Goal: Answer question/provide support: Share knowledge or assist other users

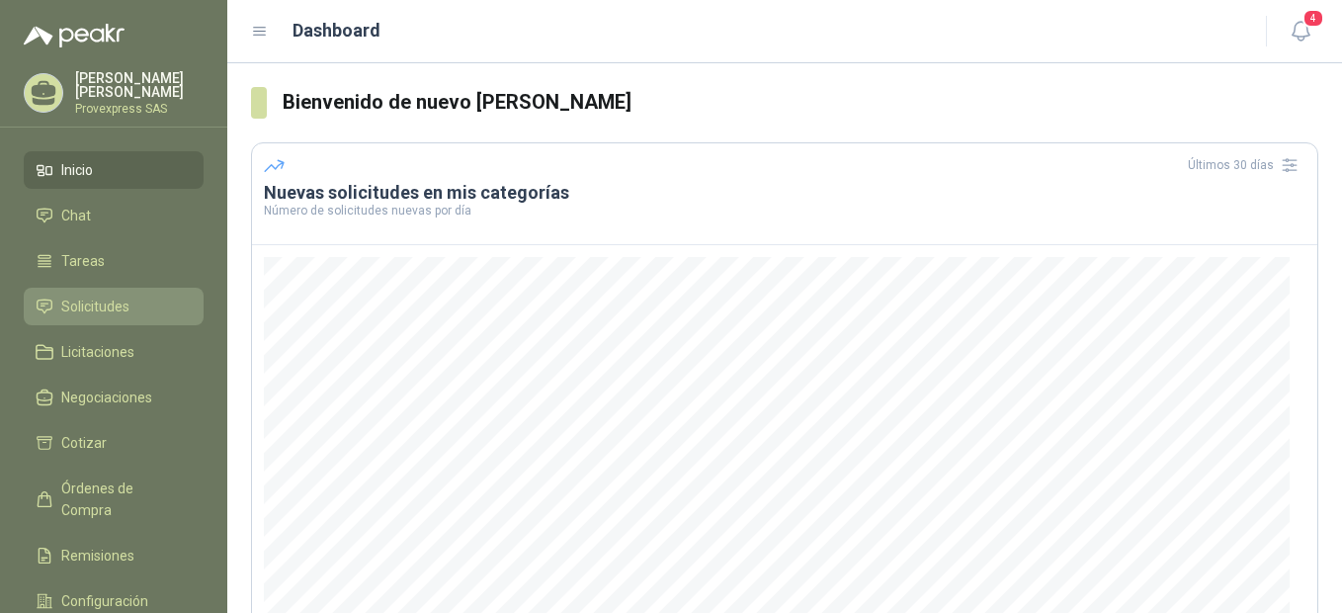
click at [54, 304] on li "Solicitudes" at bounding box center [114, 306] width 156 height 22
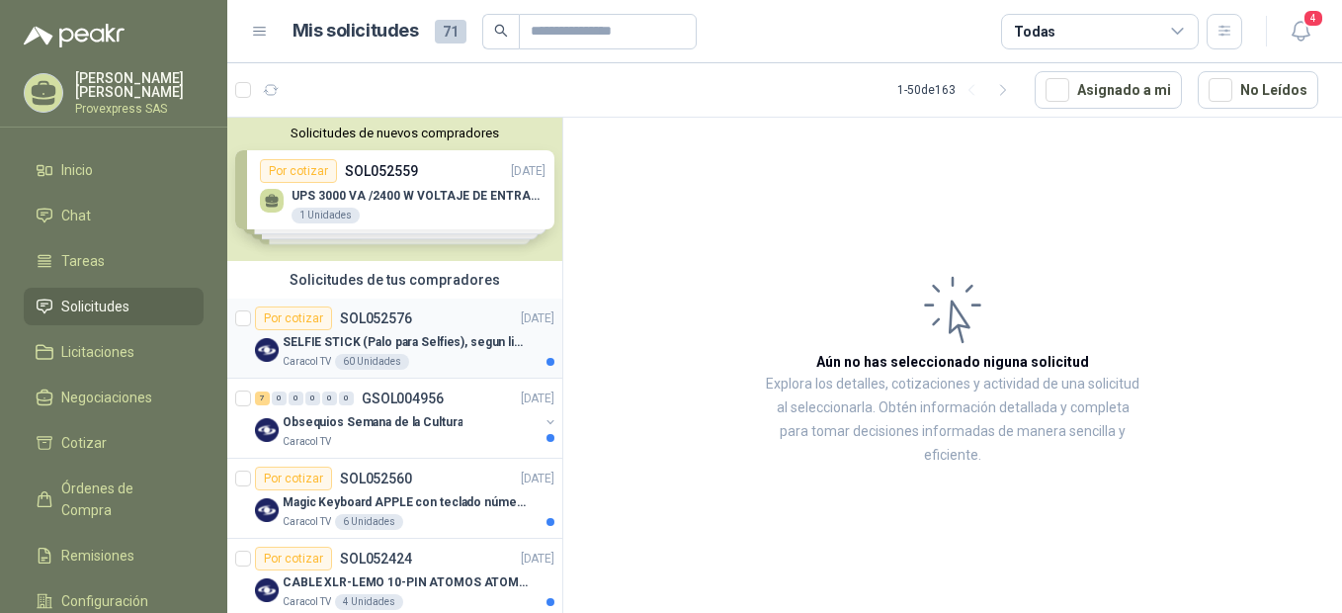
click at [287, 322] on div "Por cotizar" at bounding box center [293, 318] width 77 height 24
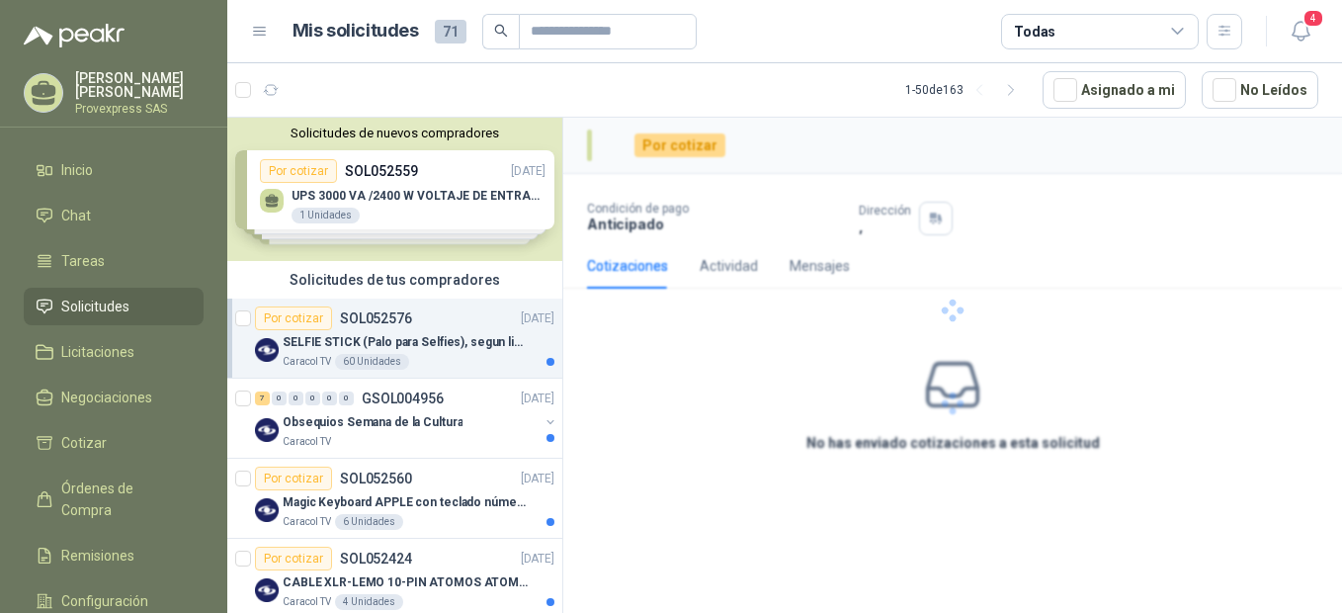
click at [287, 322] on div "Por cotizar" at bounding box center [293, 318] width 77 height 24
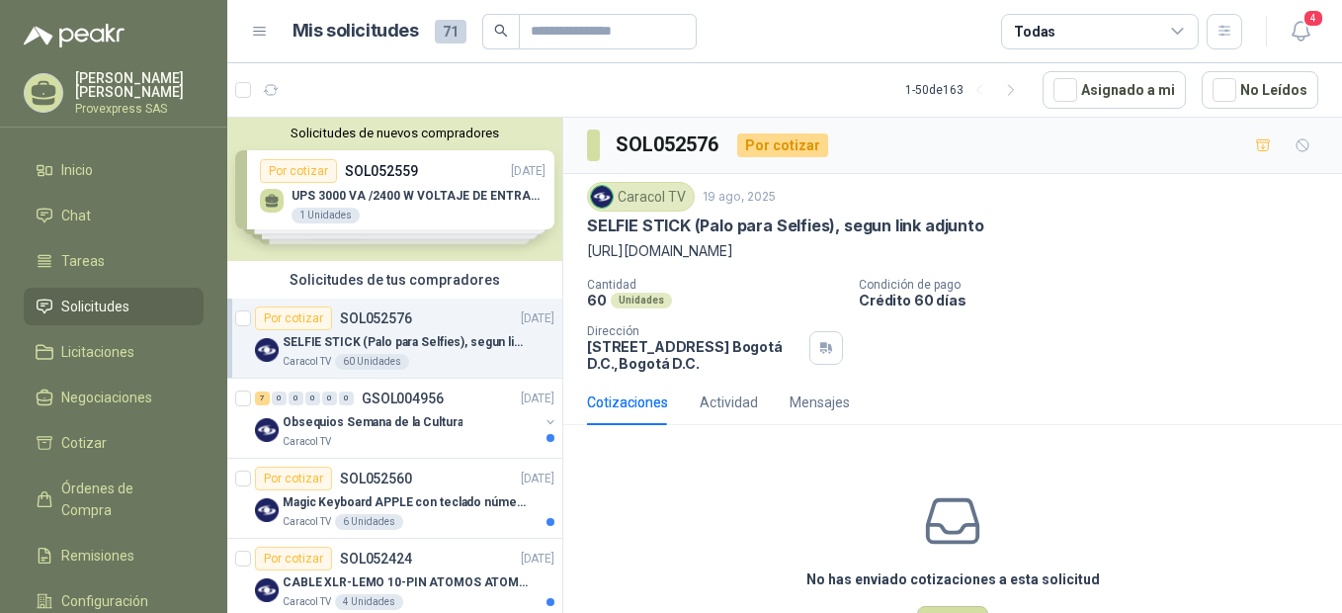
drag, startPoint x: 587, startPoint y: 227, endPoint x: 920, endPoint y: 249, distance: 333.7
click at [920, 249] on div "Caracol TV 19 ago, 2025 SELFIE STICK (Palo para Selfies), segun link adjunto ht…" at bounding box center [952, 222] width 731 height 80
drag, startPoint x: 920, startPoint y: 249, endPoint x: 865, endPoint y: 248, distance: 55.3
copy div "SELFIE STICK (Palo para Selfies), segun link adjunto https://www.facebook.com/s…"
click at [260, 402] on div "7" at bounding box center [262, 398] width 15 height 14
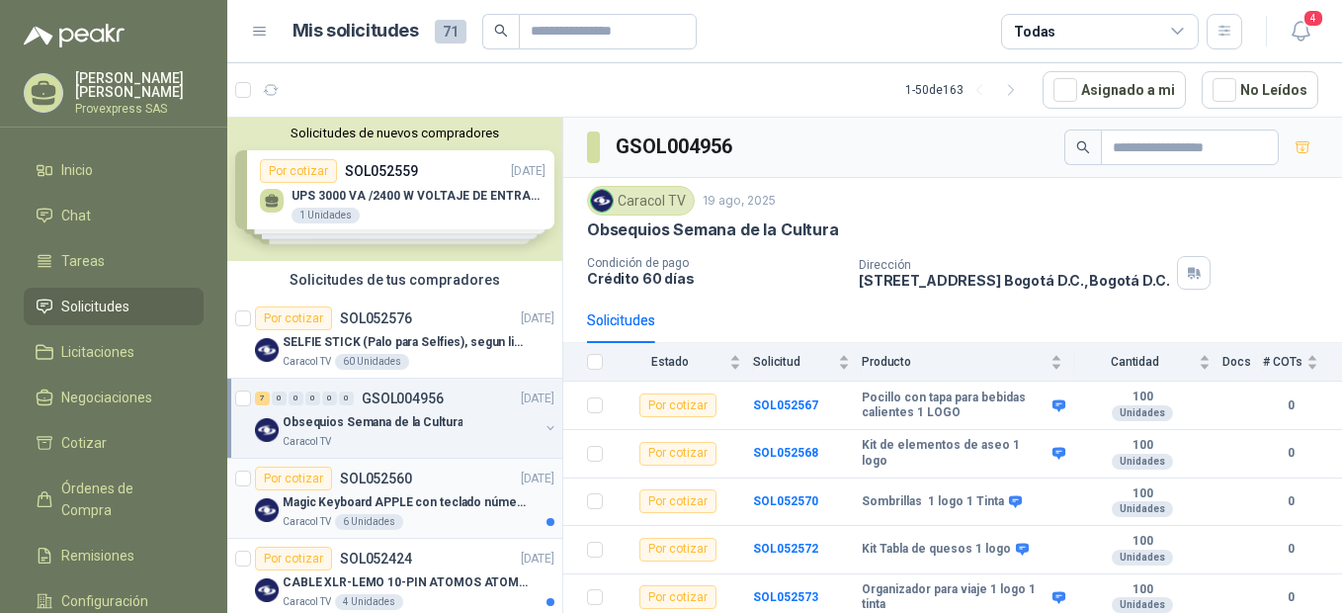
click at [293, 472] on div "Por cotizar" at bounding box center [293, 478] width 77 height 24
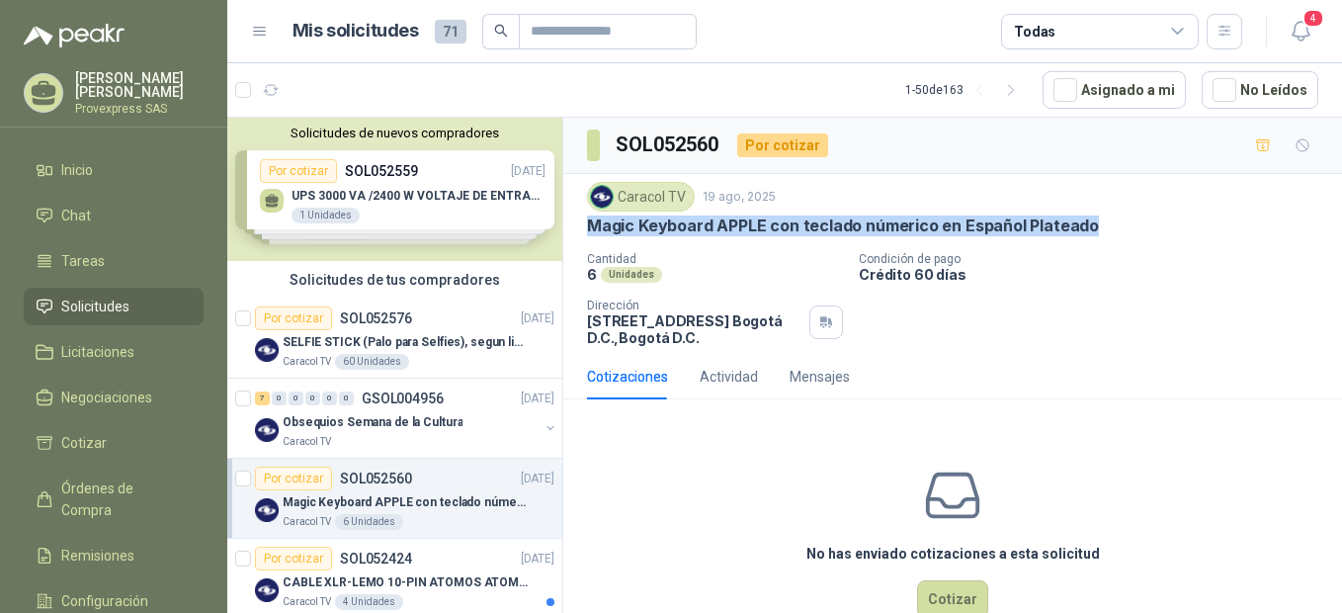
drag, startPoint x: 584, startPoint y: 225, endPoint x: 1091, endPoint y: 219, distance: 507.0
click at [1091, 219] on div "Caracol TV 19 ago, 2025 Magic Keyboard APPLE con teclado númerico en Español Pl…" at bounding box center [952, 264] width 779 height 180
drag, startPoint x: 1091, startPoint y: 219, endPoint x: 1040, endPoint y: 226, distance: 51.9
copy p "Magic Keyboard APPLE con teclado númerico en Español Plateado"
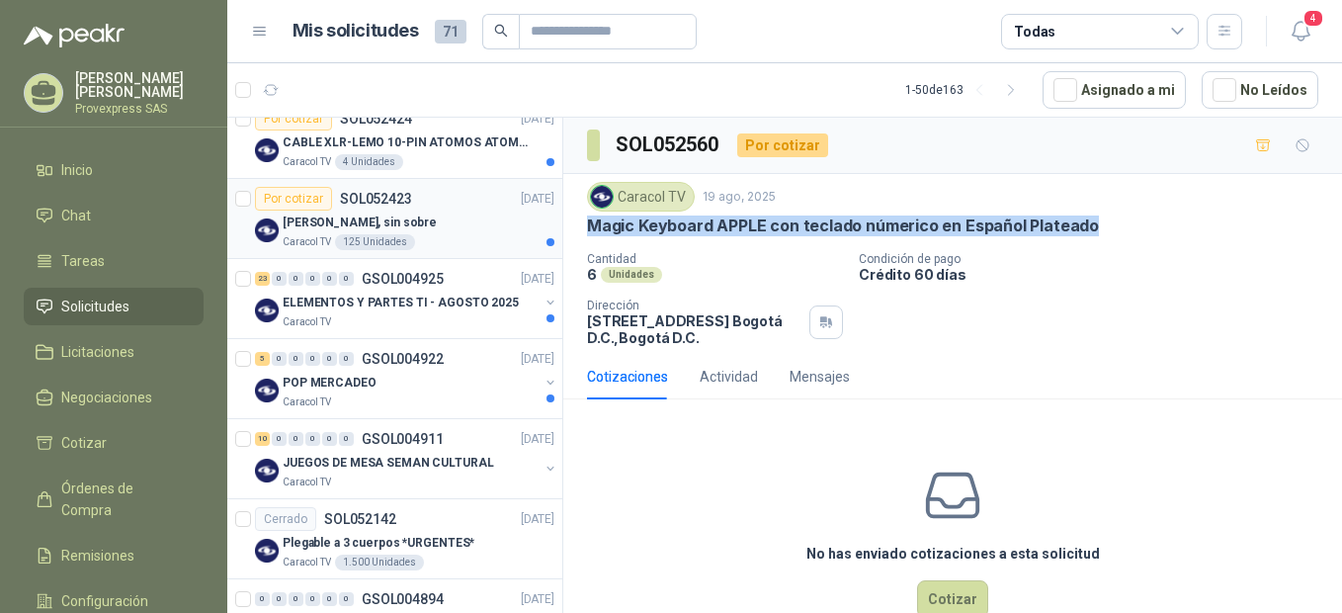
click at [286, 195] on div "Por cotizar" at bounding box center [293, 199] width 77 height 24
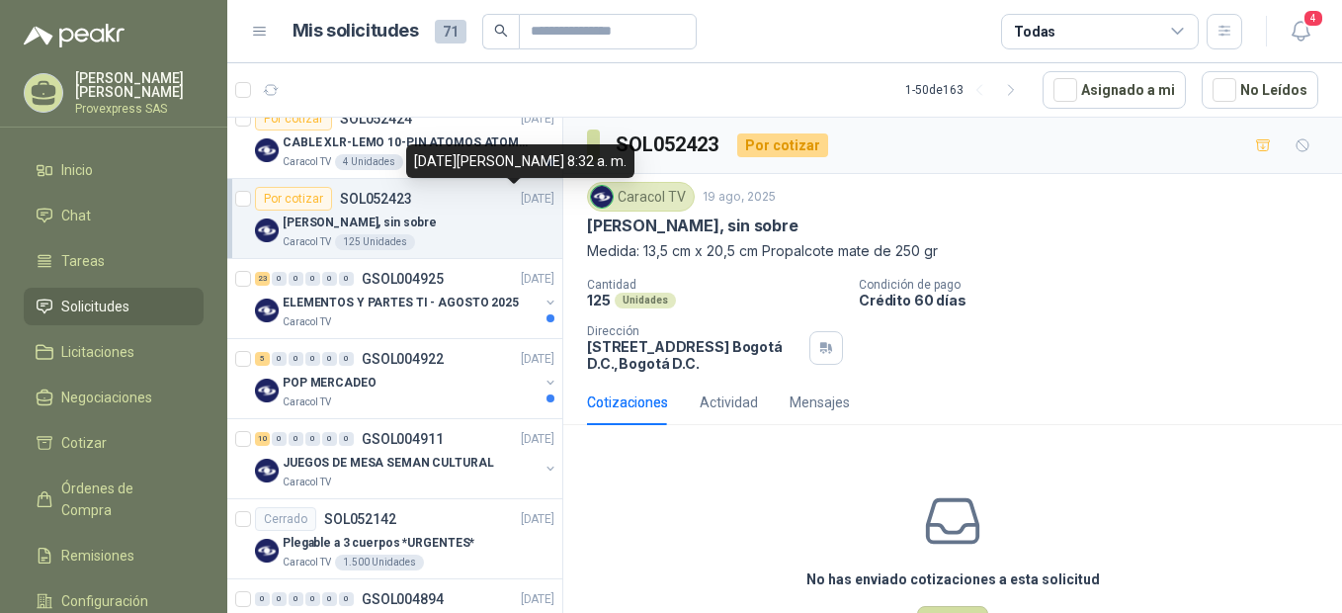
drag, startPoint x: 553, startPoint y: 155, endPoint x: 553, endPoint y: 140, distance: 14.8
click at [553, 155] on div "19 de agosto de 2025, 8:32 a. m." at bounding box center [520, 161] width 228 height 34
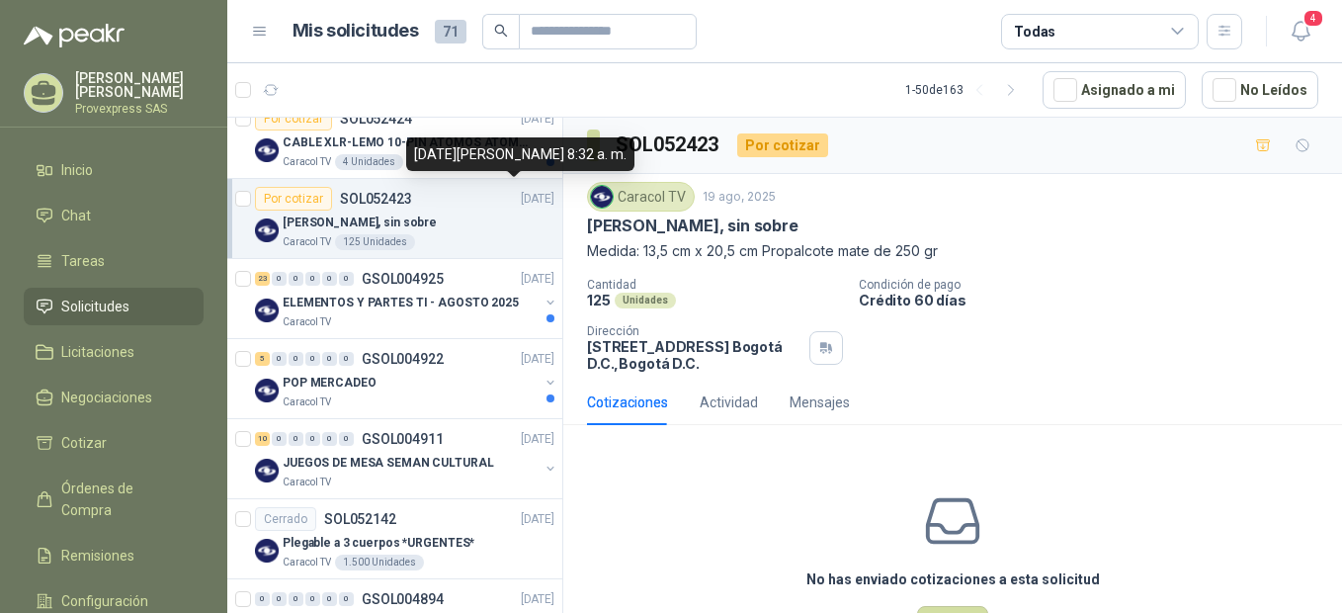
scroll to position [7, 0]
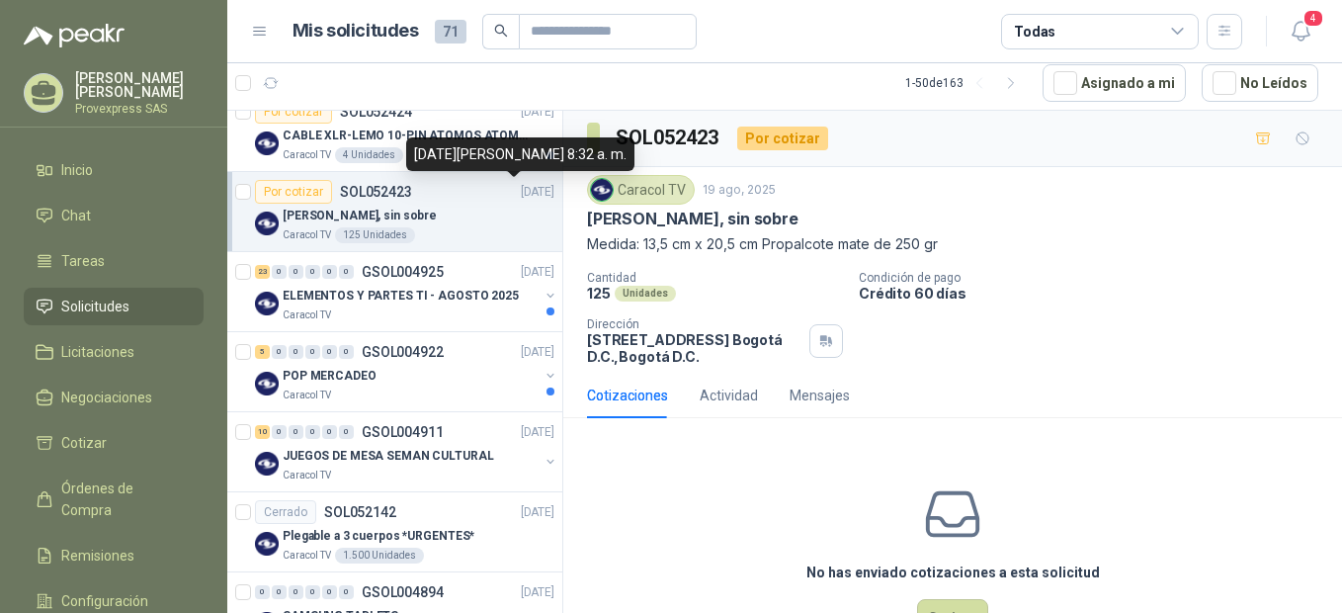
click at [553, 140] on div "19 de agosto de 2025, 8:32 a. m." at bounding box center [520, 154] width 228 height 34
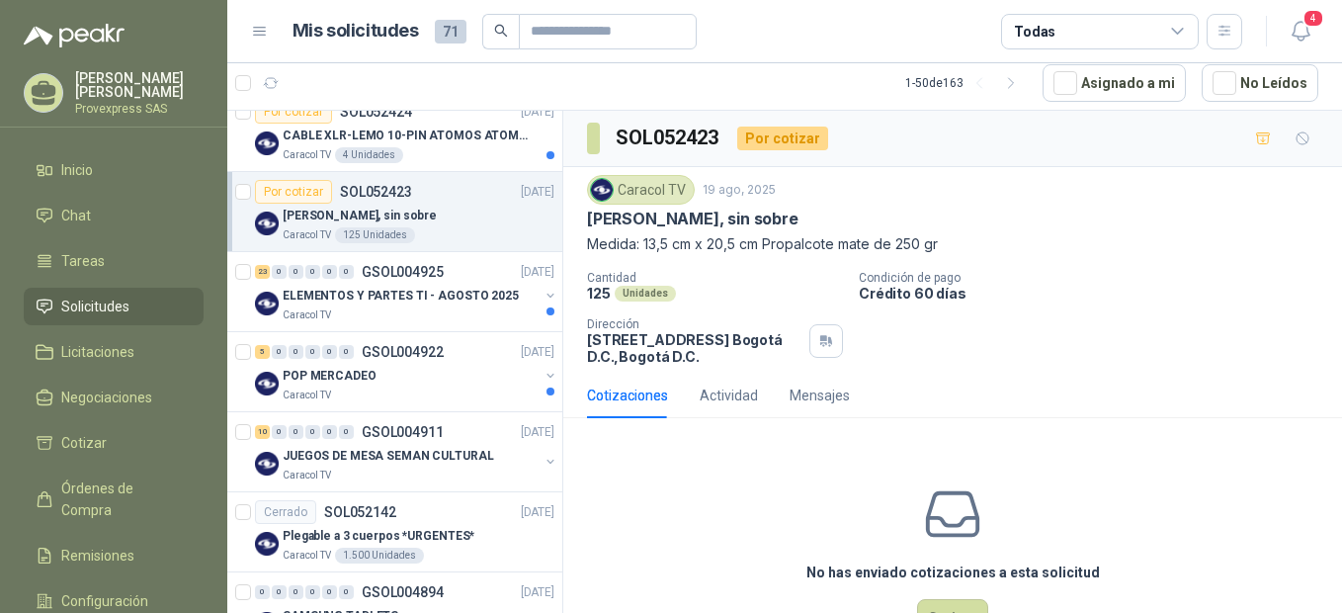
scroll to position [0, 0]
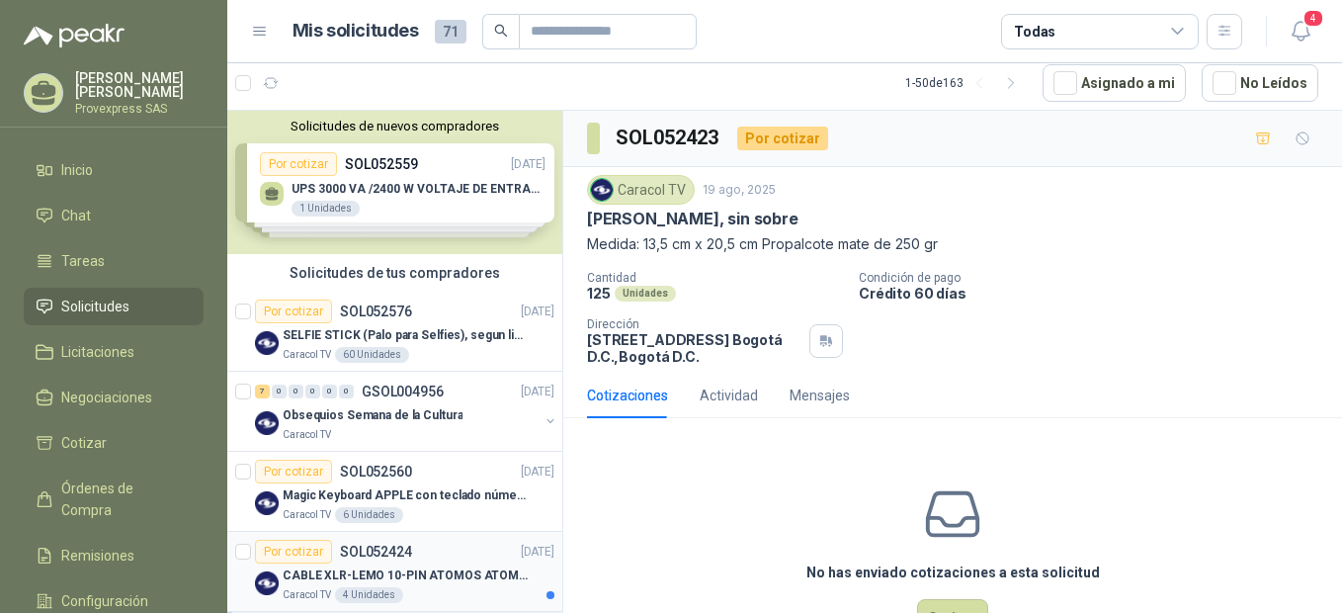
click at [285, 550] on div "Por cotizar" at bounding box center [293, 552] width 77 height 24
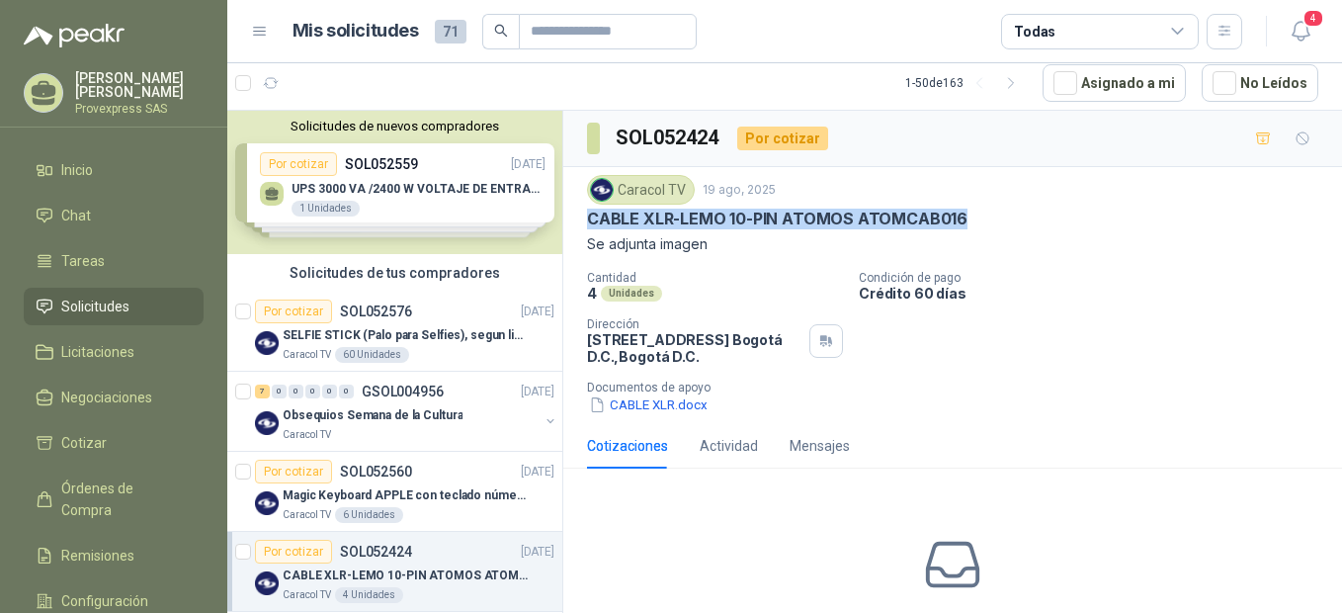
drag, startPoint x: 584, startPoint y: 223, endPoint x: 983, endPoint y: 215, distance: 399.3
click at [983, 215] on div "Caracol TV 19 ago, 2025 CABLE XLR-LEMO 10-PIN ATOMOS ATOMCAB016 Se adjunta imag…" at bounding box center [952, 295] width 779 height 256
copy p "CABLE XLR-LEMO 10-PIN ATOMOS ATOMCAB016"
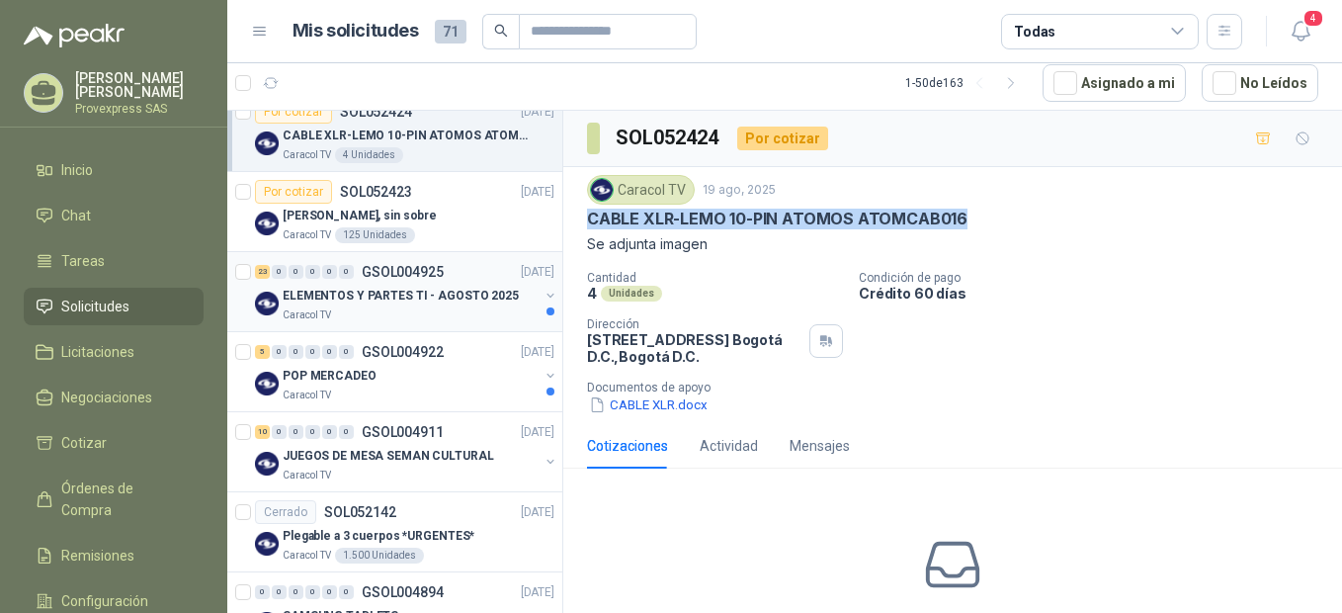
click at [266, 277] on div "23" at bounding box center [262, 272] width 15 height 14
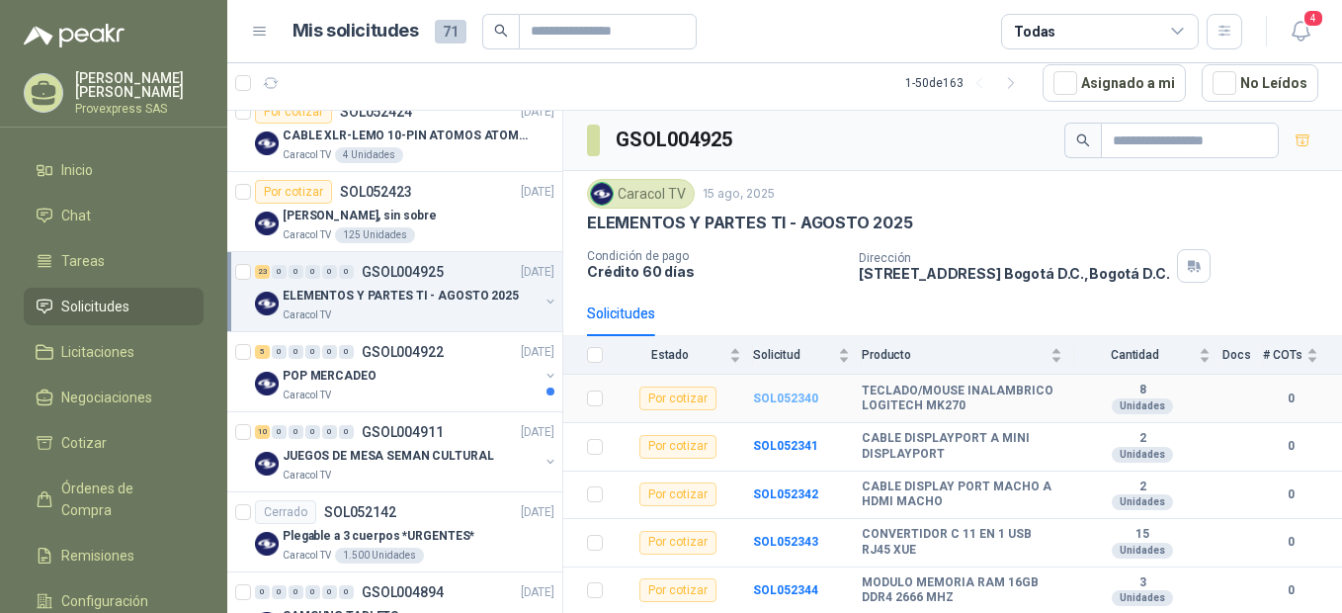
click at [781, 398] on b "SOL052340" at bounding box center [785, 398] width 65 height 14
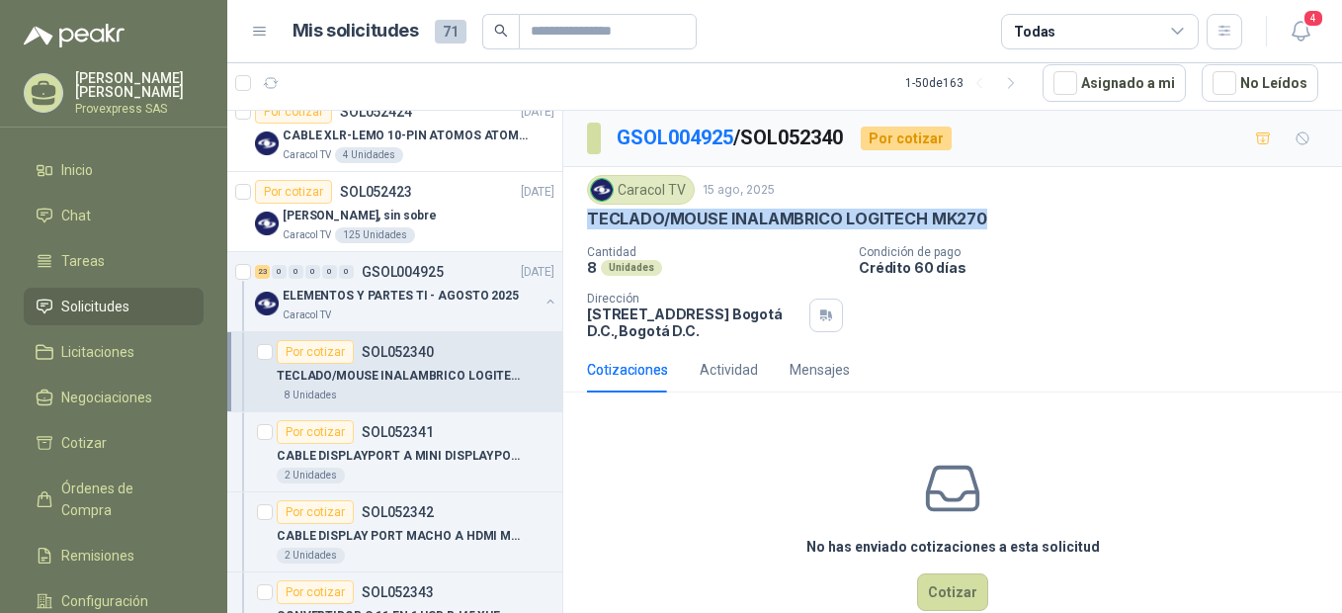
drag, startPoint x: 584, startPoint y: 217, endPoint x: 1005, endPoint y: 220, distance: 421.0
click at [1005, 220] on div "Caracol TV 15 ago, 2025 TECLADO/MOUSE INALAMBRICO LOGITECH MK270 Cantidad 8 Un…" at bounding box center [952, 257] width 779 height 180
copy p "TECLADO/MOUSE INALAMBRICO LOGITECH MK270"
click at [267, 274] on div "23" at bounding box center [262, 272] width 15 height 14
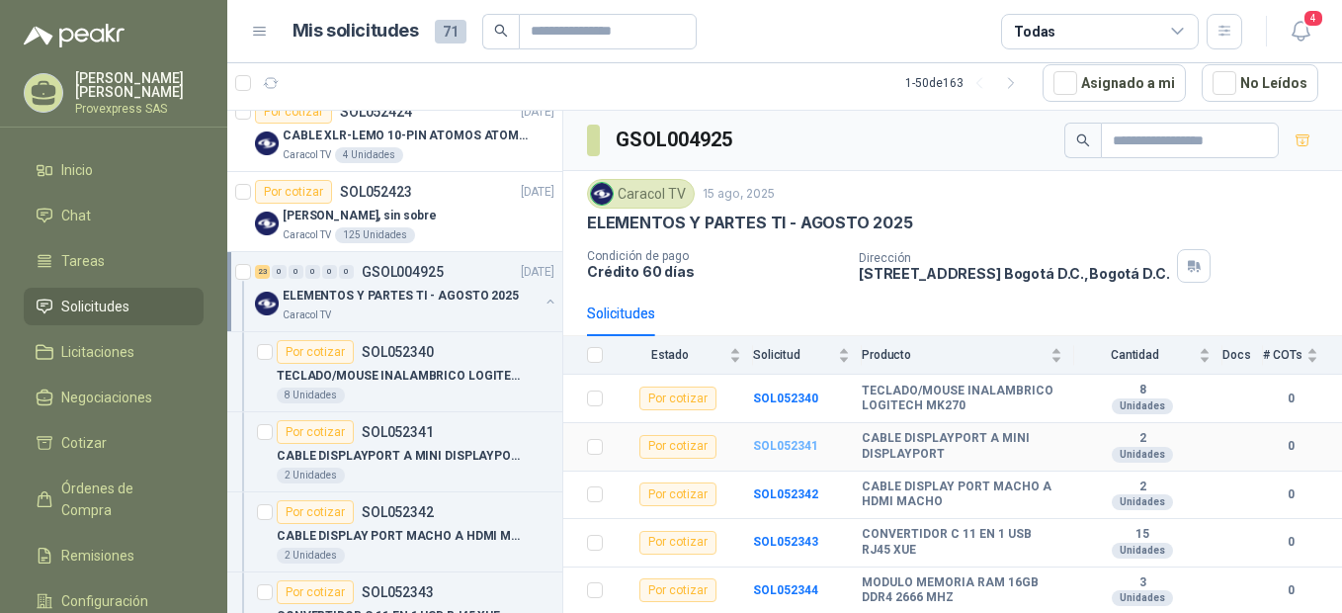
click at [794, 448] on b "SOL052341" at bounding box center [785, 446] width 65 height 14
click at [793, 448] on b "SOL052341" at bounding box center [785, 446] width 65 height 14
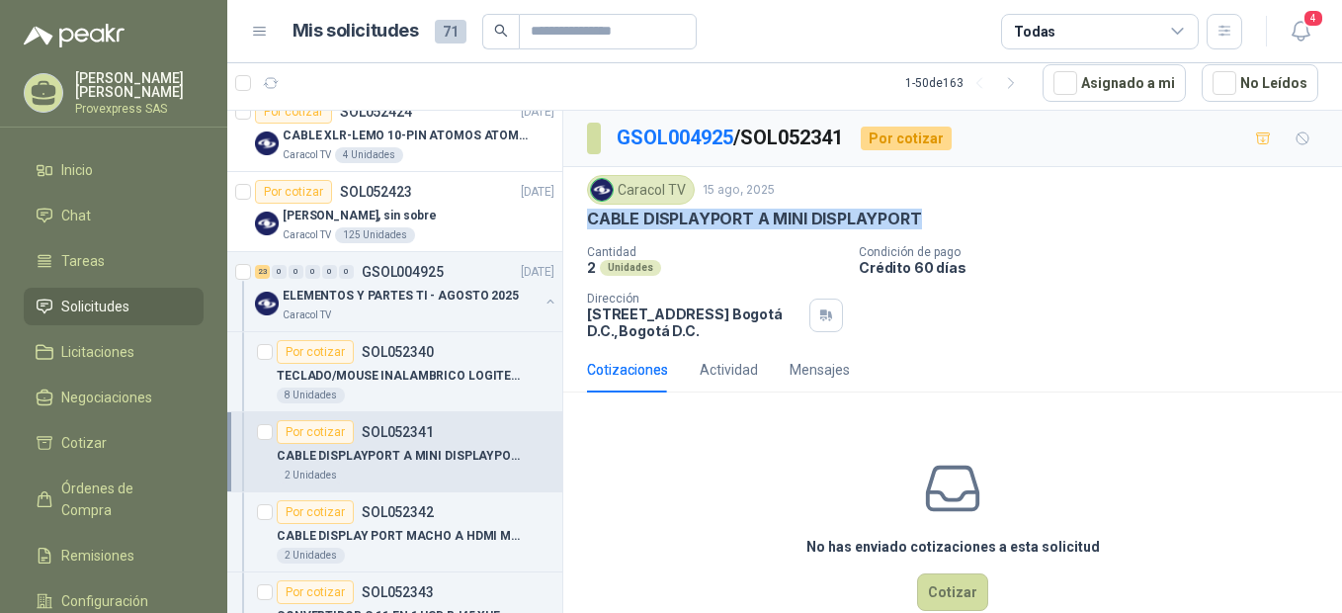
drag, startPoint x: 580, startPoint y: 214, endPoint x: 954, endPoint y: 221, distance: 373.6
click at [954, 221] on div "Caracol TV 15 ago, 2025 CABLE DISPLAYPORT A MINI DISPLAYPORT Cantidad 2 Unidad…" at bounding box center [952, 257] width 779 height 180
copy p "CABLE DISPLAYPORT A MINI DISPLAYPORT"
click at [264, 275] on div "23" at bounding box center [262, 272] width 15 height 14
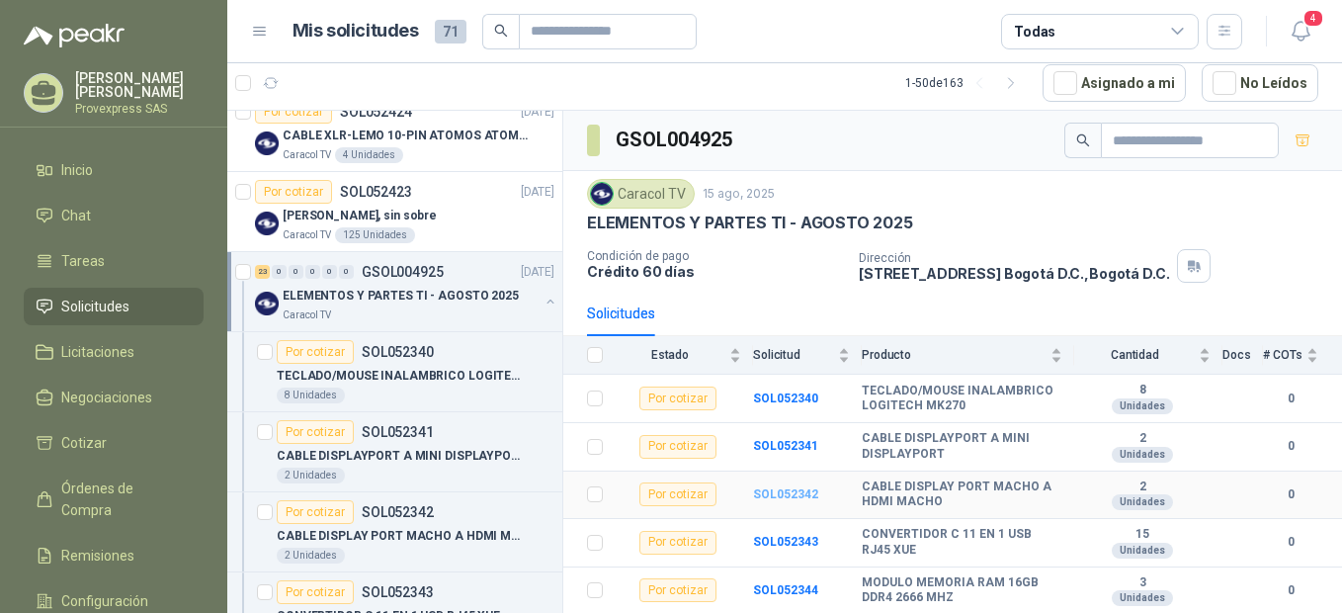
click at [779, 498] on b "SOL052342" at bounding box center [785, 494] width 65 height 14
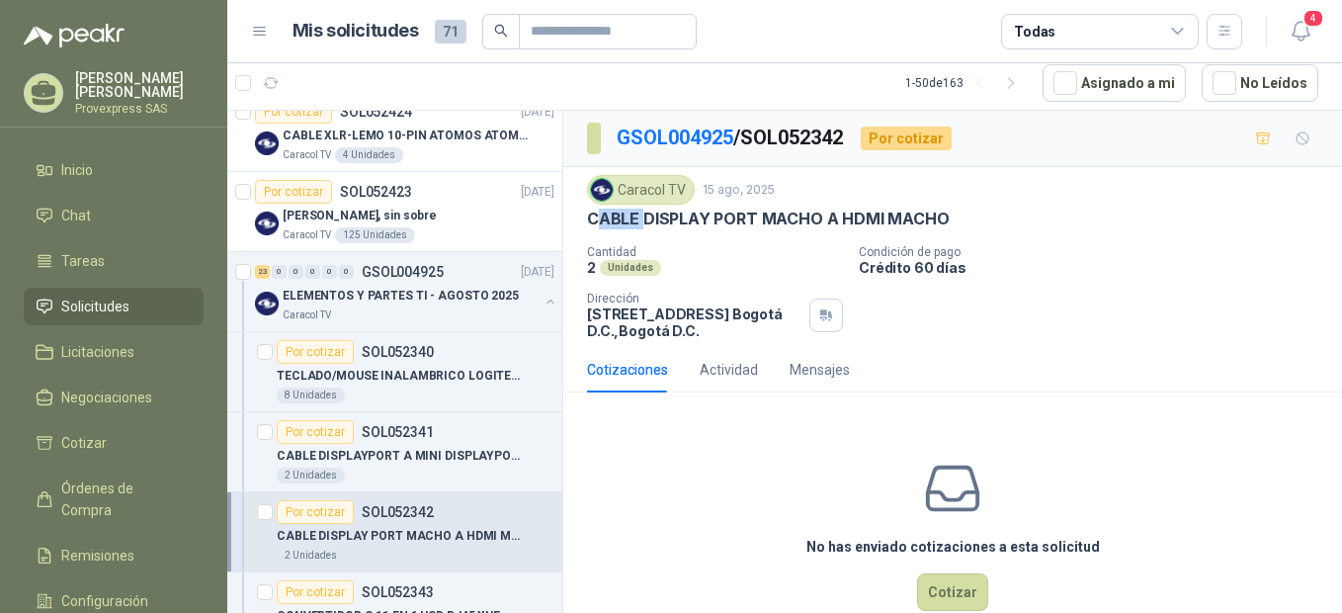
drag, startPoint x: 607, startPoint y: 214, endPoint x: 644, endPoint y: 214, distance: 37.6
click at [644, 214] on p "CABLE DISPLAY PORT MACHO A HDMI MACHO" at bounding box center [768, 219] width 362 height 21
drag, startPoint x: 644, startPoint y: 214, endPoint x: 988, endPoint y: 211, distance: 343.9
click at [988, 211] on div "CABLE DISPLAY PORT MACHO A HDMI MACHO" at bounding box center [952, 219] width 731 height 21
copy p "CABLE DISPLAY PORT MACHO A HDMI MACHO"
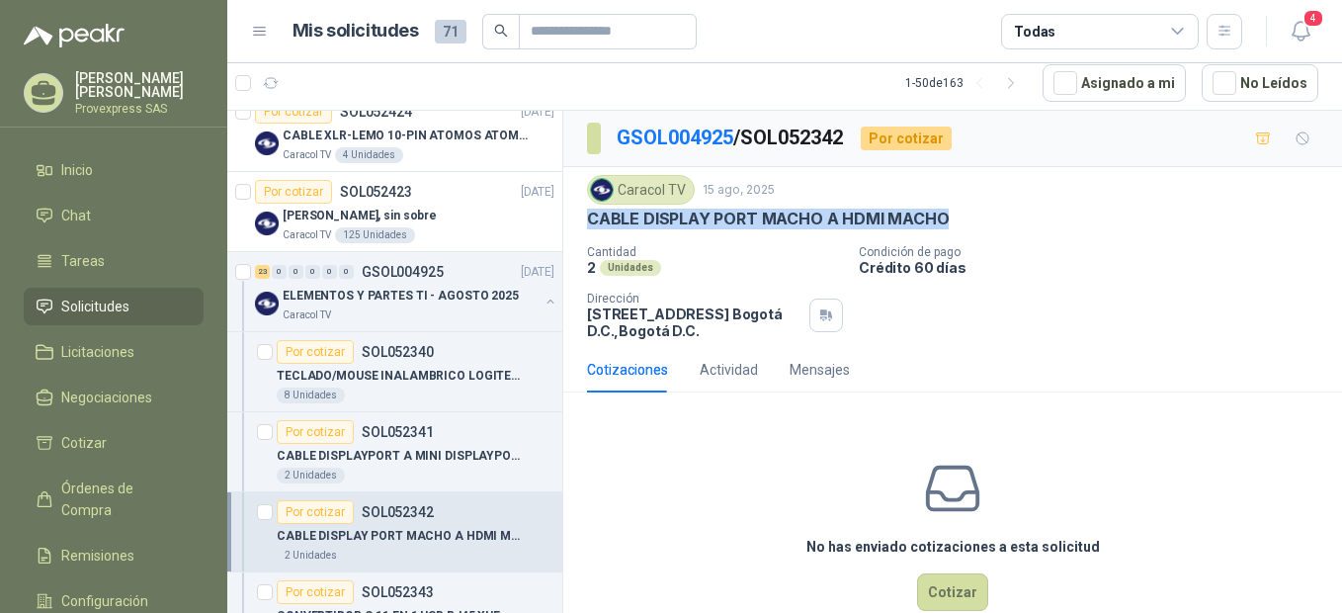
scroll to position [879, 0]
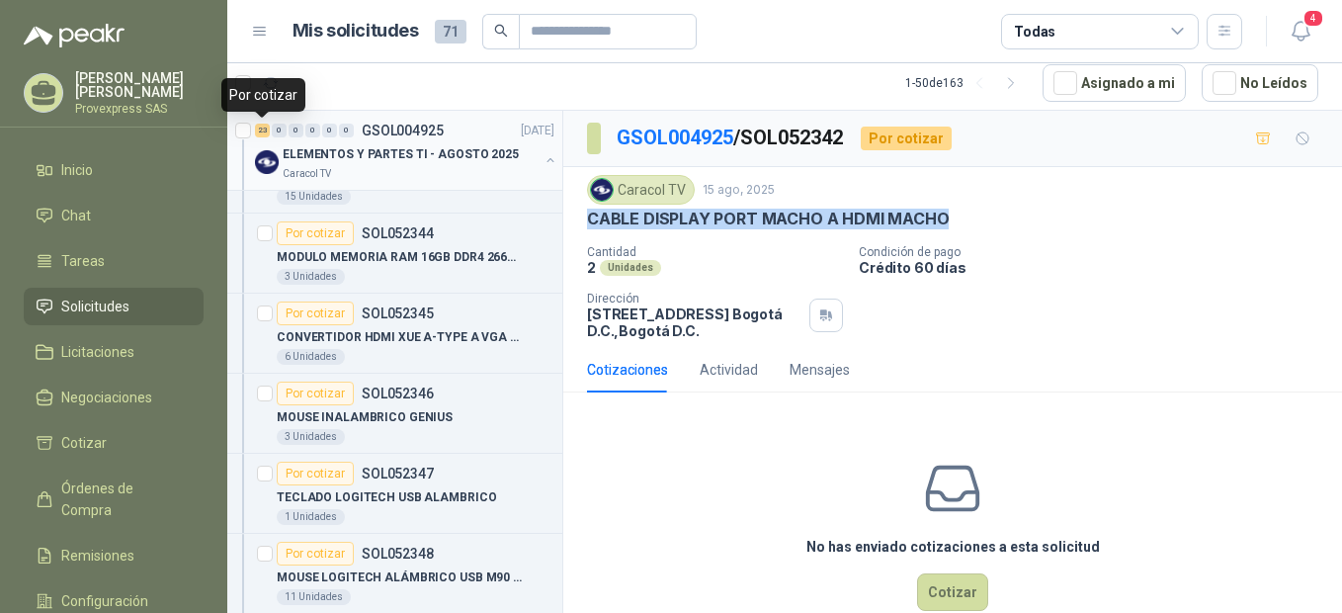
click at [263, 124] on div "23" at bounding box center [262, 131] width 15 height 14
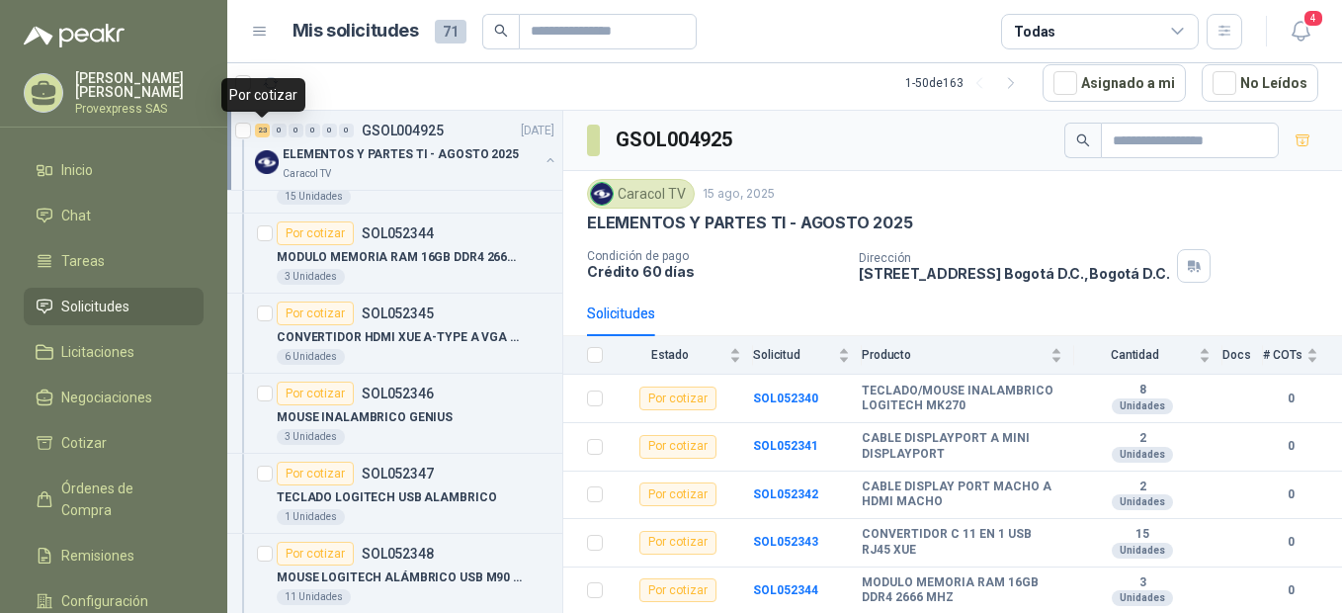
click at [261, 125] on div "23" at bounding box center [262, 131] width 15 height 14
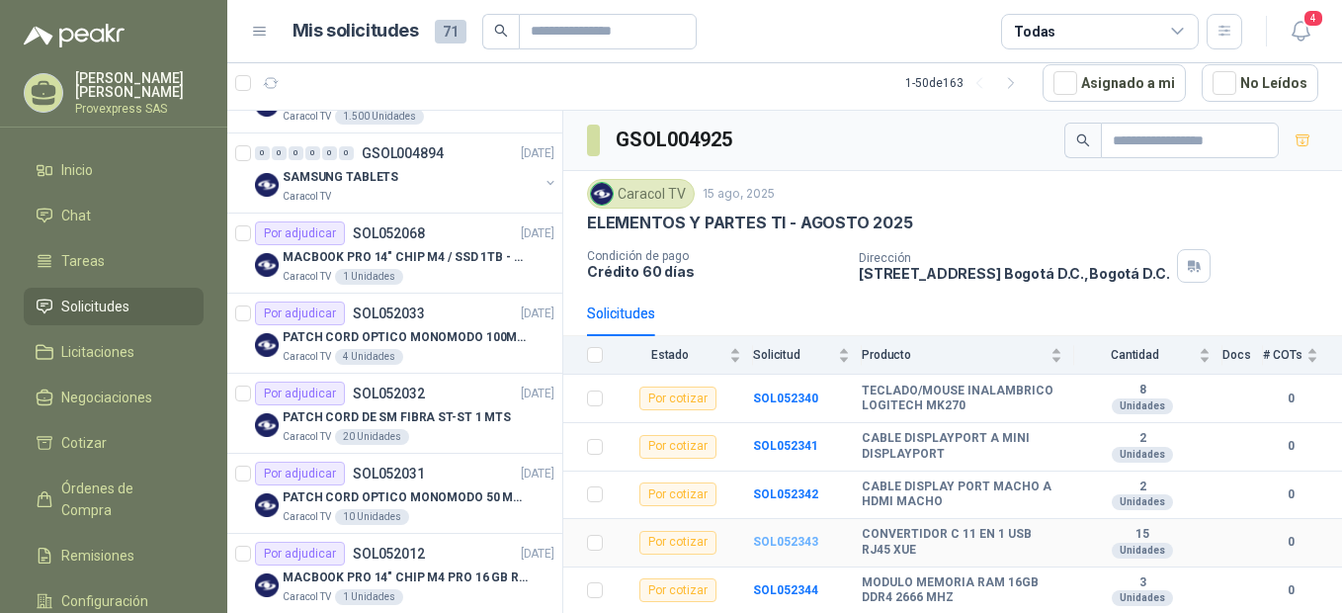
click at [794, 544] on b "SOL052343" at bounding box center [785, 542] width 65 height 14
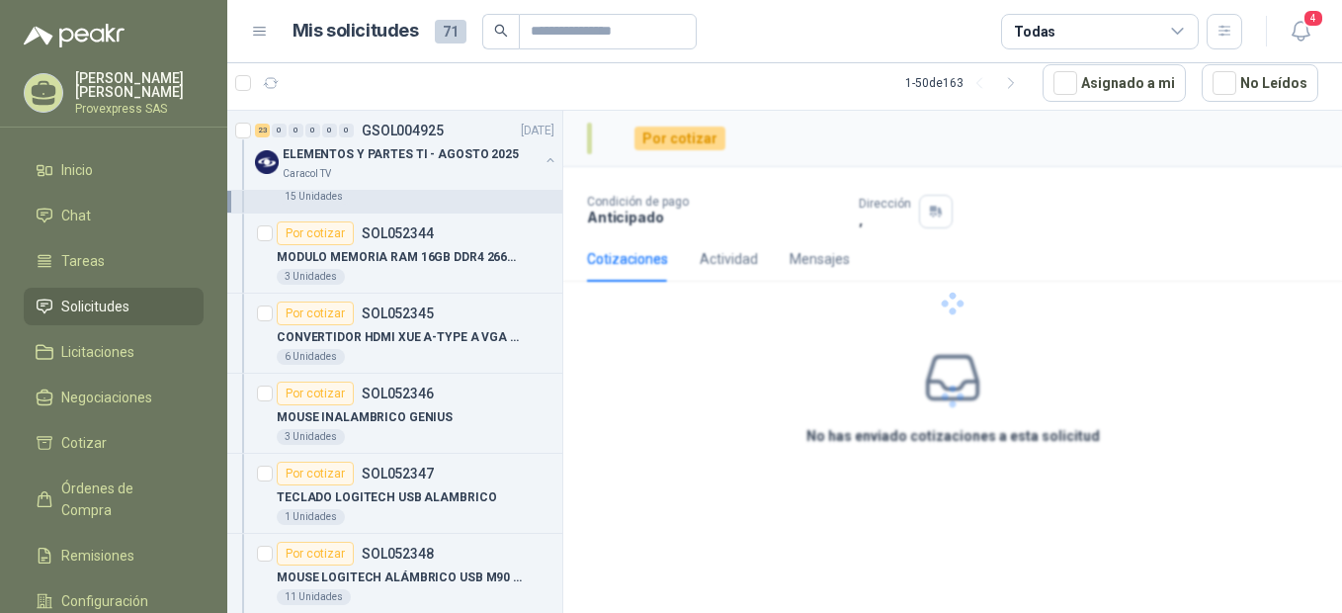
scroll to position [2720, 0]
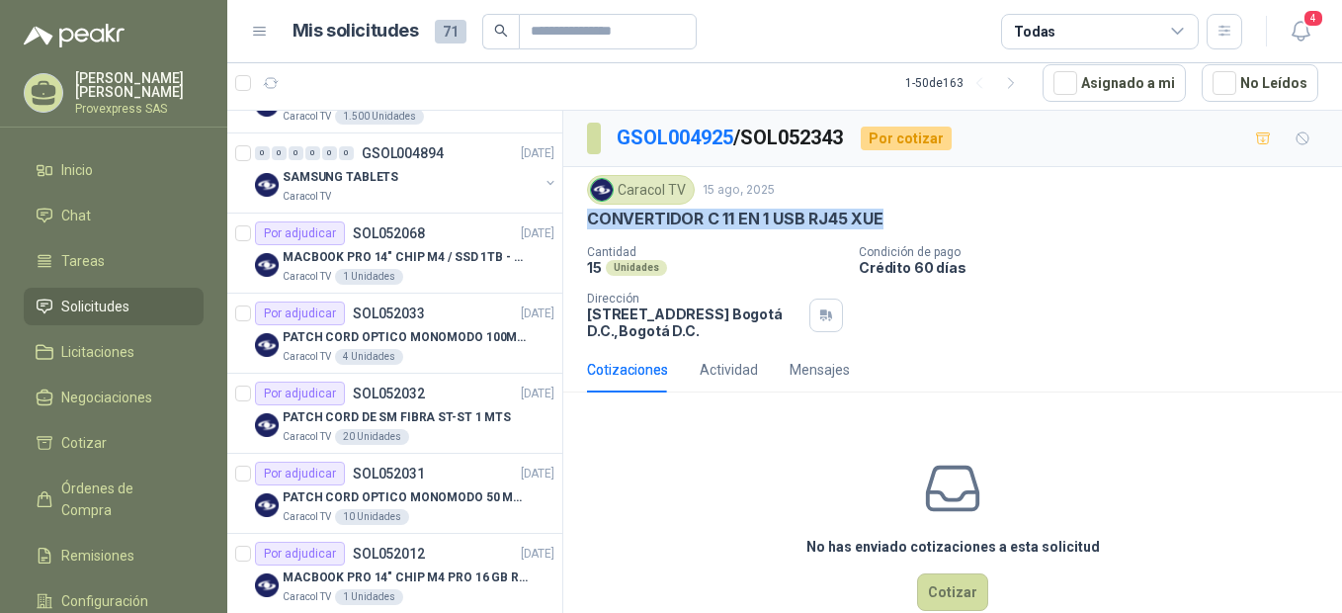
drag, startPoint x: 584, startPoint y: 219, endPoint x: 899, endPoint y: 224, distance: 315.3
click at [899, 224] on div "Caracol TV 15 ago, 2025 CONVERTIDOR C 11 EN 1 USB RJ45 XUE Cantidad 15 Unidade…" at bounding box center [952, 257] width 779 height 180
copy p "CONVERTIDOR C 11 EN 1 USB RJ45 XUE"
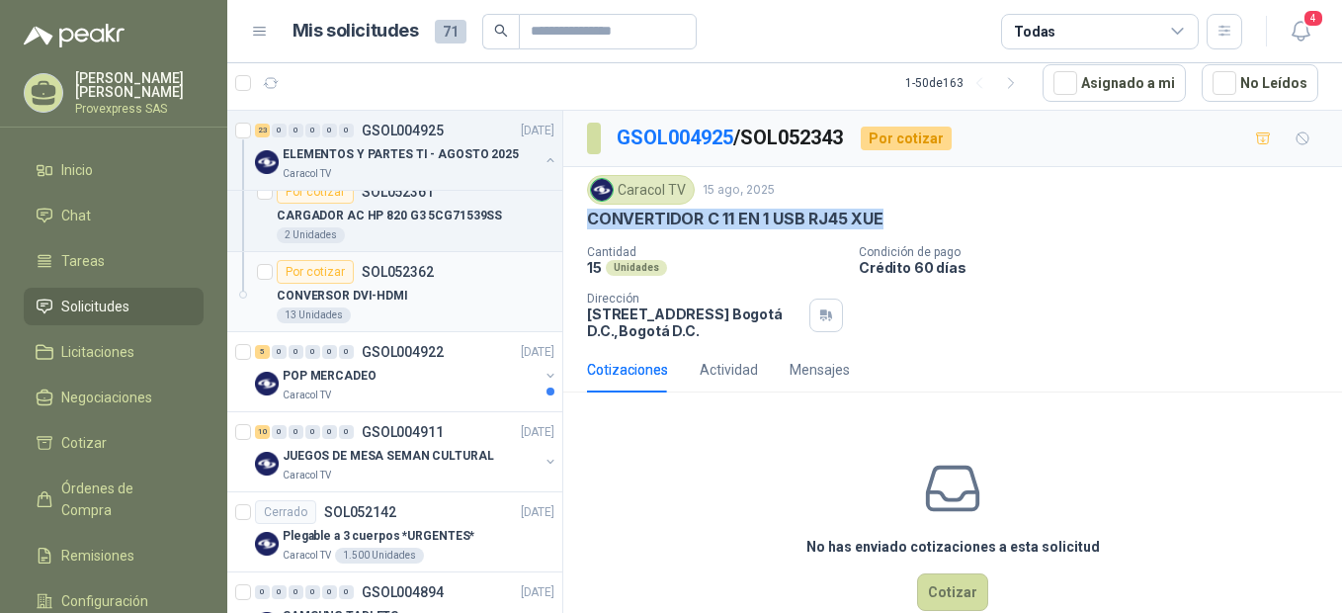
click at [316, 277] on div "Por cotizar" at bounding box center [315, 272] width 77 height 24
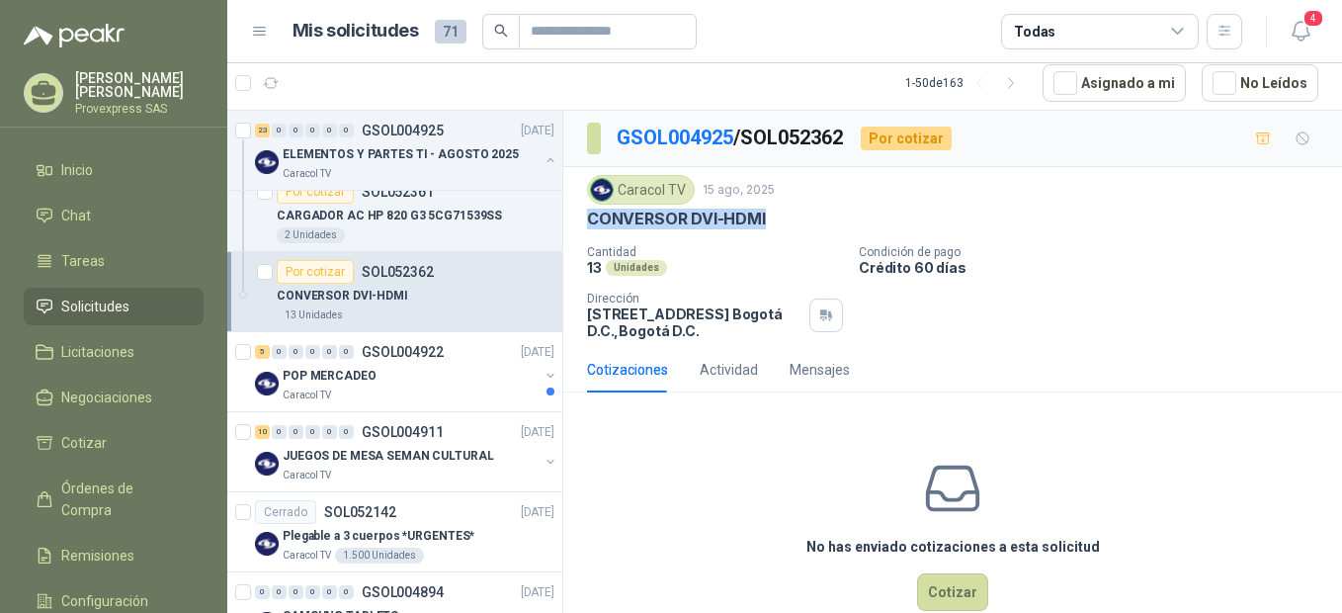
drag, startPoint x: 776, startPoint y: 212, endPoint x: 586, endPoint y: 227, distance: 190.3
click at [586, 227] on div "Caracol TV [DATE] CONVERSOR DVI-HDMI Cantidad 13 Unidades Condición de pago Cr…" at bounding box center [952, 257] width 779 height 180
copy p "CONVERSOR DVI-HDMI"
click at [307, 193] on div "Por cotizar" at bounding box center [315, 192] width 77 height 24
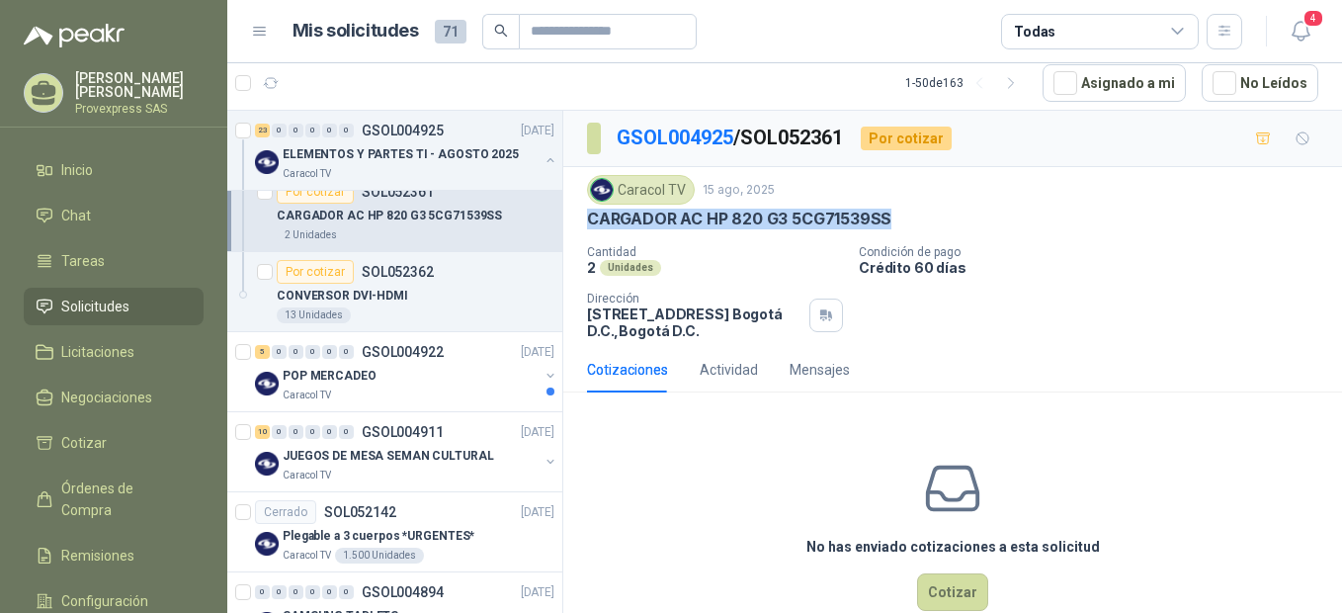
drag, startPoint x: 906, startPoint y: 211, endPoint x: 584, endPoint y: 226, distance: 322.5
click at [584, 226] on div "Caracol TV [DATE] CARGADOR AC HP 820 G3 5CG71539SS Cantidad 2 Unidades Condici…" at bounding box center [952, 257] width 779 height 180
copy p "CARGADOR AC HP 820 G3 5CG71539SS"
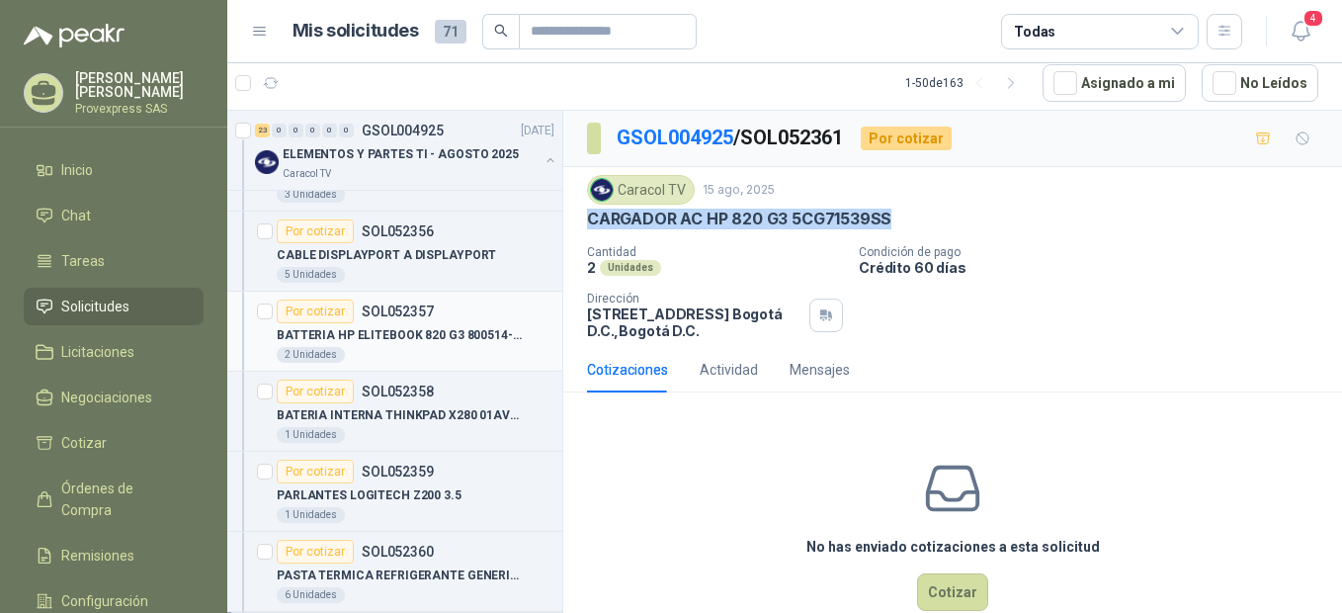
click at [311, 312] on div "Por cotizar" at bounding box center [315, 311] width 77 height 24
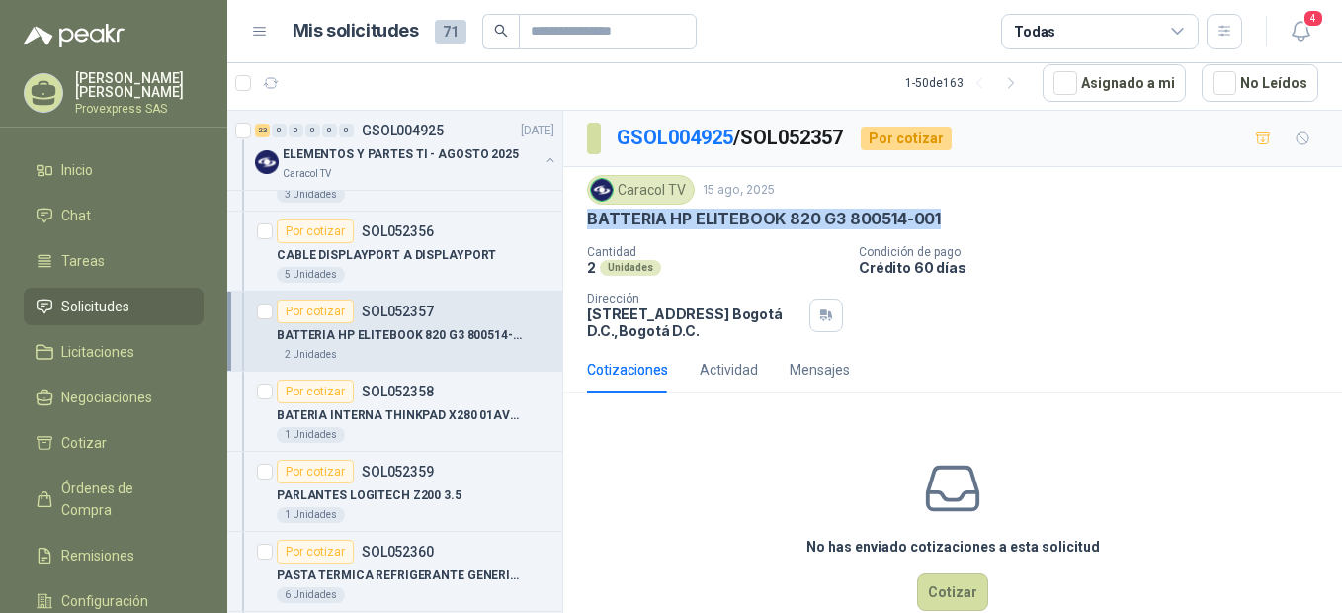
drag, startPoint x: 955, startPoint y: 211, endPoint x: 571, endPoint y: 221, distance: 383.6
click at [571, 221] on div "Caracol TV 15 ago, 2025 BATTERIA HP ELITEBOOK 820 G3 800514-001 Cantidad 2 Uni…" at bounding box center [952, 257] width 779 height 180
copy p "BATTERIA HP ELITEBOOK 820 G3 800514-001"
click at [613, 420] on div "No has enviado cotizaciones a esta solicitud Cotizar" at bounding box center [952, 534] width 779 height 252
click at [308, 547] on div "Por cotizar" at bounding box center [315, 552] width 77 height 24
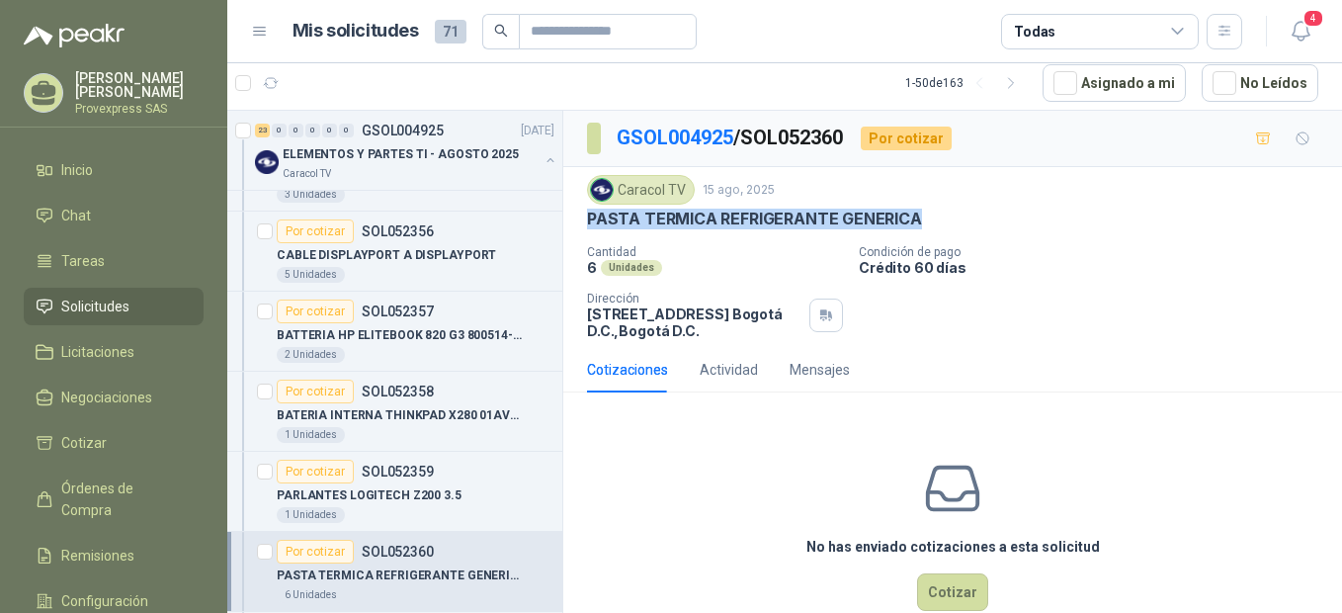
drag, startPoint x: 922, startPoint y: 215, endPoint x: 588, endPoint y: 222, distance: 334.1
click at [588, 222] on div "PASTA TERMICA REFRIGERANTE GENERICA" at bounding box center [952, 219] width 731 height 21
click at [319, 469] on div "Por cotizar" at bounding box center [315, 472] width 77 height 24
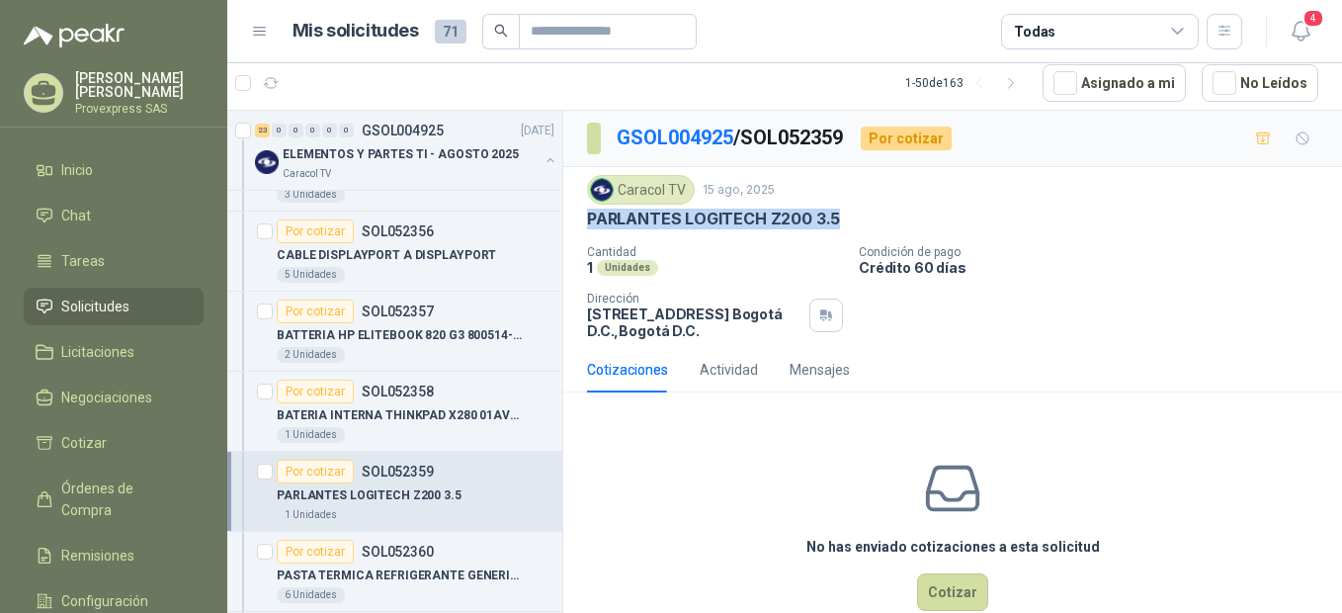
drag, startPoint x: 845, startPoint y: 210, endPoint x: 586, endPoint y: 216, distance: 259.0
click at [586, 216] on div "Caracol TV [DATE] PARLANTES LOGITECH Z200 3.5 Cantidad 1 Unidades Condición de…" at bounding box center [952, 257] width 779 height 180
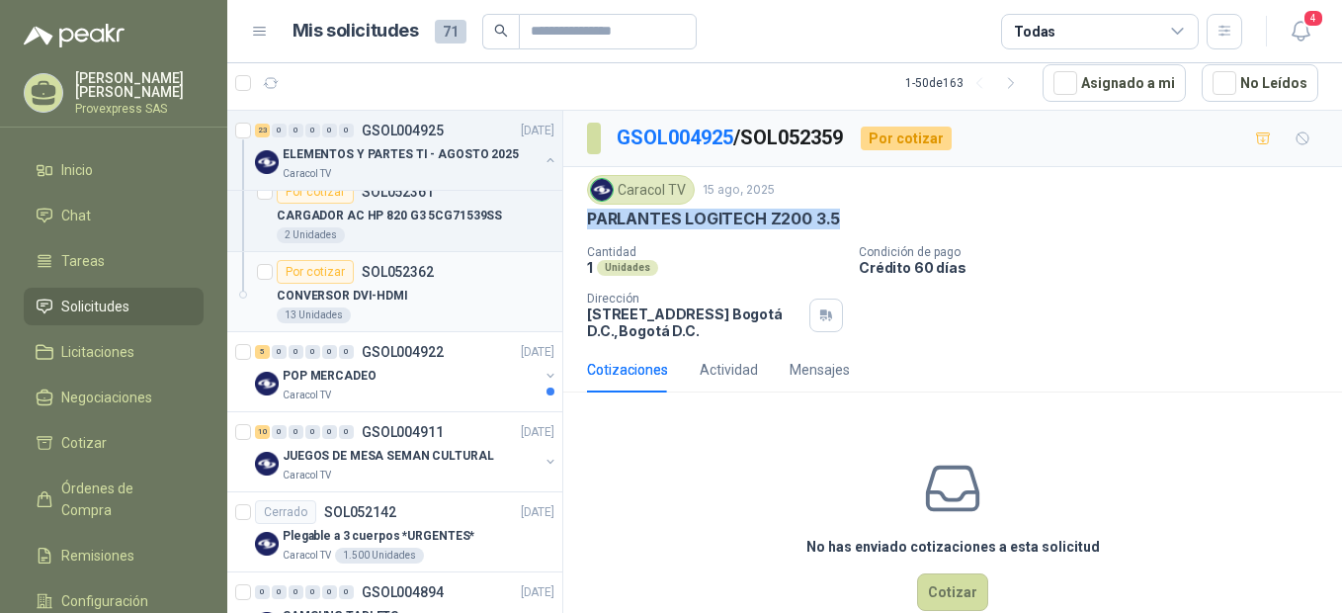
click at [303, 264] on div "Por cotizar" at bounding box center [315, 272] width 77 height 24
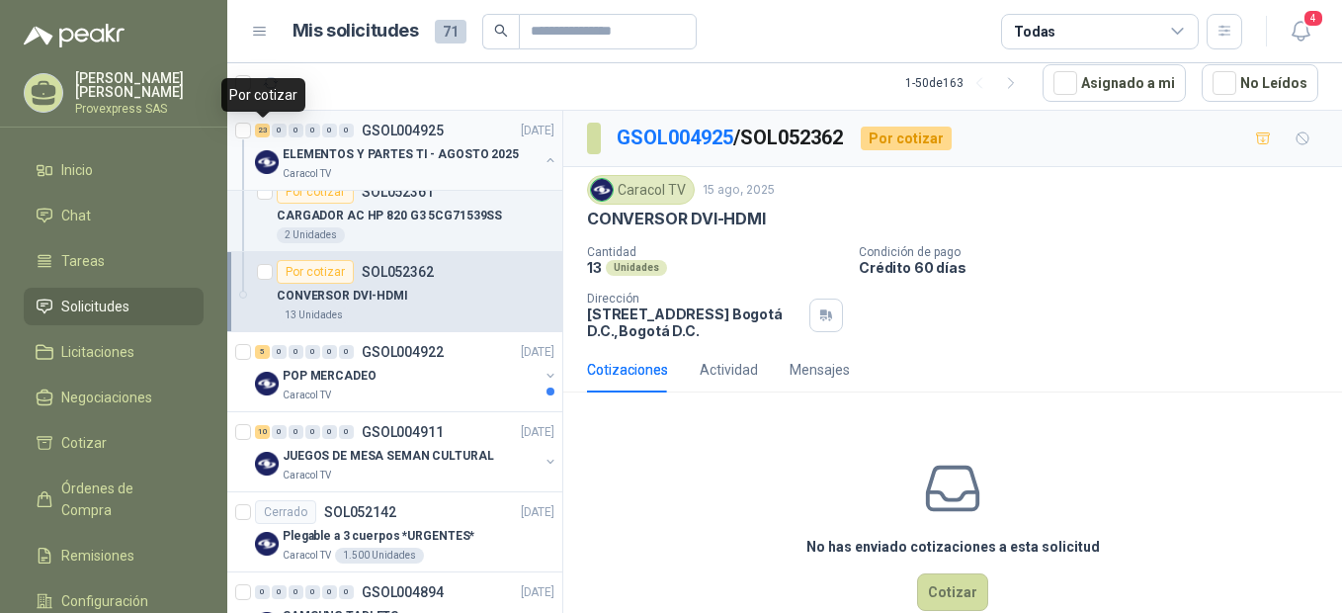
click at [267, 129] on div "23" at bounding box center [262, 131] width 15 height 14
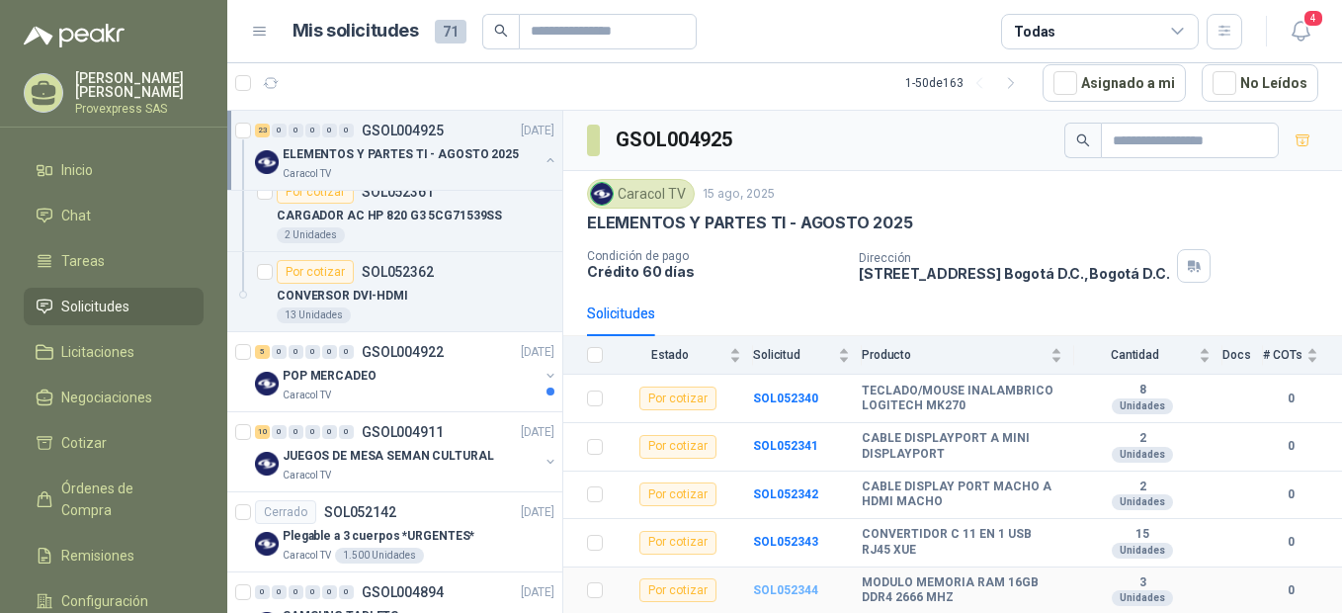
click at [779, 590] on b "SOL052344" at bounding box center [785, 590] width 65 height 14
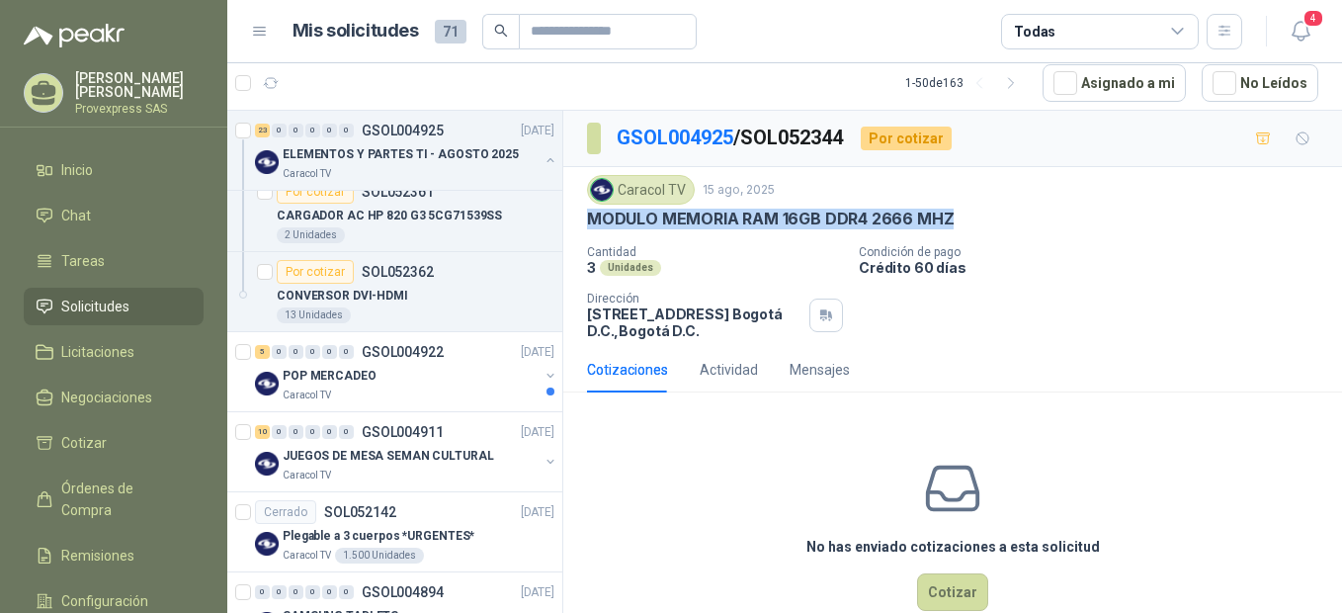
drag, startPoint x: 961, startPoint y: 209, endPoint x: 567, endPoint y: 210, distance: 393.3
click at [567, 210] on div "Caracol TV 15 ago, 2025 MODULO MEMORIA RAM 16GB DDR4 2666 MHZ Cantidad 3 Unida…" at bounding box center [952, 257] width 779 height 180
click at [269, 131] on div "23" at bounding box center [262, 131] width 15 height 14
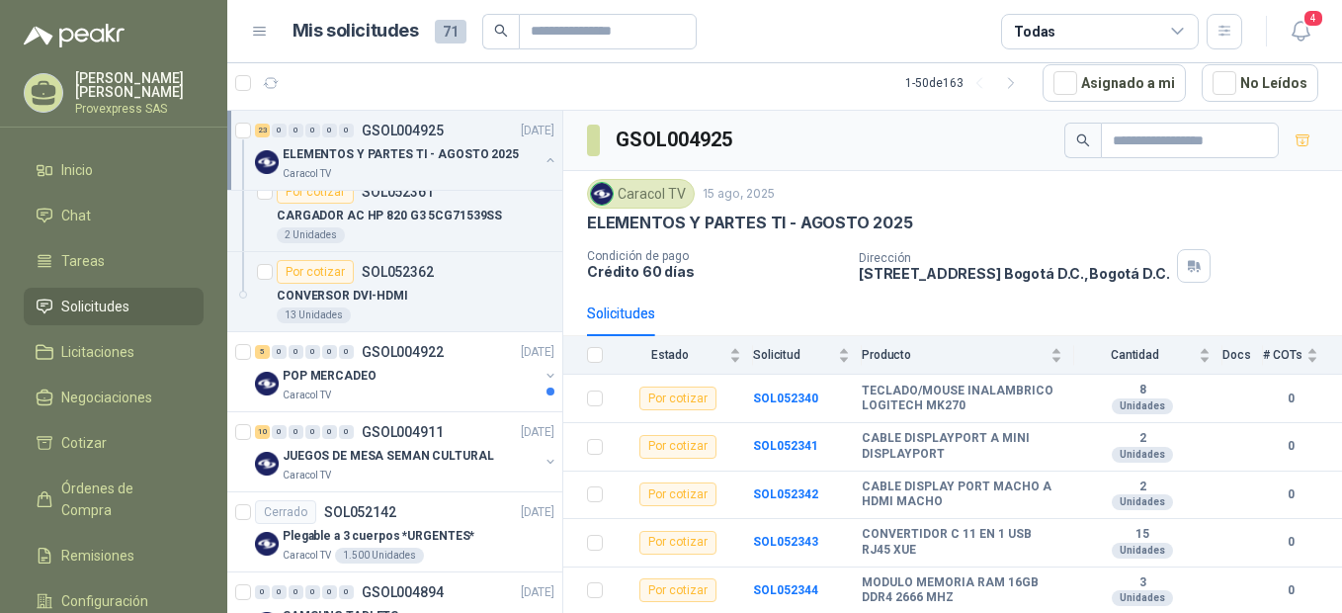
scroll to position [440, 0]
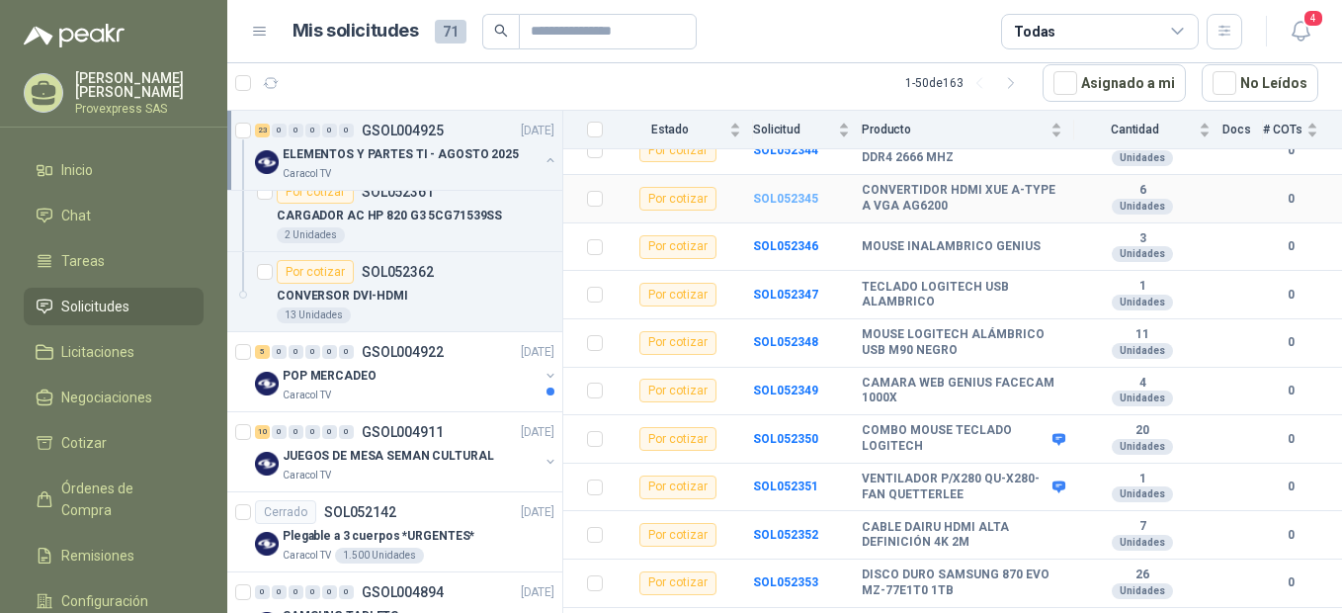
click at [785, 192] on b "SOL052345" at bounding box center [785, 199] width 65 height 14
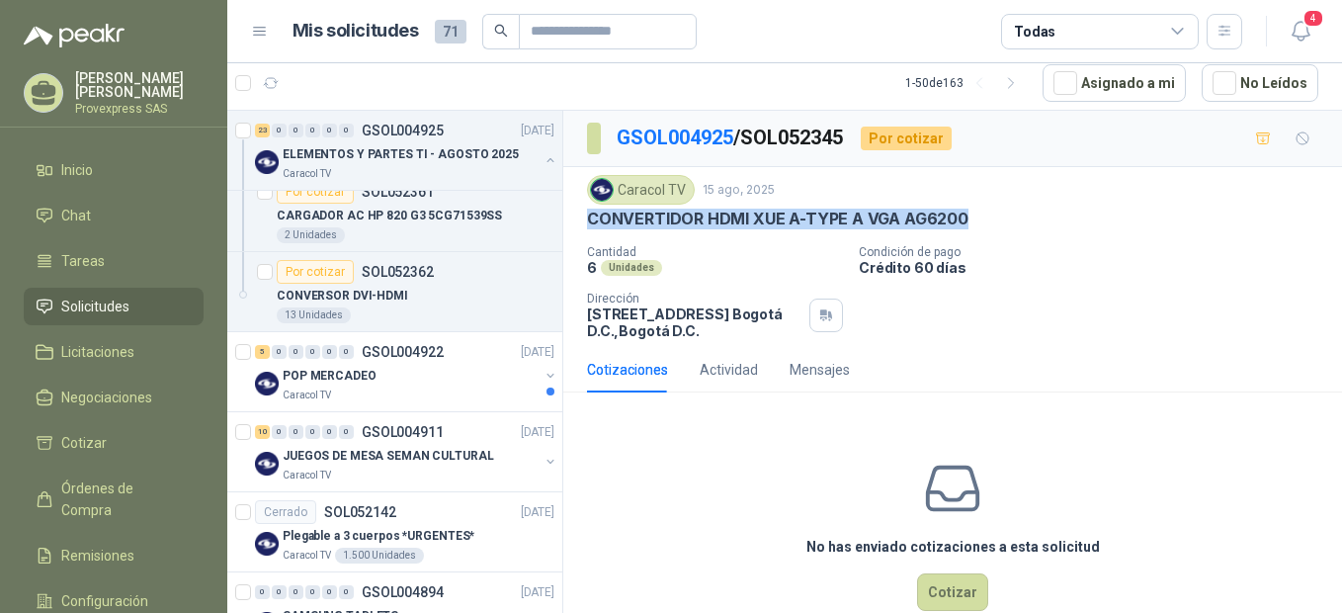
drag, startPoint x: 581, startPoint y: 217, endPoint x: 1022, endPoint y: 212, distance: 440.8
click at [1022, 212] on div "Caracol TV 15 ago, 2025 CONVERTIDOR HDMI XUE A-TYPE A VGA AG6200 Cantidad 6 Un…" at bounding box center [952, 257] width 779 height 180
click at [263, 134] on div "23" at bounding box center [262, 131] width 15 height 14
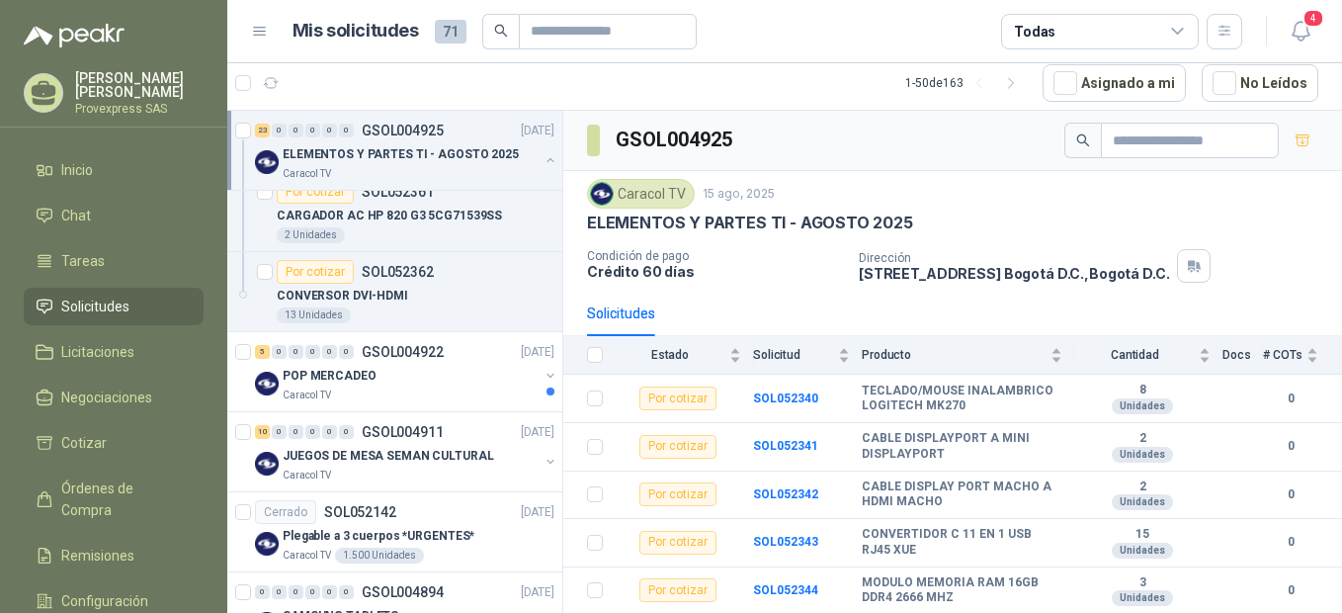
scroll to position [440, 0]
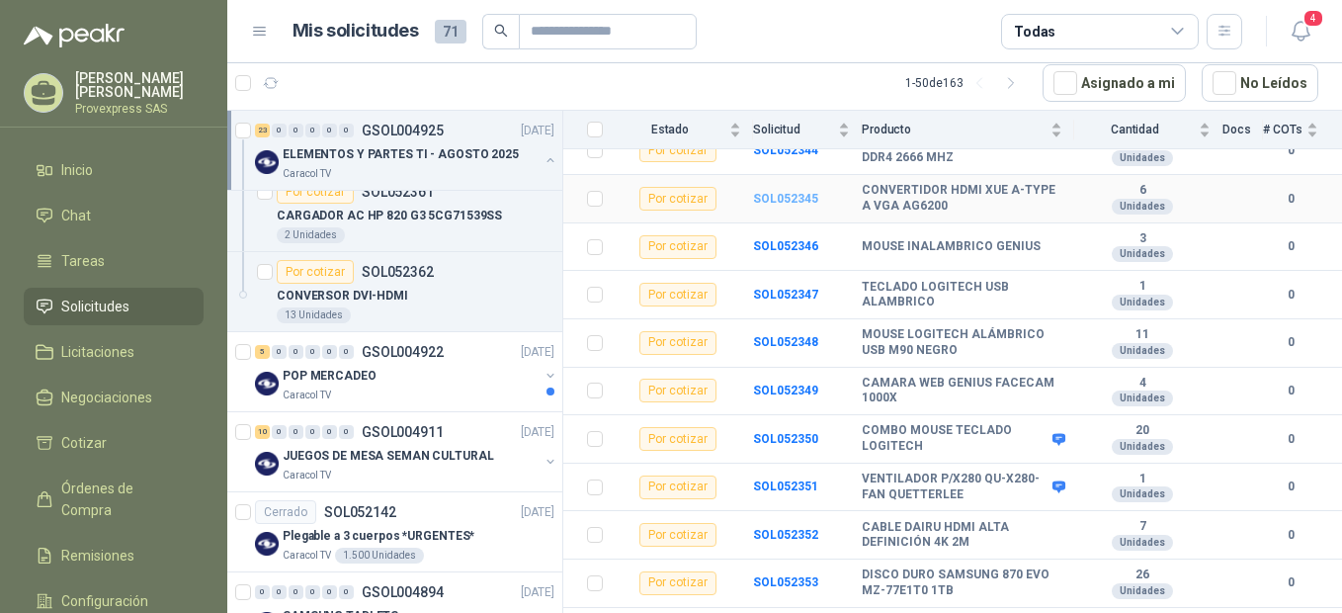
click at [772, 195] on b "SOL052345" at bounding box center [785, 199] width 65 height 14
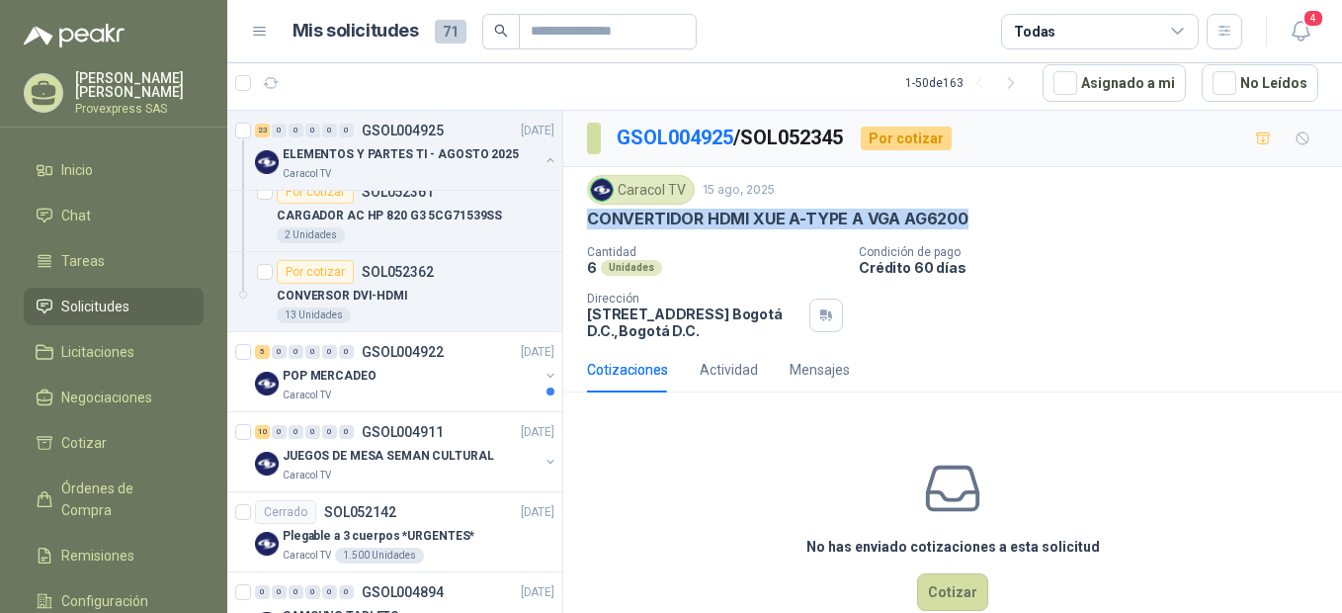
drag, startPoint x: 973, startPoint y: 214, endPoint x: 588, endPoint y: 223, distance: 385.5
click at [588, 223] on div "CONVERTIDOR HDMI XUE A-TYPE A VGA AG6200" at bounding box center [952, 219] width 731 height 21
click at [260, 127] on div "23" at bounding box center [262, 131] width 15 height 14
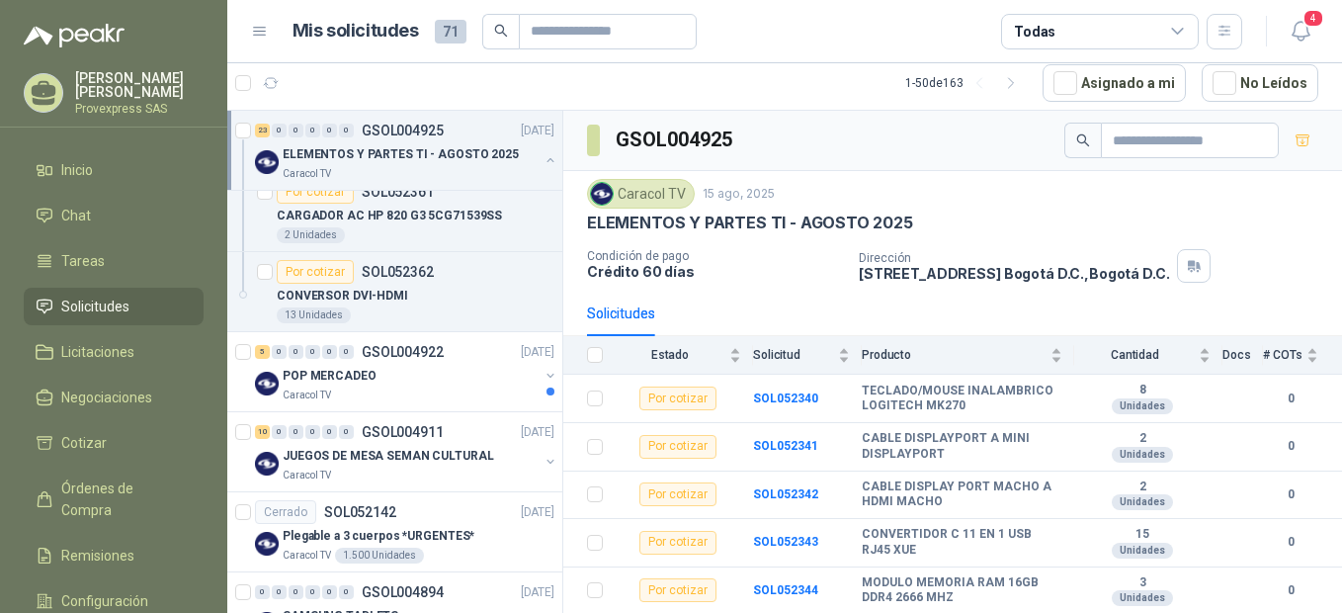
scroll to position [440, 0]
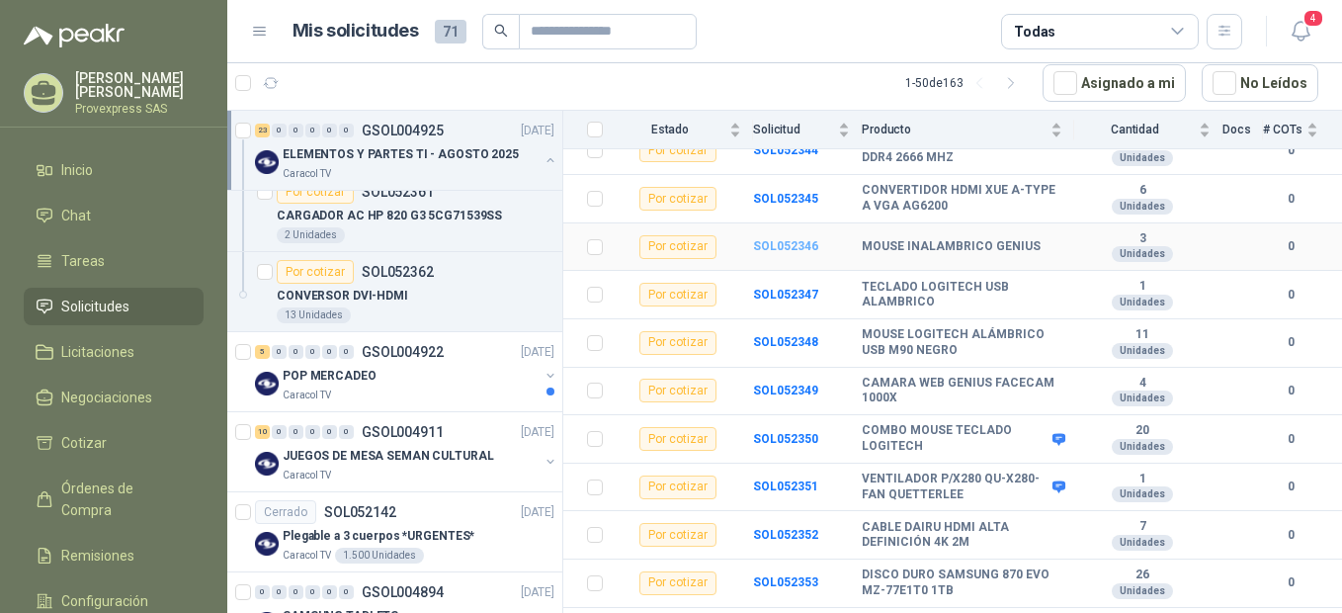
click at [773, 241] on b "SOL052346" at bounding box center [785, 246] width 65 height 14
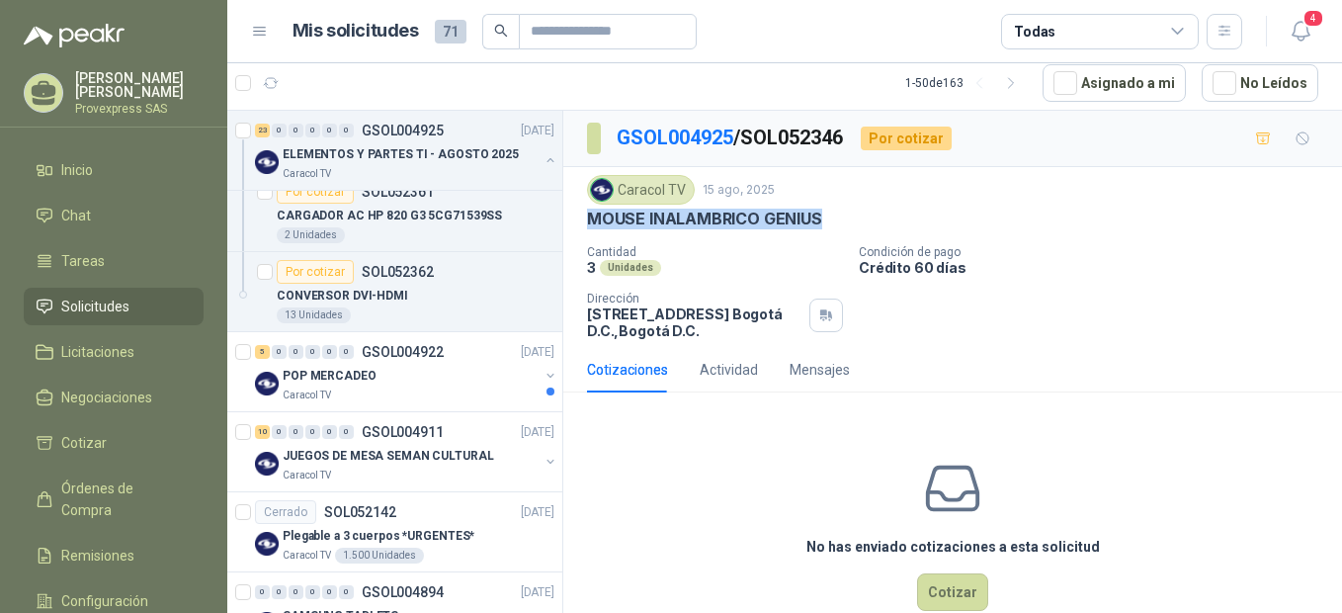
drag, startPoint x: 831, startPoint y: 213, endPoint x: 563, endPoint y: 234, distance: 268.6
click at [563, 234] on div "Caracol TV 15 ago, 2025 MOUSE INALAMBRICO GENIUS Cantidad 3 Unidades Condición…" at bounding box center [952, 257] width 779 height 180
click at [259, 131] on div "23" at bounding box center [262, 131] width 15 height 14
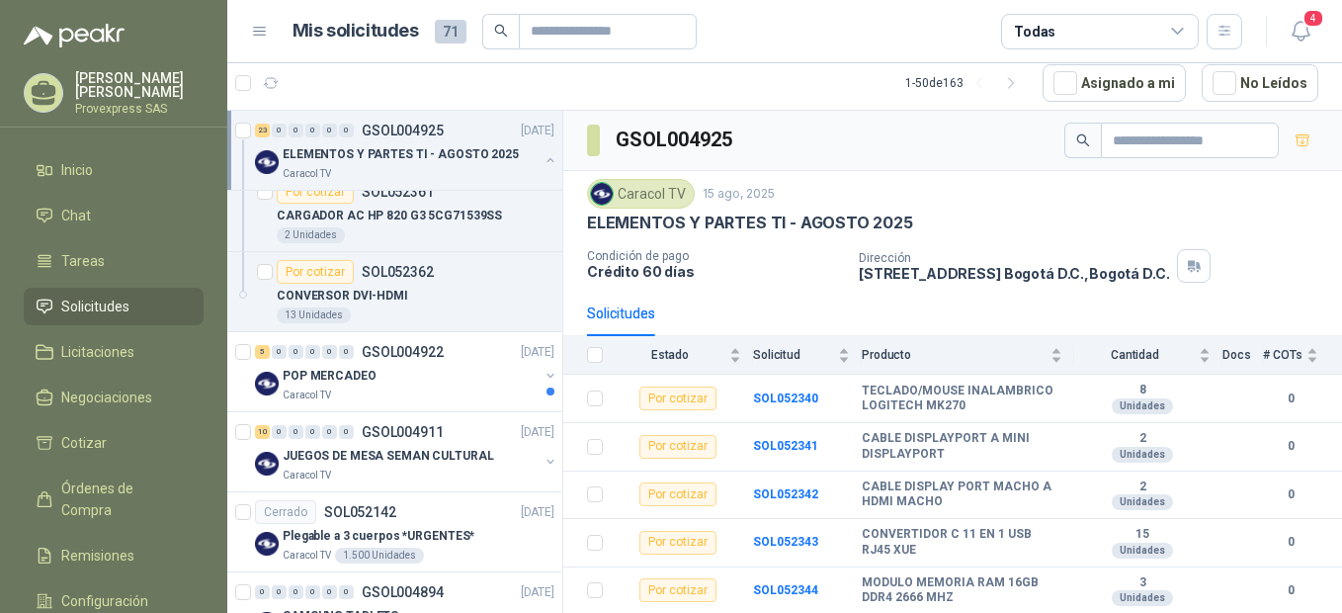
scroll to position [440, 0]
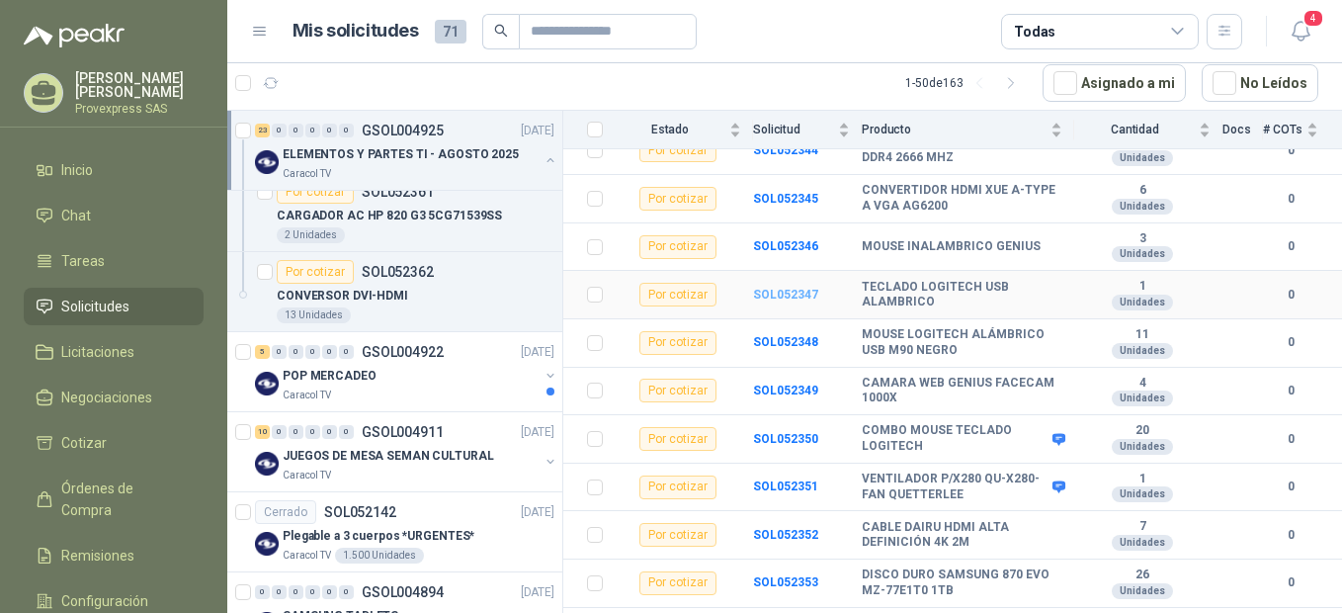
click at [770, 296] on b "SOL052347" at bounding box center [785, 295] width 65 height 14
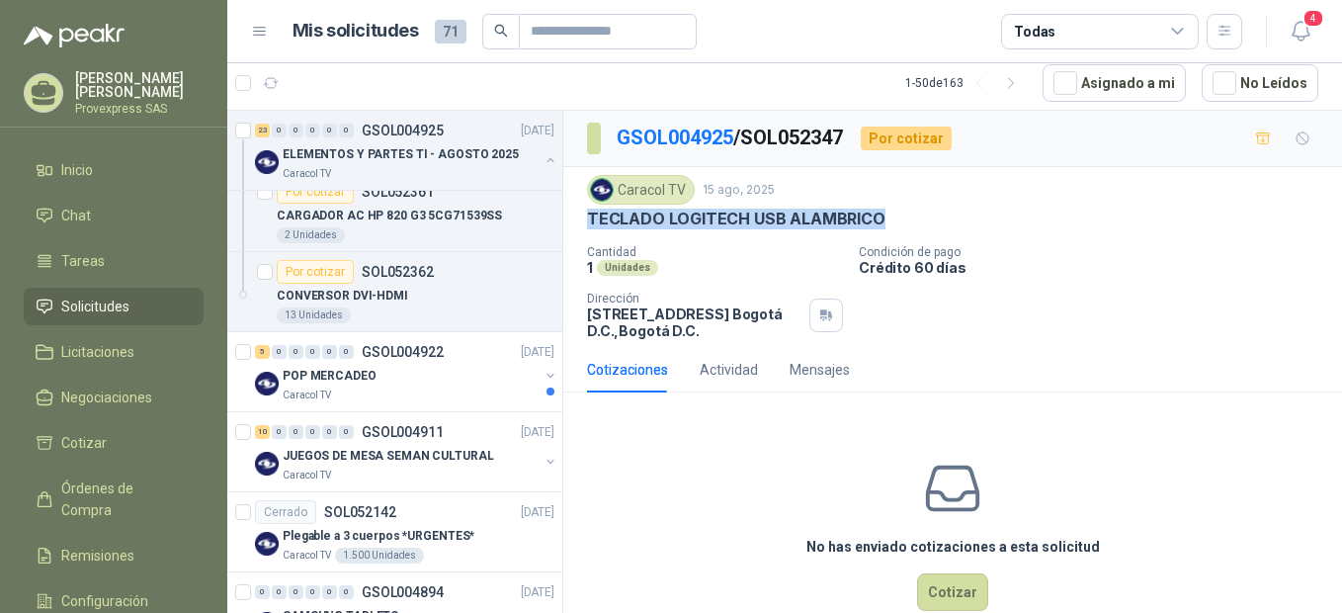
drag, startPoint x: 915, startPoint y: 214, endPoint x: 584, endPoint y: 229, distance: 331.4
click at [584, 229] on div "Caracol TV 15 ago, 2025 TECLADO LOGITECH USB ALAMBRICO Cantidad 1 Unidades Con…" at bounding box center [952, 257] width 779 height 180
click at [258, 129] on div "23" at bounding box center [262, 131] width 15 height 14
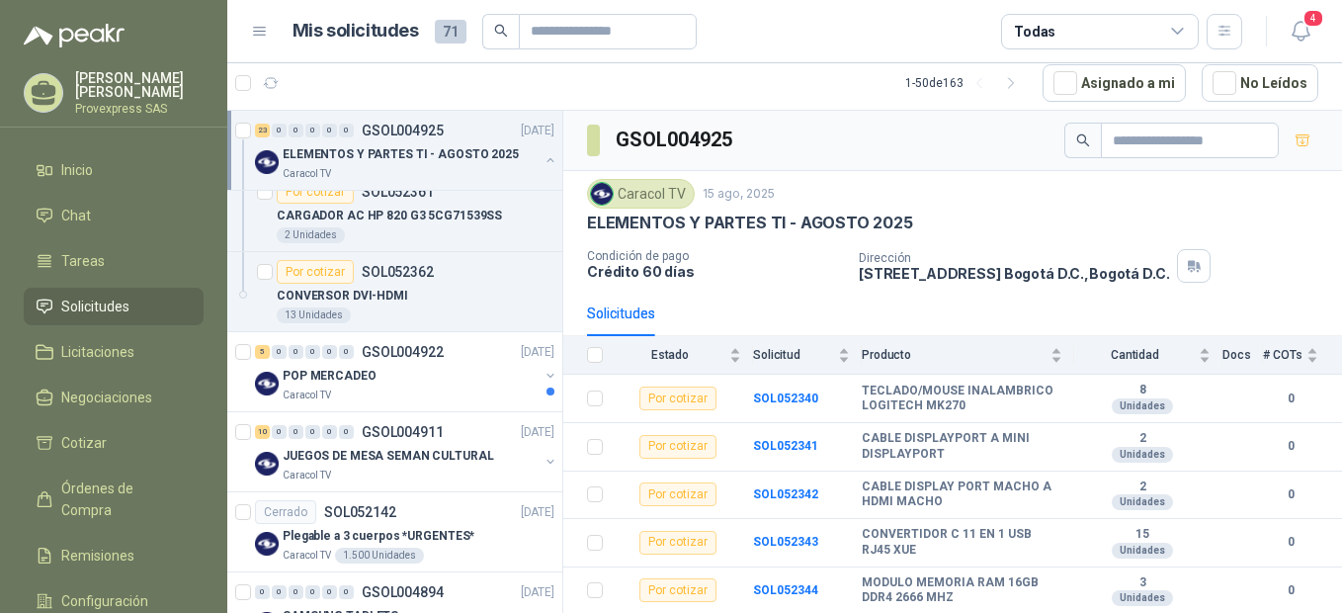
scroll to position [440, 0]
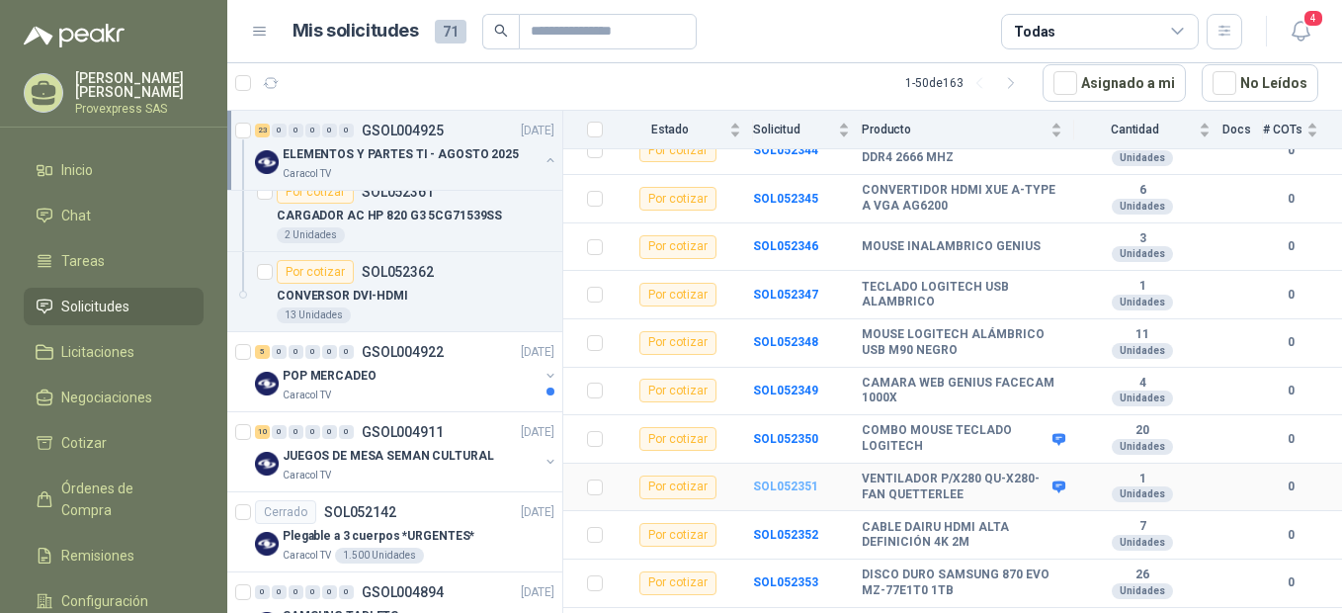
click at [792, 484] on b "SOL052351" at bounding box center [785, 486] width 65 height 14
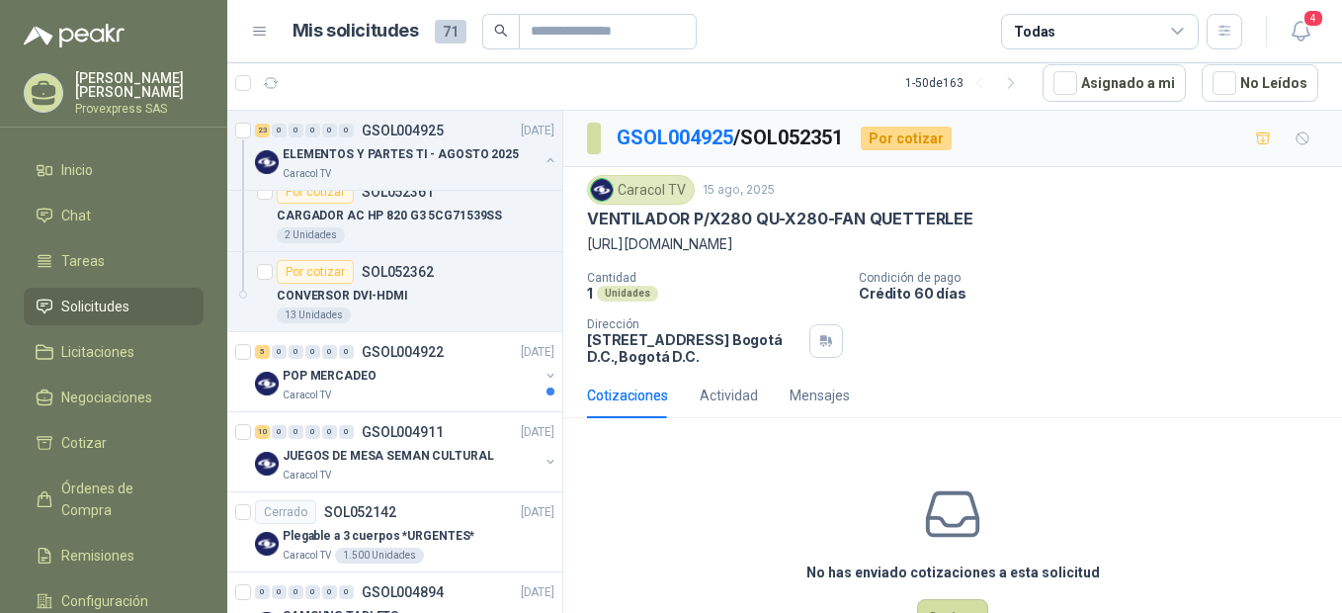
drag, startPoint x: 581, startPoint y: 217, endPoint x: 790, endPoint y: 261, distance: 213.0
click at [790, 261] on div "Caracol TV 15 ago, 2025 VENTILADOR P/X280 QU-X280-FAN QUETTERLEE https://www.a…" at bounding box center [952, 270] width 779 height 206
click at [263, 131] on div "23" at bounding box center [262, 131] width 15 height 14
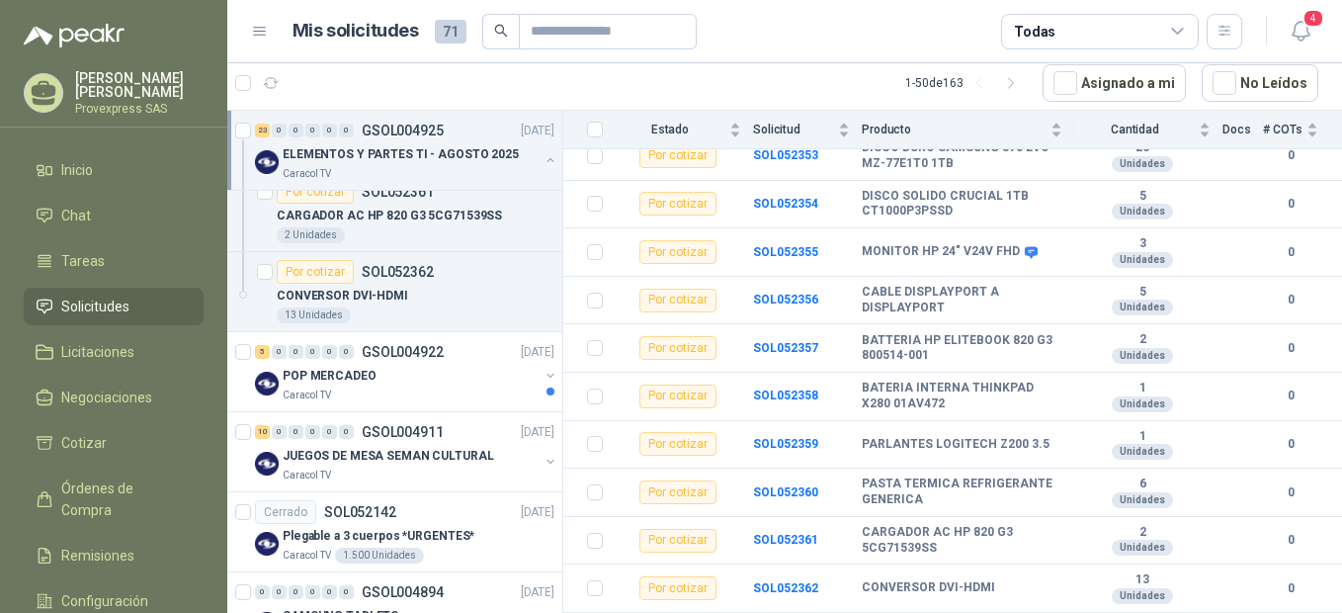
scroll to position [428, 0]
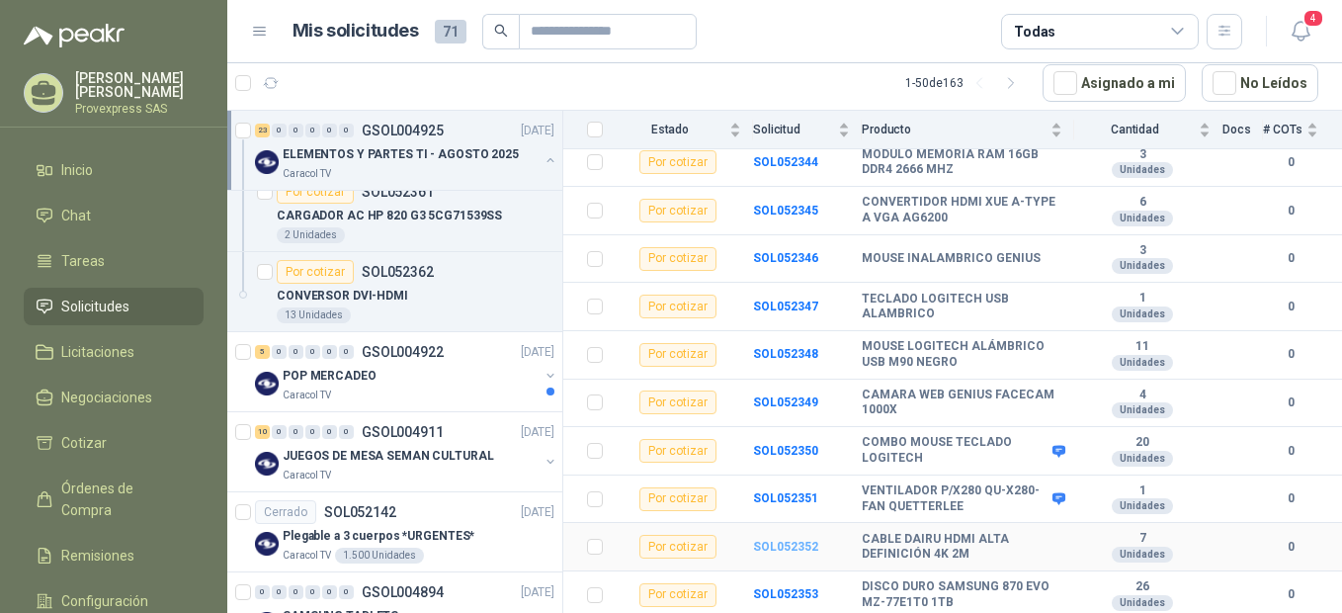
click at [768, 546] on b "SOL052352" at bounding box center [785, 547] width 65 height 14
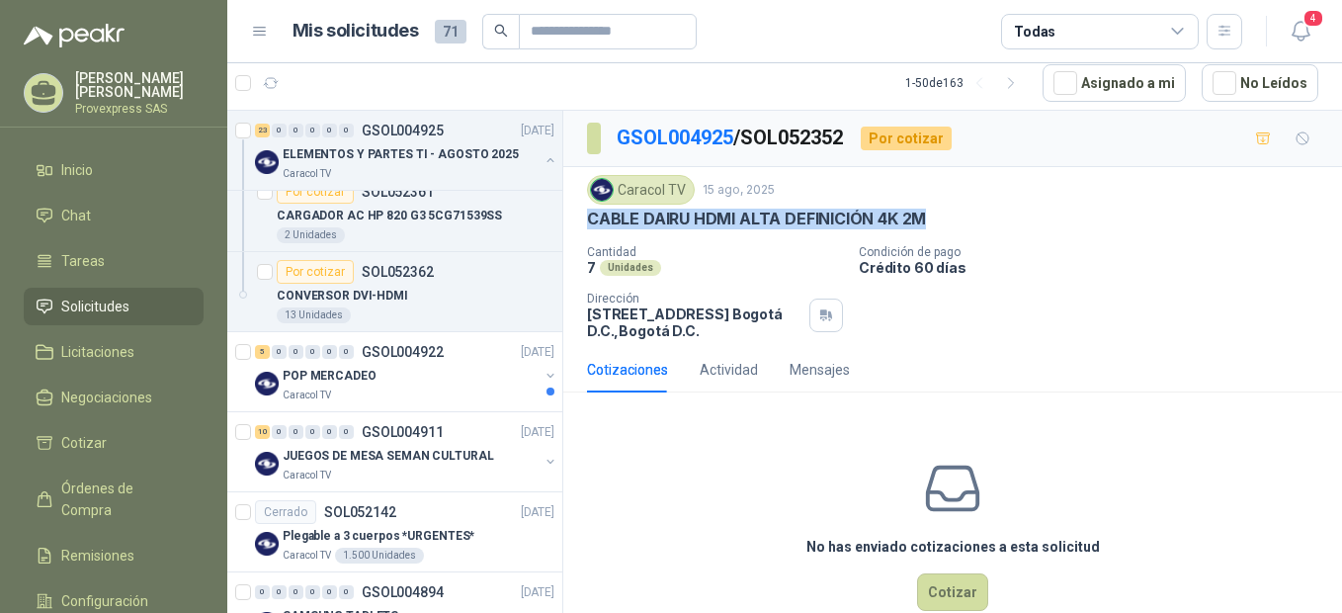
drag, startPoint x: 957, startPoint y: 216, endPoint x: 579, endPoint y: 236, distance: 378.0
click at [579, 236] on div "Caracol TV 15 ago, 2025 CABLE DAIRU HDMI ALTA DEFINICIÓN 4K 2M Cantidad 7 Unid…" at bounding box center [952, 257] width 779 height 180
click at [262, 130] on div "23" at bounding box center [262, 131] width 15 height 14
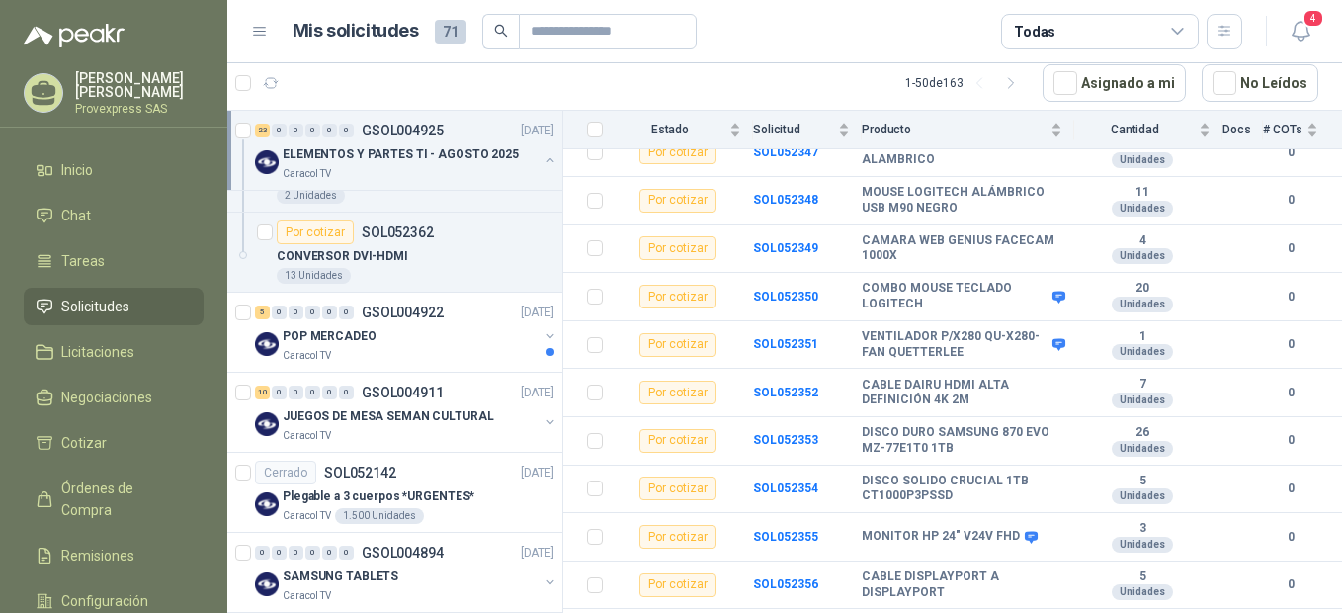
scroll to position [143, 0]
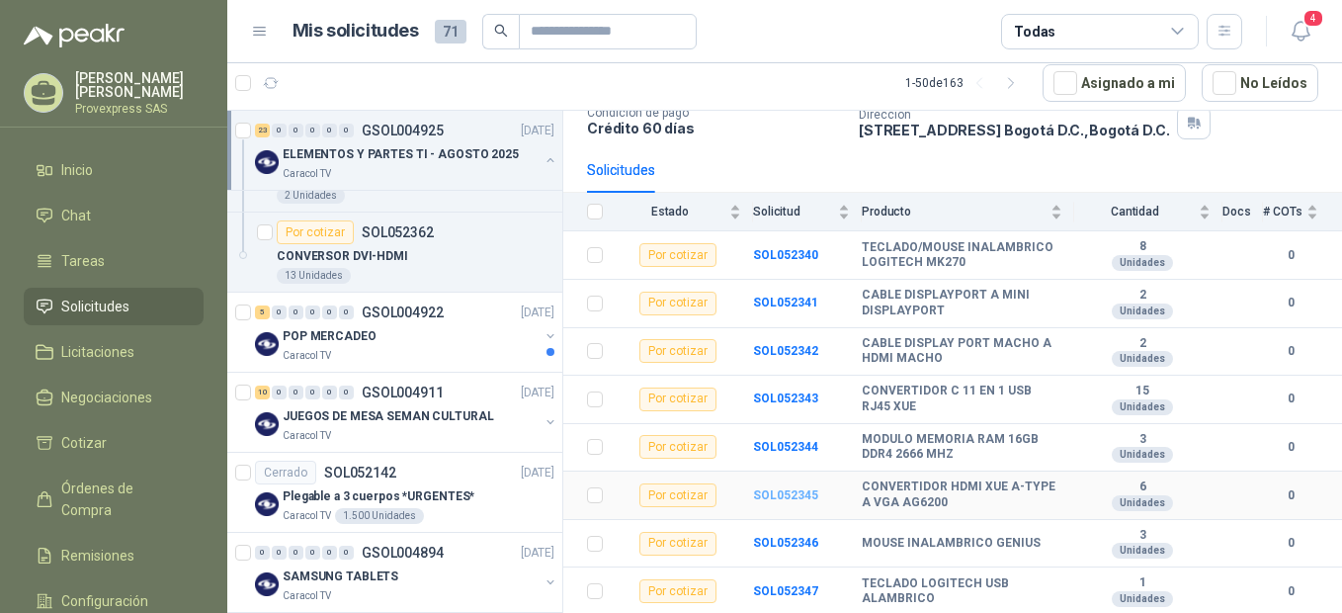
click at [781, 500] on b "SOL052345" at bounding box center [785, 495] width 65 height 14
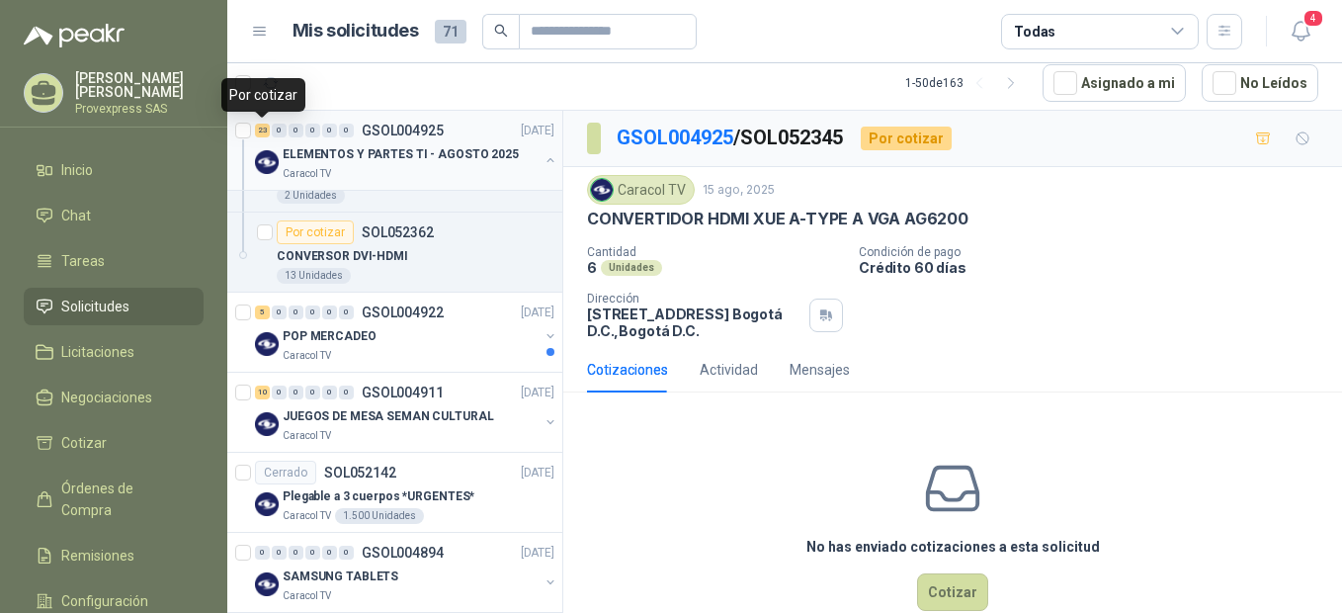
click at [260, 134] on div "23" at bounding box center [262, 131] width 15 height 14
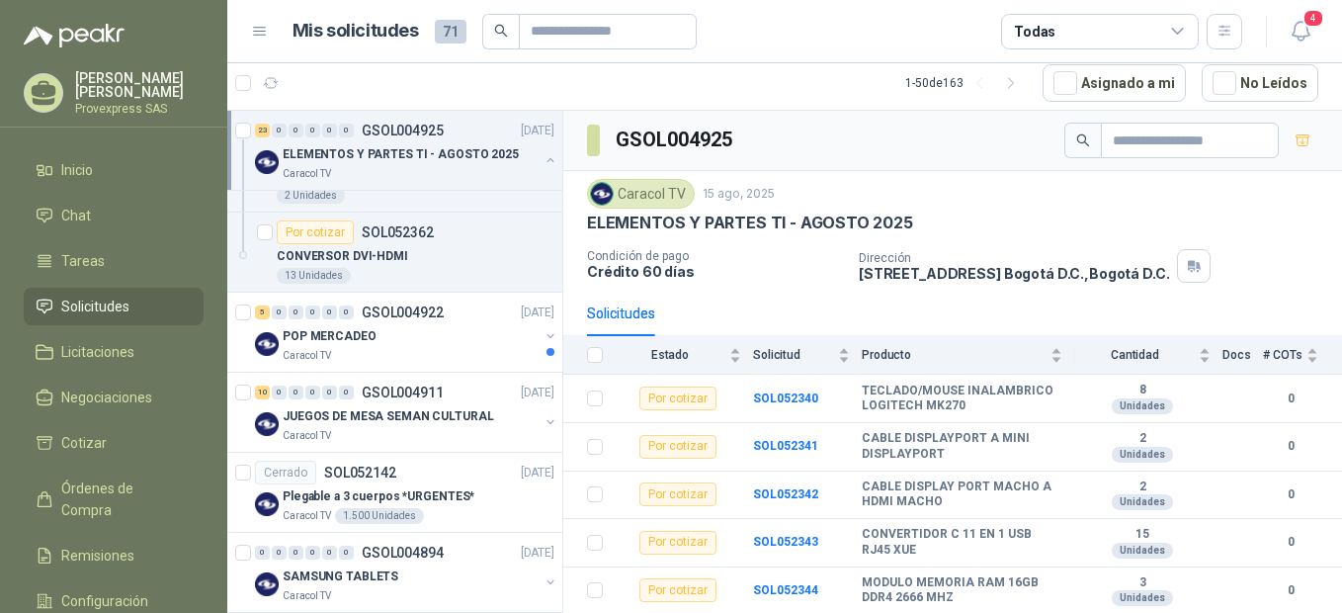
scroll to position [440, 0]
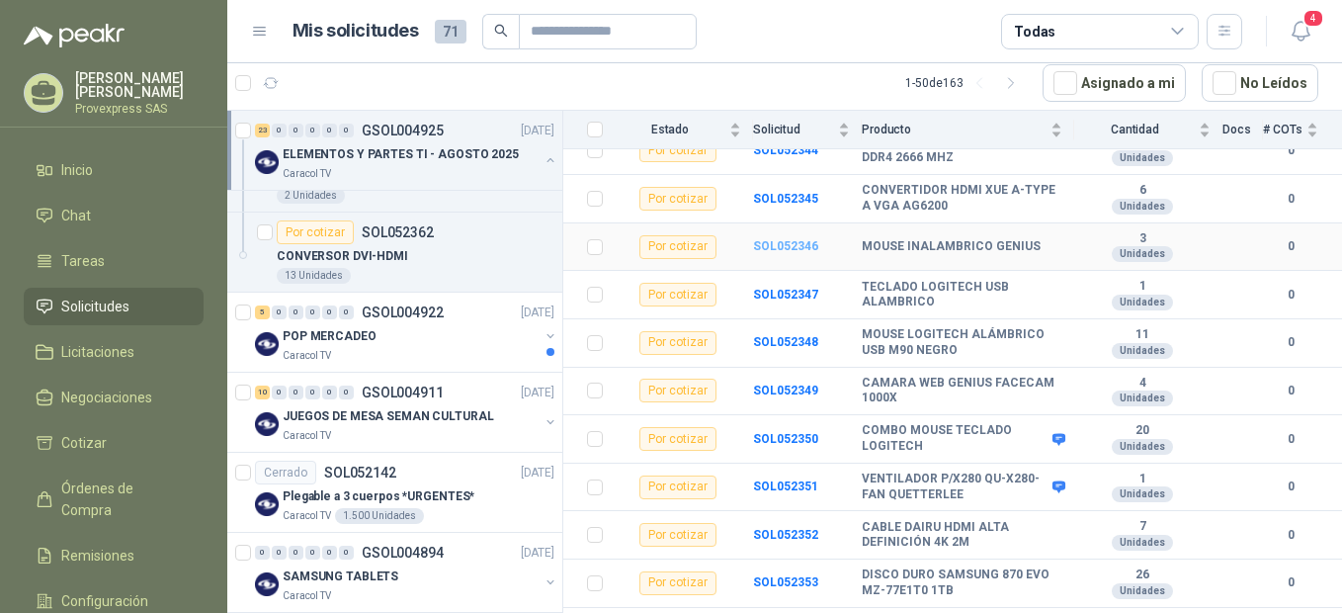
click at [769, 244] on b "SOL052346" at bounding box center [785, 246] width 65 height 14
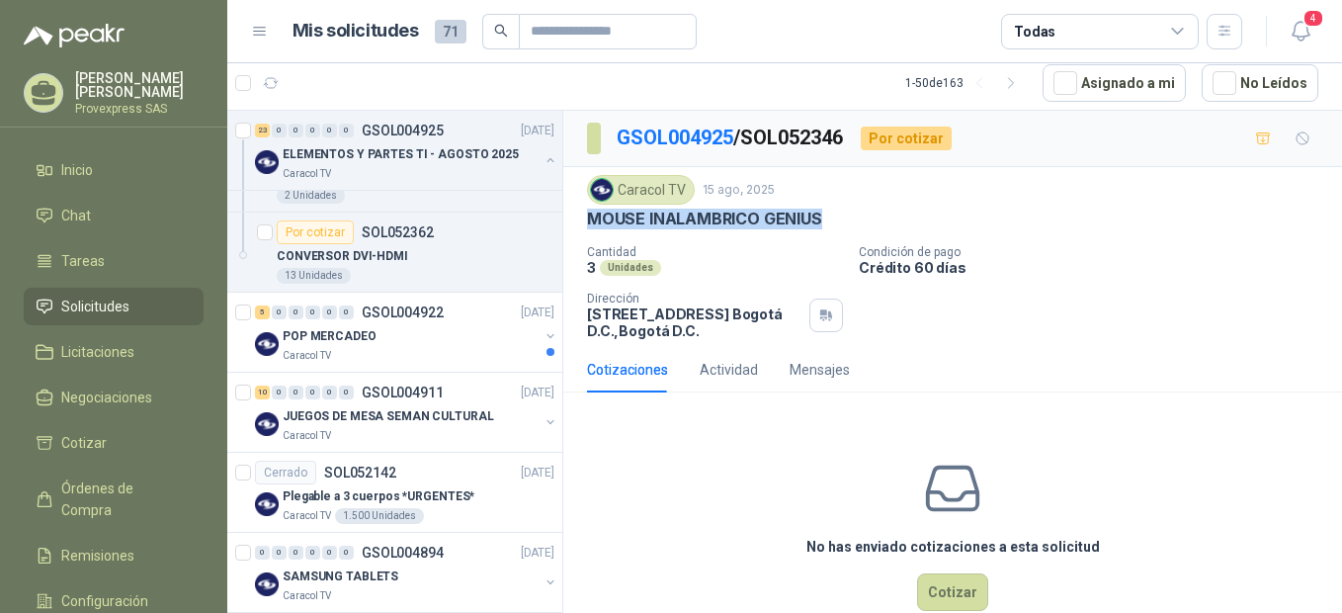
drag, startPoint x: 836, startPoint y: 214, endPoint x: 581, endPoint y: 222, distance: 255.1
click at [581, 222] on div "Caracol TV 15 ago, 2025 MOUSE INALAMBRICO GENIUS Cantidad 3 Unidades Condición…" at bounding box center [952, 257] width 779 height 180
click at [265, 130] on div "23" at bounding box center [262, 131] width 15 height 14
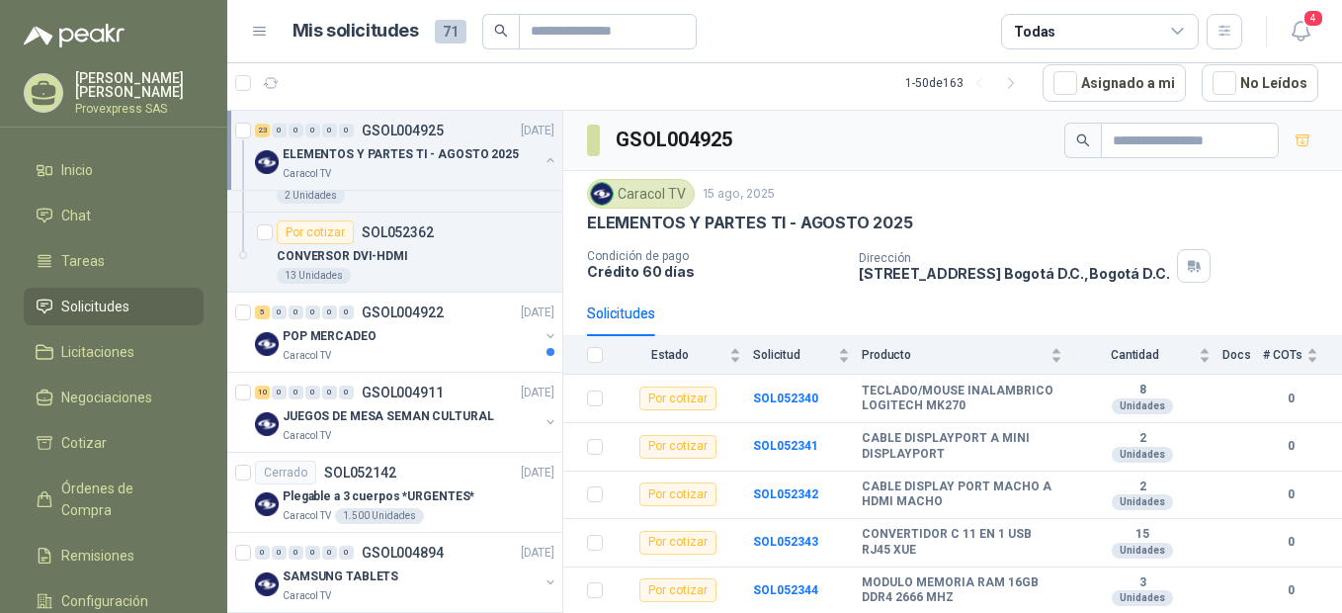
scroll to position [440, 0]
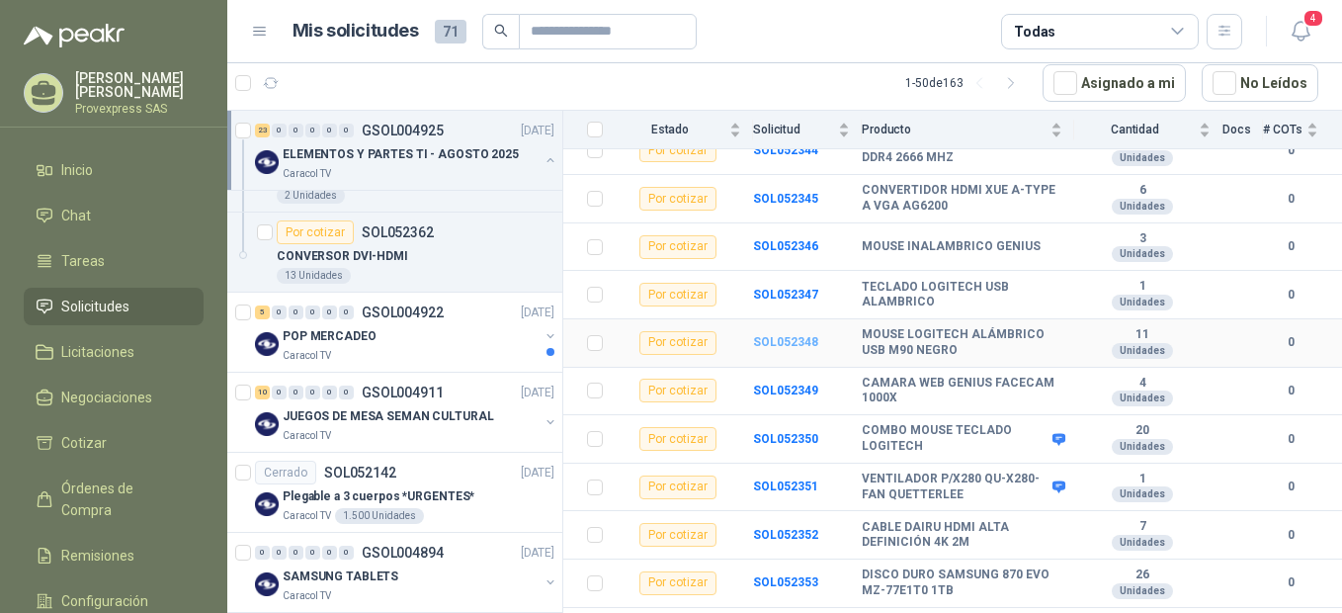
click at [773, 346] on b "SOL052348" at bounding box center [785, 342] width 65 height 14
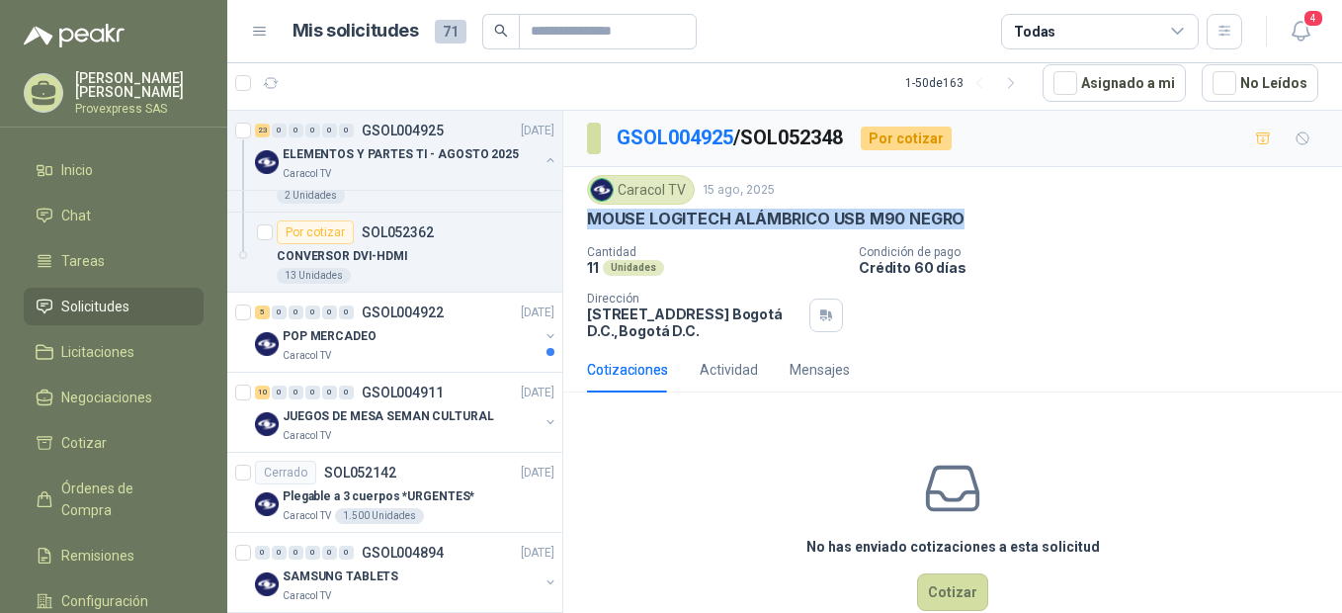
drag, startPoint x: 968, startPoint y: 217, endPoint x: 573, endPoint y: 208, distance: 395.4
click at [573, 208] on div "Caracol TV 15 ago, 2025 MOUSE LOGITECH ALÁMBRICO USB M90 NEGRO Cantidad 11 Uni…" at bounding box center [952, 257] width 779 height 180
click at [273, 134] on div "0" at bounding box center [279, 131] width 15 height 14
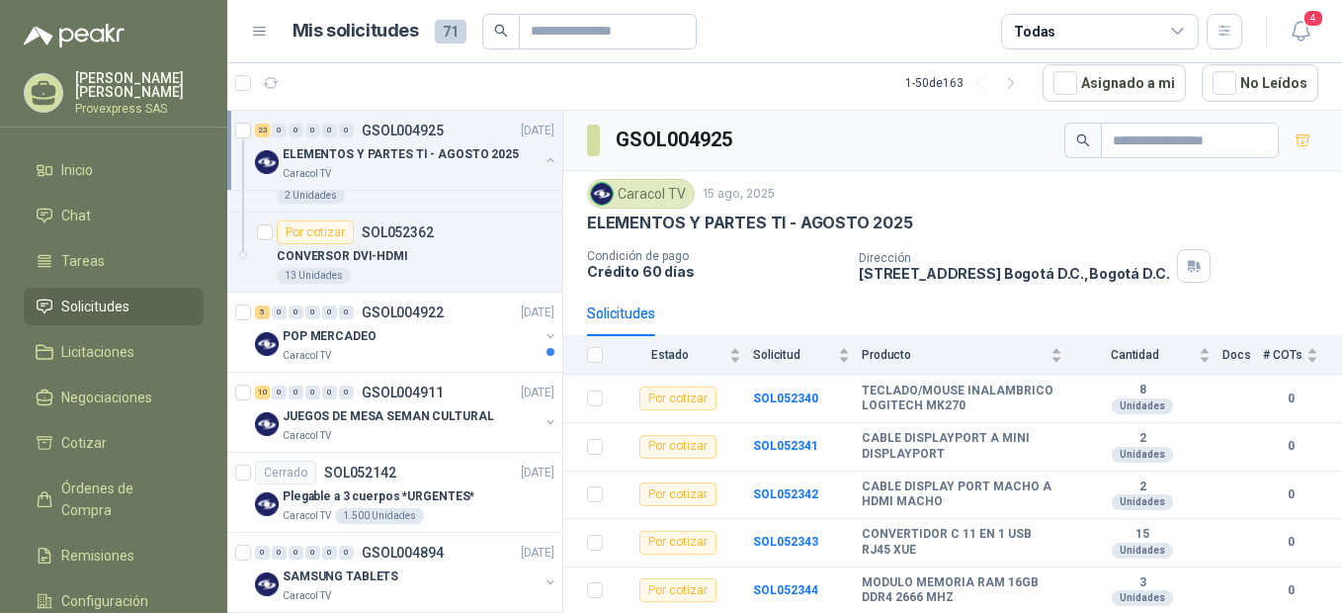
scroll to position [440, 0]
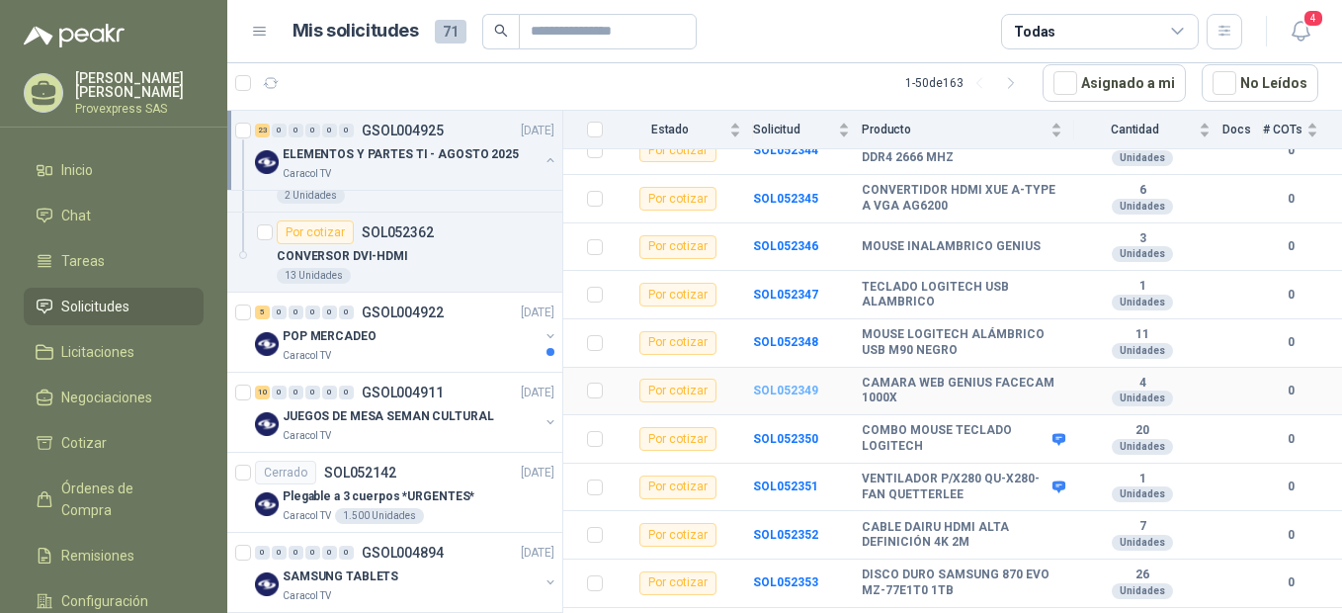
click at [780, 394] on b "SOL052349" at bounding box center [785, 390] width 65 height 14
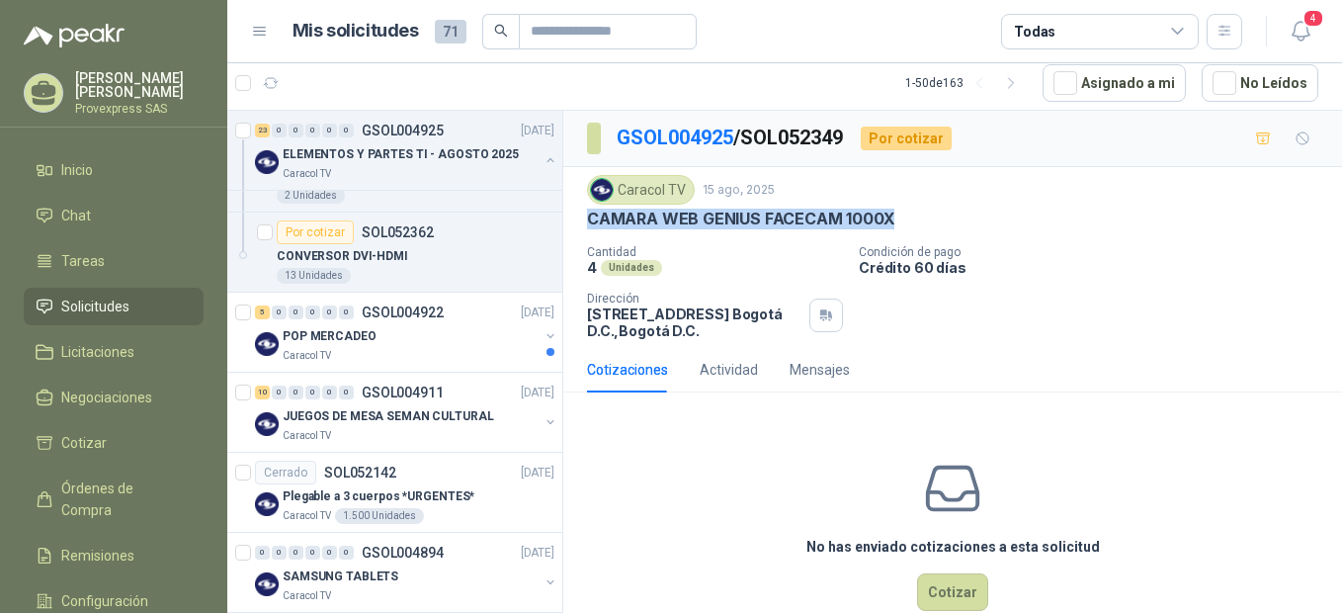
drag, startPoint x: 904, startPoint y: 217, endPoint x: 578, endPoint y: 215, distance: 326.1
click at [578, 215] on div "Caracol TV 15 ago, 2025 CAMARA WEB GENIUS FACECAM 1000X Cantidad 4 Unidades Co…" at bounding box center [952, 257] width 779 height 180
click at [265, 131] on div "23" at bounding box center [262, 131] width 15 height 14
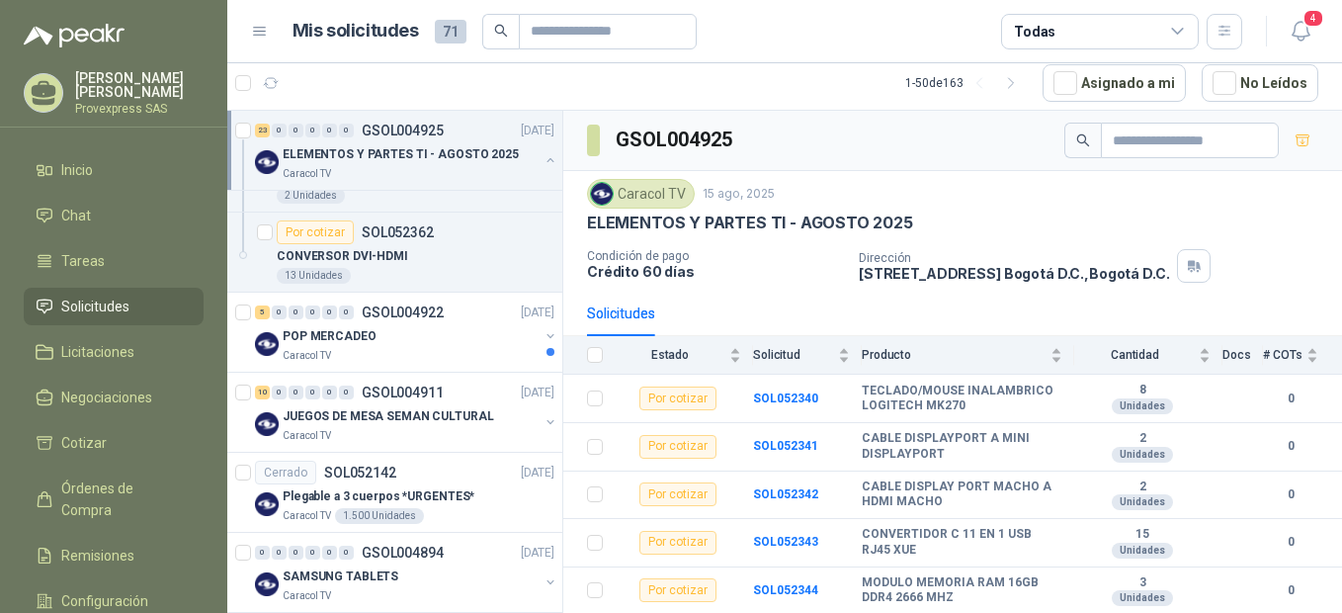
scroll to position [440, 0]
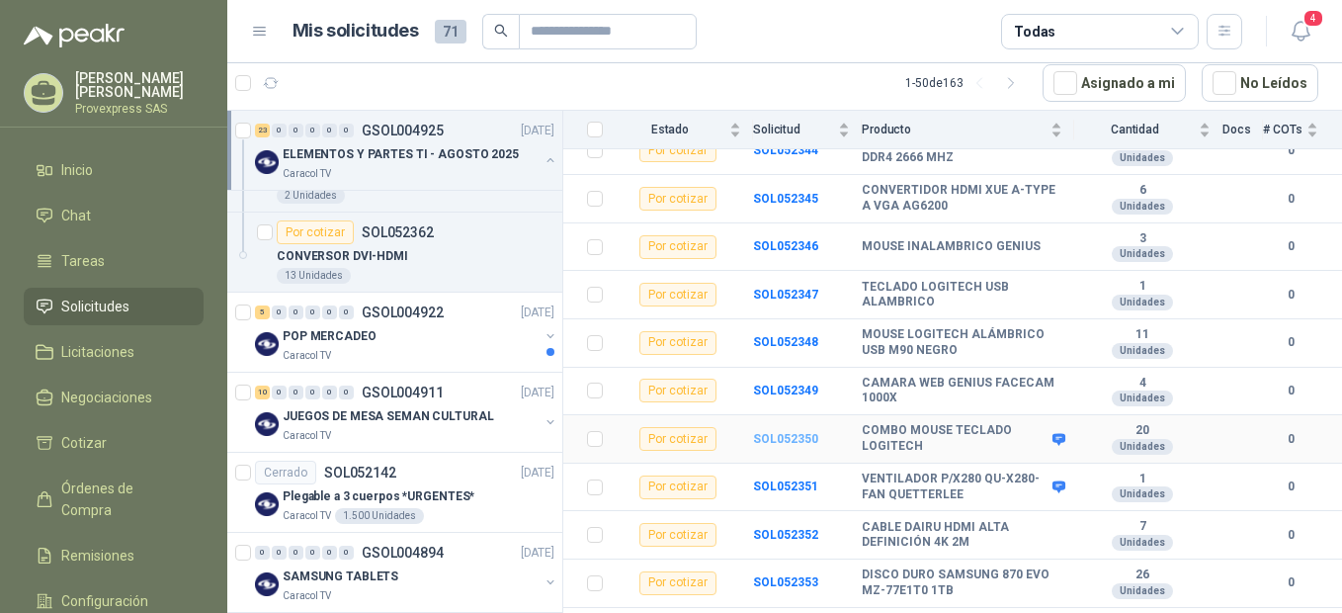
click at [791, 439] on b "SOL052350" at bounding box center [785, 439] width 65 height 14
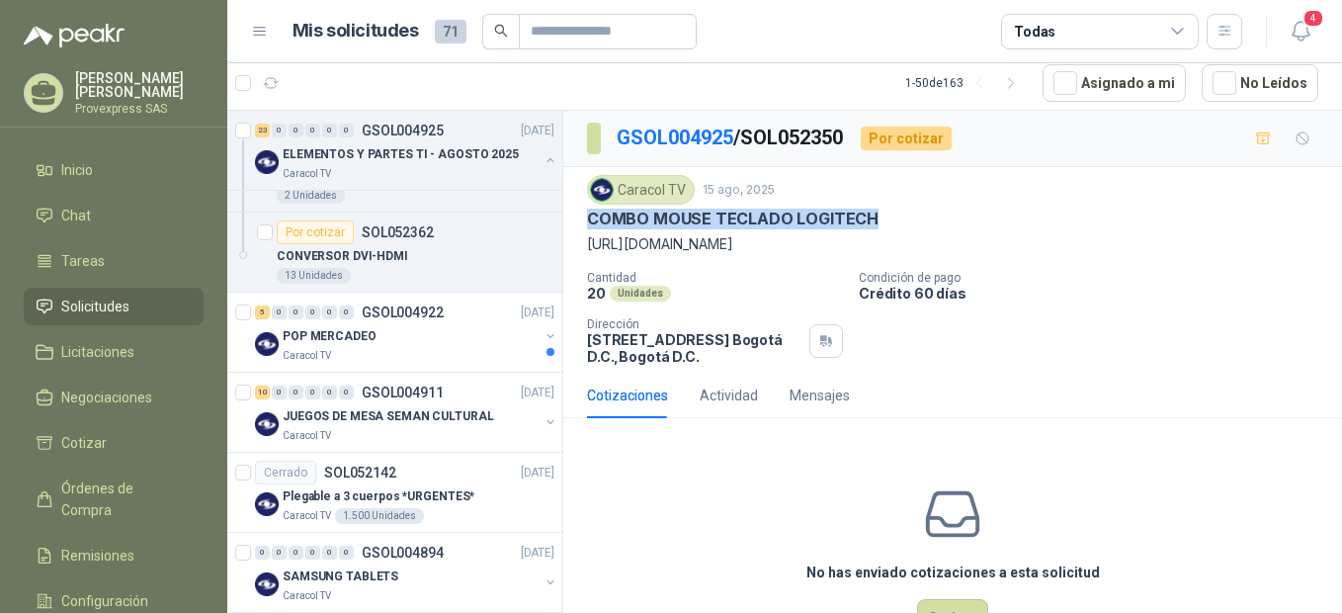
drag, startPoint x: 896, startPoint y: 212, endPoint x: 578, endPoint y: 228, distance: 318.6
click at [578, 228] on div "Caracol TV 15 ago, 2025 COMBO MOUSE TECLADO LOGITECH https://acortar.link/XNel…" at bounding box center [952, 270] width 779 height 206
click at [675, 248] on p "https://acortar.link/XNelBV" at bounding box center [952, 244] width 731 height 22
drag, startPoint x: 675, startPoint y: 248, endPoint x: 641, endPoint y: 242, distance: 34.1
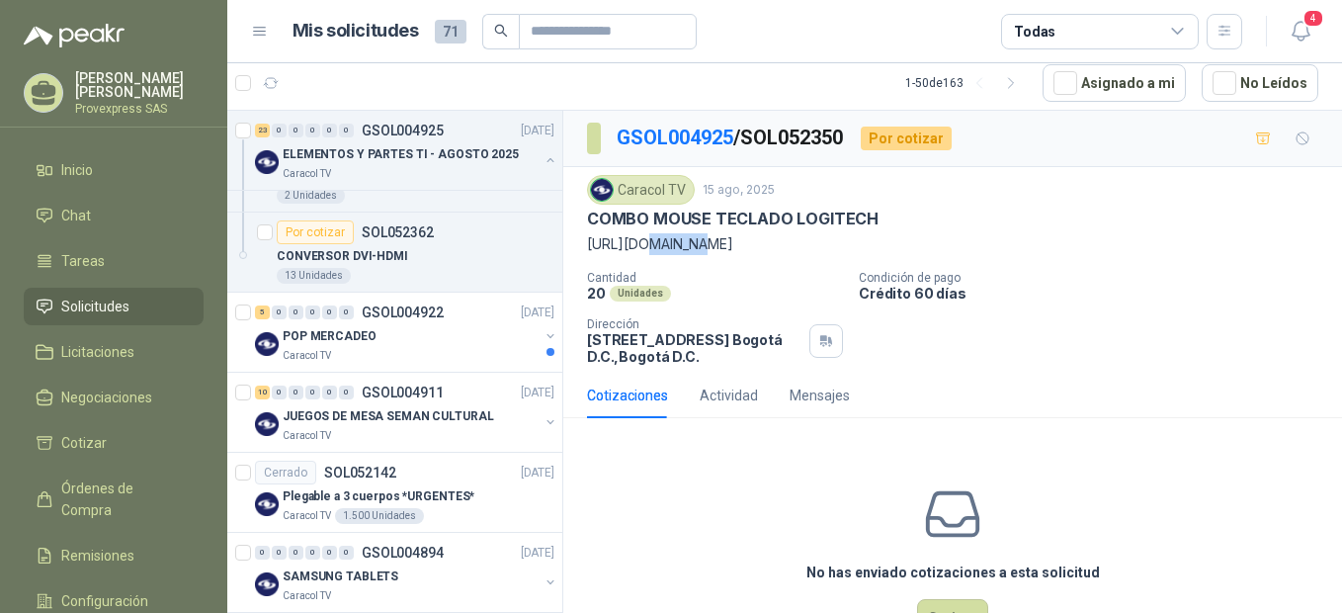
click at [641, 242] on p "https://acortar.link/XNelBV" at bounding box center [952, 244] width 731 height 22
drag, startPoint x: 641, startPoint y: 242, endPoint x: 695, endPoint y: 244, distance: 53.4
click at [695, 244] on p "https://acortar.link/XNelBV" at bounding box center [952, 244] width 731 height 22
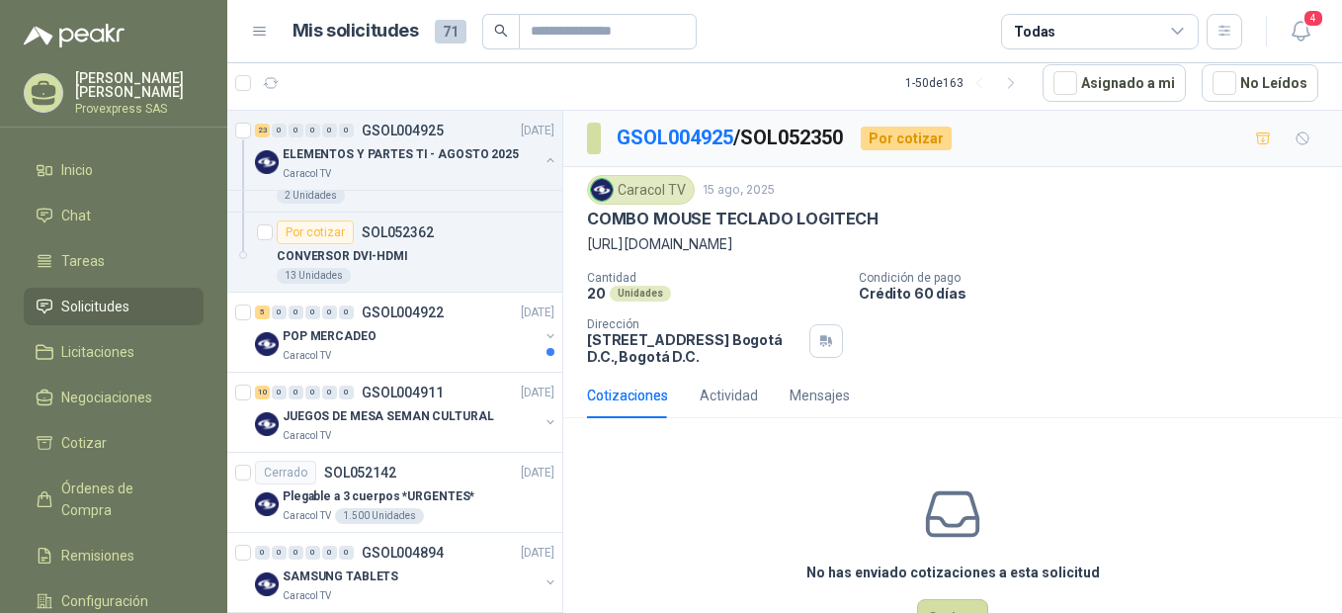
drag, startPoint x: 695, startPoint y: 244, endPoint x: 609, endPoint y: 247, distance: 86.0
click at [609, 247] on p "https://acortar.link/XNelBV" at bounding box center [952, 244] width 731 height 22
click at [1016, 208] on div "Caracol TV 15 ago, 2025 COMBO MOUSE TECLADO LOGITECH https://acortar.link/XNel…" at bounding box center [952, 215] width 731 height 80
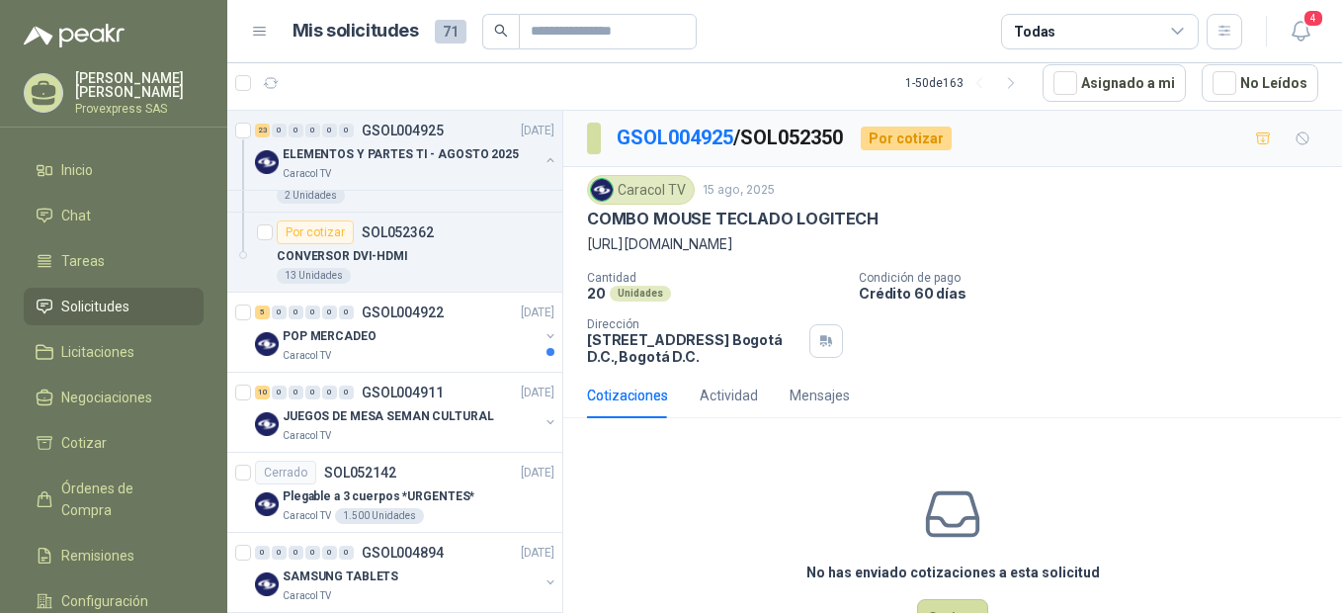
drag, startPoint x: 584, startPoint y: 222, endPoint x: 777, endPoint y: 243, distance: 193.8
click at [777, 243] on div "Caracol TV 15 ago, 2025 COMBO MOUSE TECLADO LOGITECH https://acortar.link/XNel…" at bounding box center [952, 270] width 779 height 206
click at [261, 128] on div "23" at bounding box center [262, 131] width 15 height 14
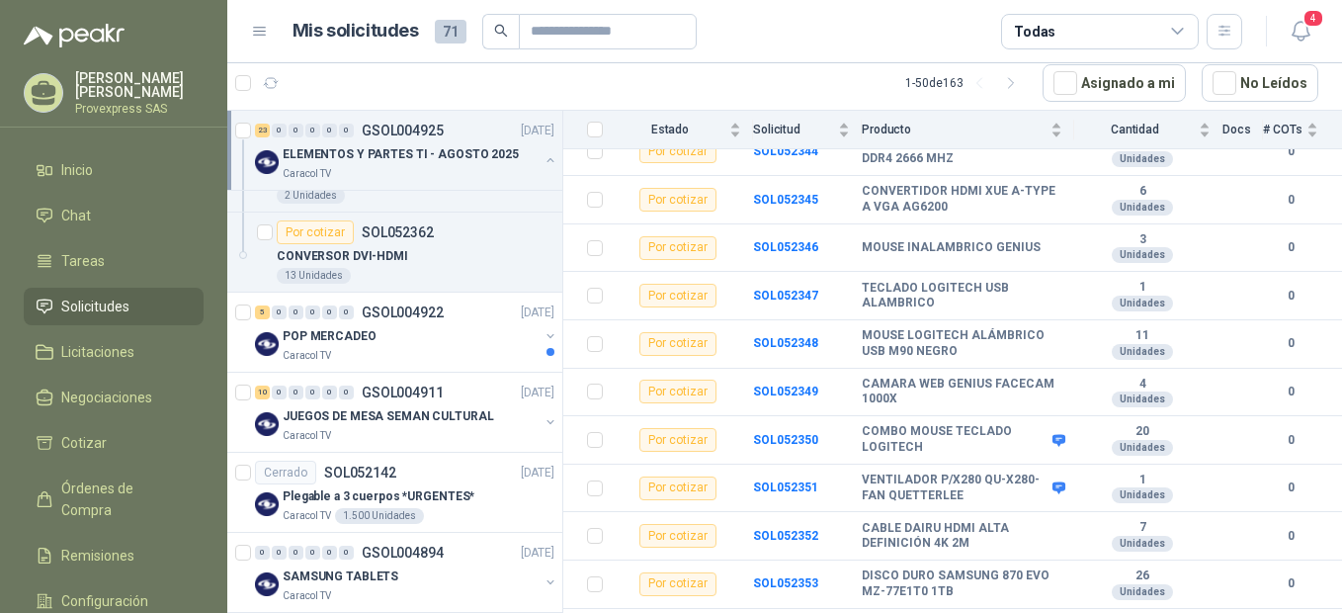
scroll to position [440, 0]
click at [780, 531] on b "SOL052352" at bounding box center [785, 535] width 65 height 14
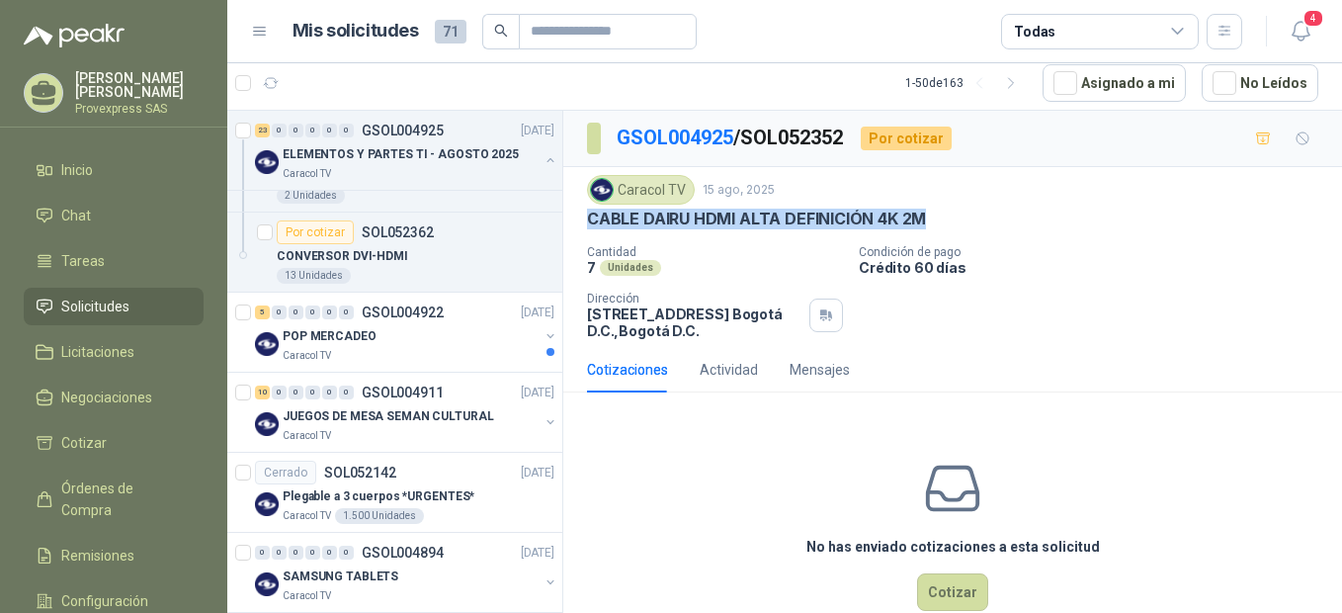
drag, startPoint x: 952, startPoint y: 212, endPoint x: 565, endPoint y: 219, distance: 386.5
click at [565, 219] on div "Caracol TV 15 ago, 2025 CABLE DAIRU HDMI ALTA DEFINICIÓN 4K 2M Cantidad 7 Unid…" at bounding box center [952, 257] width 779 height 180
click at [262, 129] on div "23" at bounding box center [262, 131] width 15 height 14
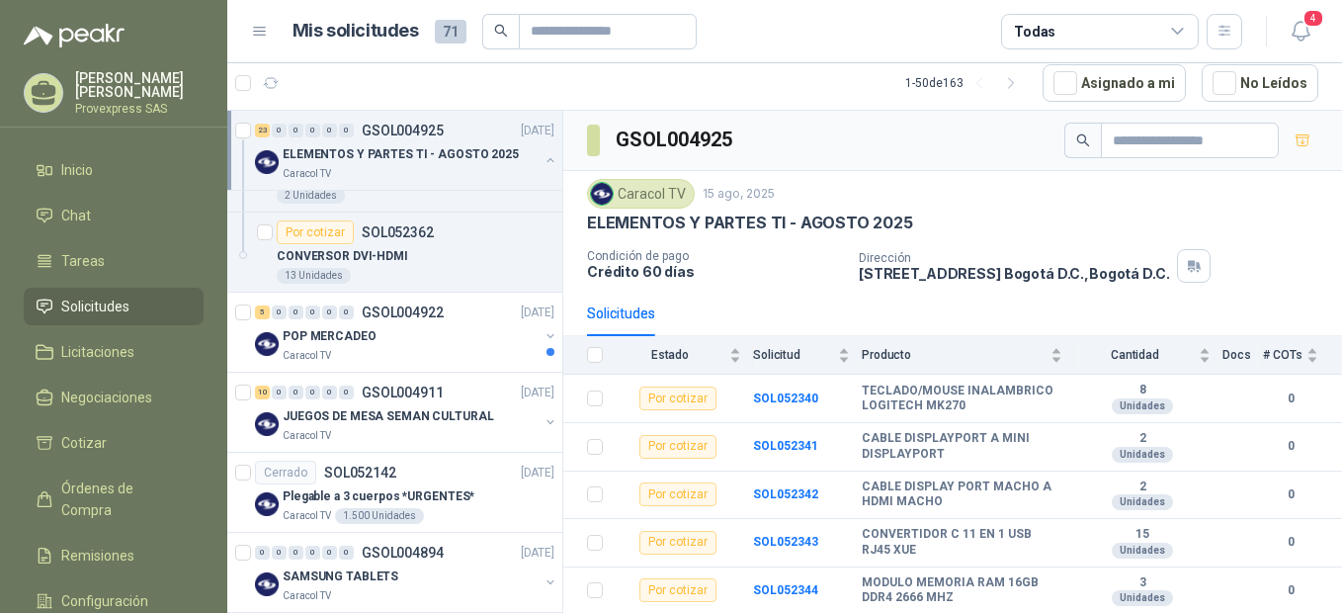
scroll to position [440, 0]
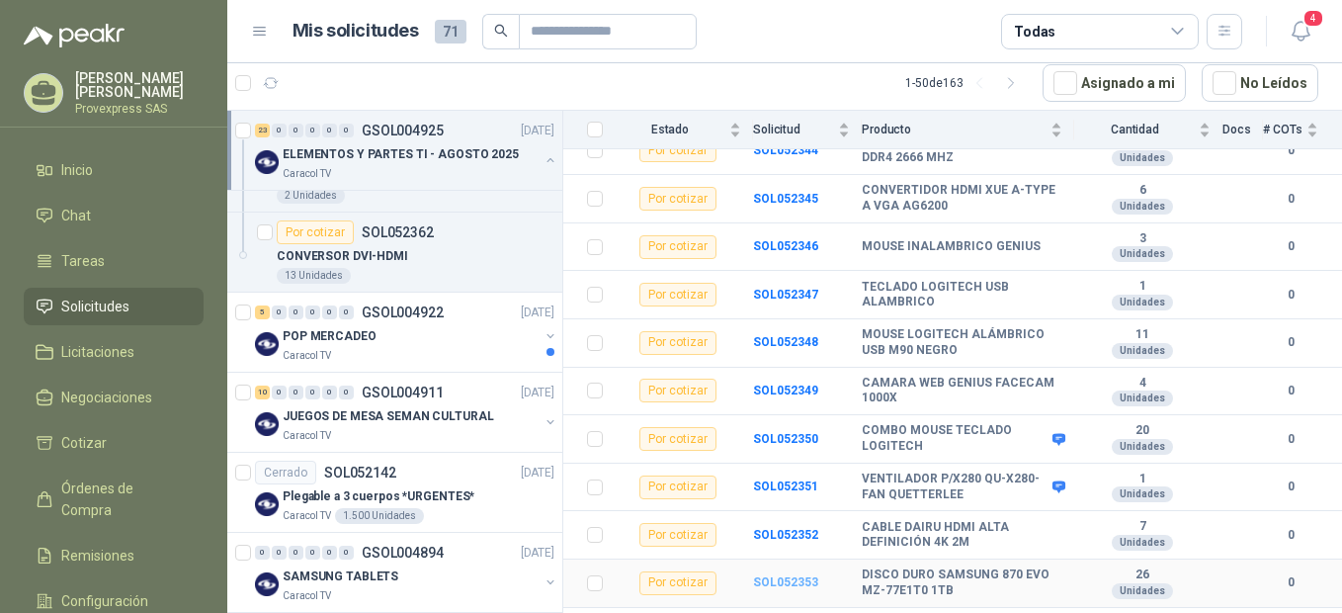
click at [776, 581] on b "SOL052353" at bounding box center [785, 582] width 65 height 14
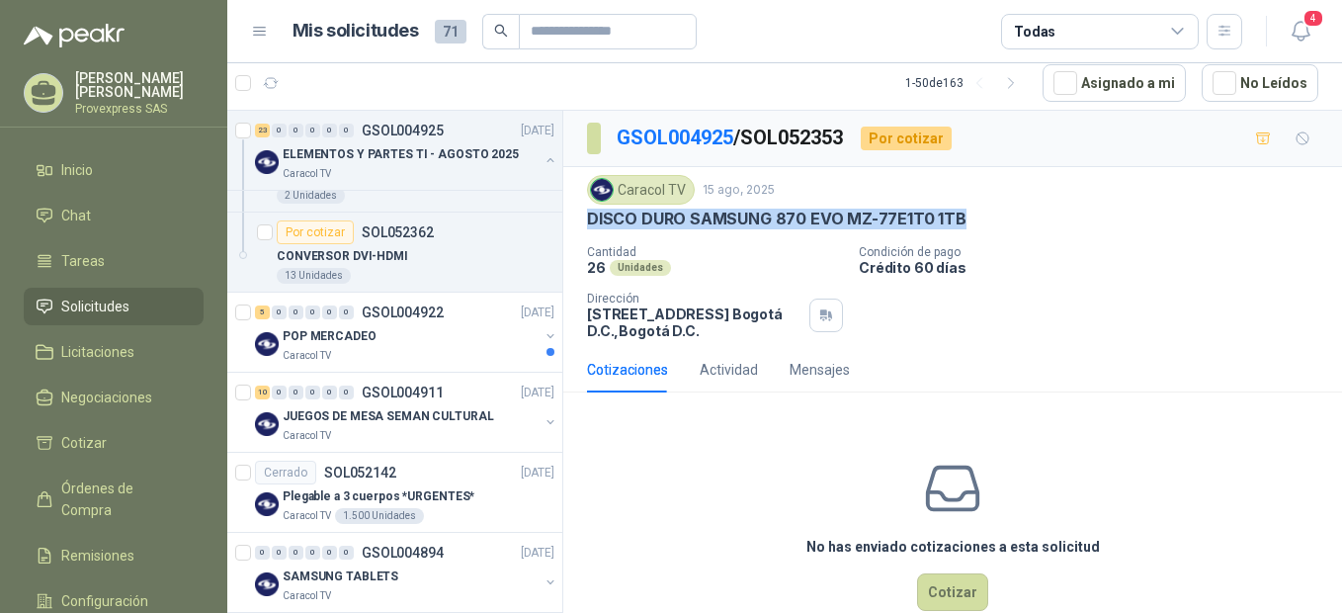
drag, startPoint x: 972, startPoint y: 212, endPoint x: 581, endPoint y: 225, distance: 391.6
click at [581, 225] on div "Caracol TV 15 ago, 2025 DISCO DURO SAMSUNG 870 EVO MZ-77E1T0 1TB Cantidad 26 U…" at bounding box center [952, 257] width 779 height 180
click at [265, 127] on div "23" at bounding box center [262, 131] width 15 height 14
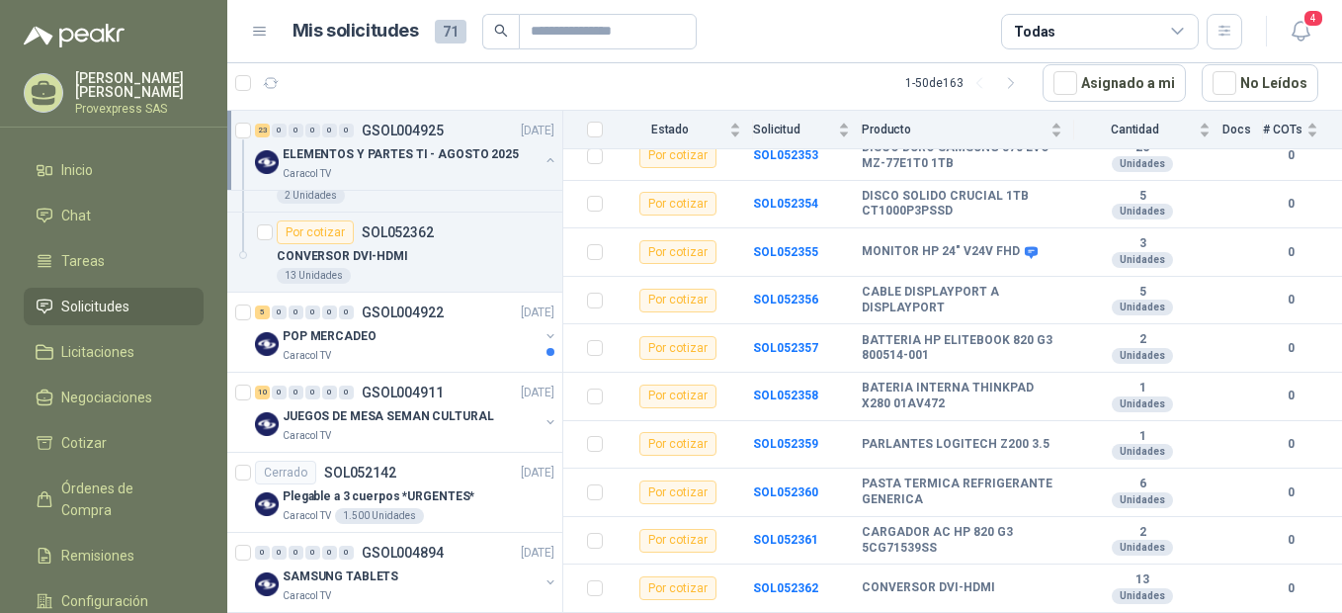
scroll to position [428, 0]
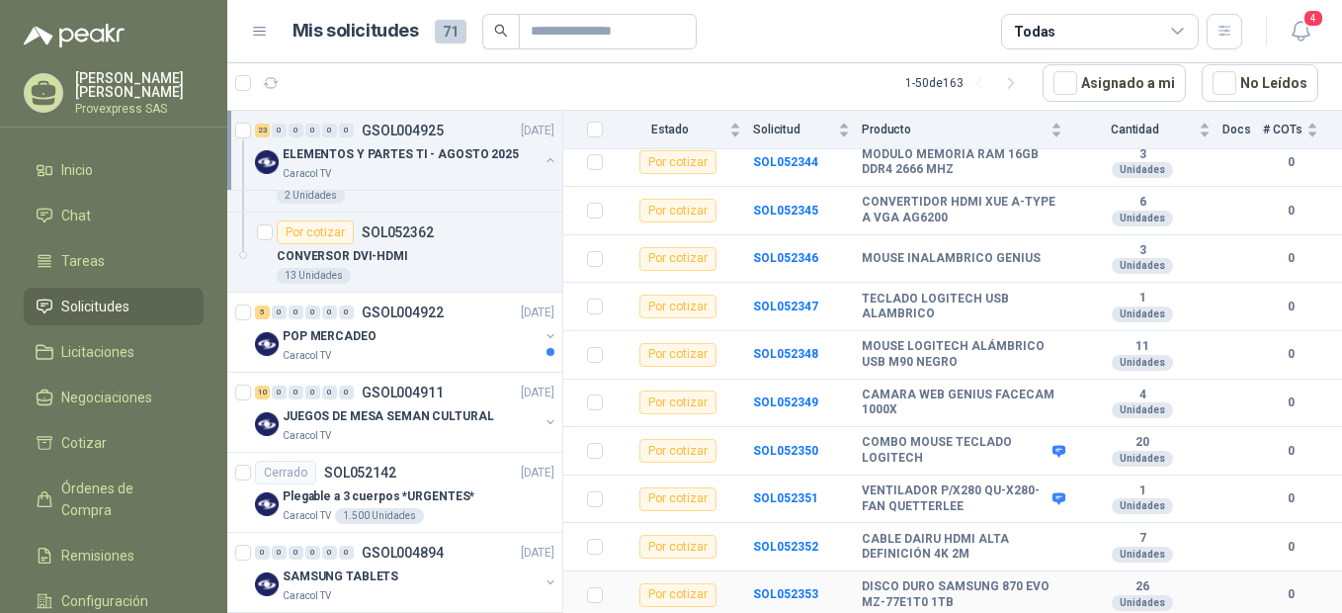
click at [1058, 579] on td "DISCO DURO SAMSUNG 870 EVO MZ-77E1T0 1TB" at bounding box center [968, 595] width 212 height 48
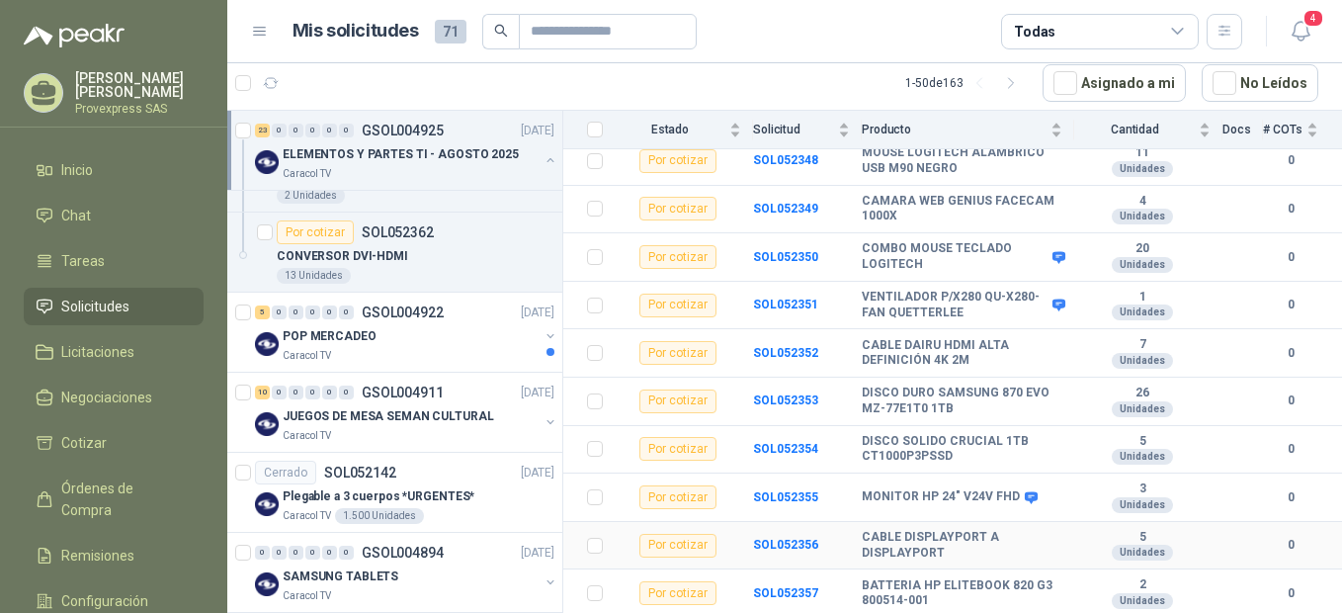
scroll to position [626, 0]
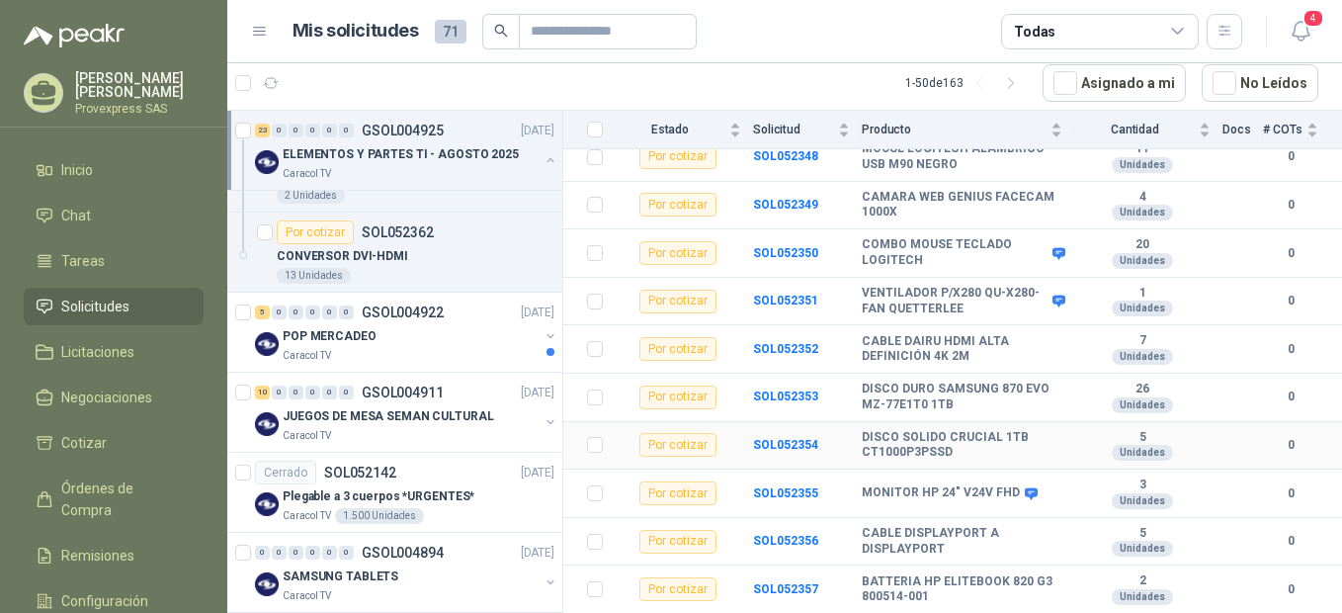
click at [936, 440] on b "DISCO SOLIDO CRUCIAL 1TB CT1000P3PSSD" at bounding box center [962, 445] width 201 height 31
click at [792, 440] on b "SOL052354" at bounding box center [785, 445] width 65 height 14
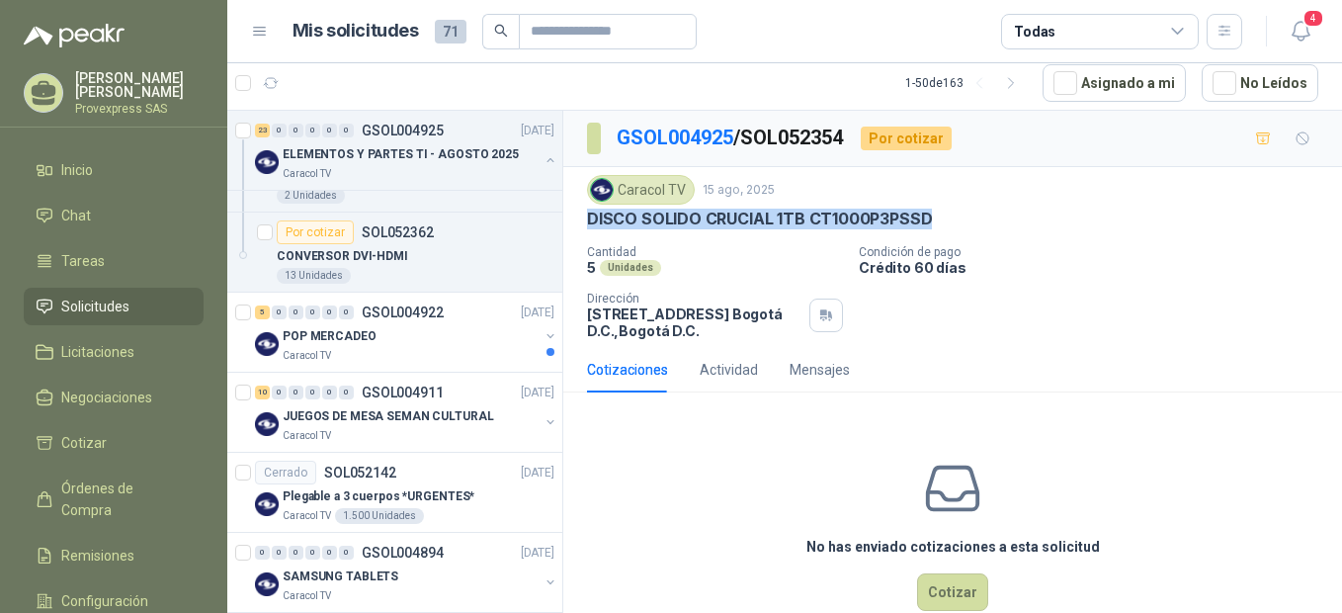
drag, startPoint x: 932, startPoint y: 214, endPoint x: 594, endPoint y: 220, distance: 338.0
click at [594, 220] on div "DISCO SOLIDO CRUCIAL 1TB CT1000P3PSSD" at bounding box center [952, 219] width 731 height 21
click at [970, 216] on div "DISCO SOLIDO CRUCIAL 1TB CT1000P3PSSD" at bounding box center [952, 219] width 731 height 21
drag, startPoint x: 942, startPoint y: 212, endPoint x: 569, endPoint y: 229, distance: 372.9
click at [569, 229] on div "Caracol TV [DATE] DISCO SOLIDO CRUCIAL 1TB CT1000P3PSSD Cantidad 5 Unidades Co…" at bounding box center [952, 257] width 779 height 180
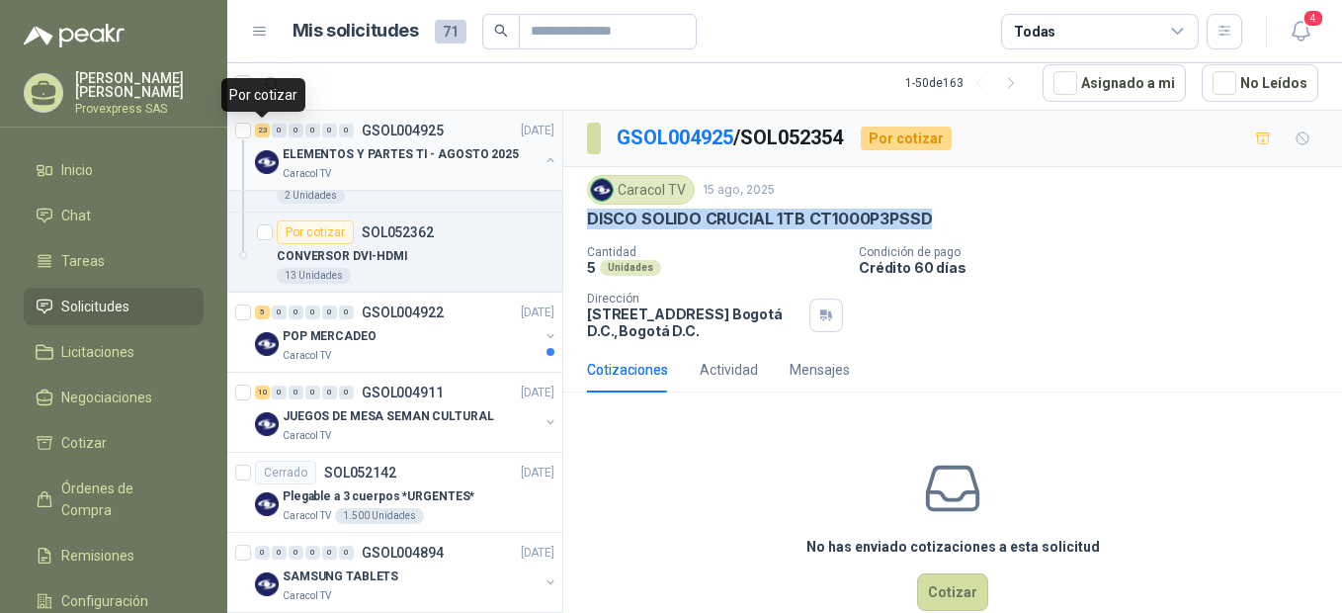
click at [261, 126] on div "23" at bounding box center [262, 131] width 15 height 14
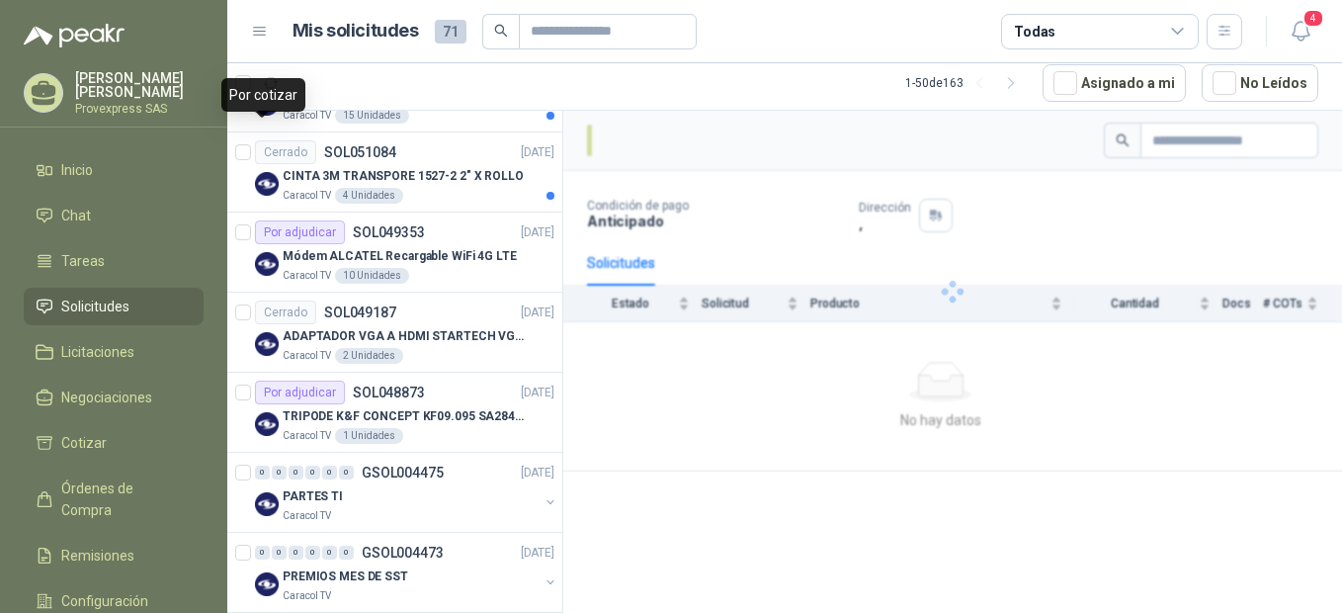
click at [261, 126] on article "Cerrado SOL051235 05/08/25 SOPORTE BRAZO MONITOR A ESCRITORIO NBF80 Caracol TV …" at bounding box center [394, 92] width 335 height 80
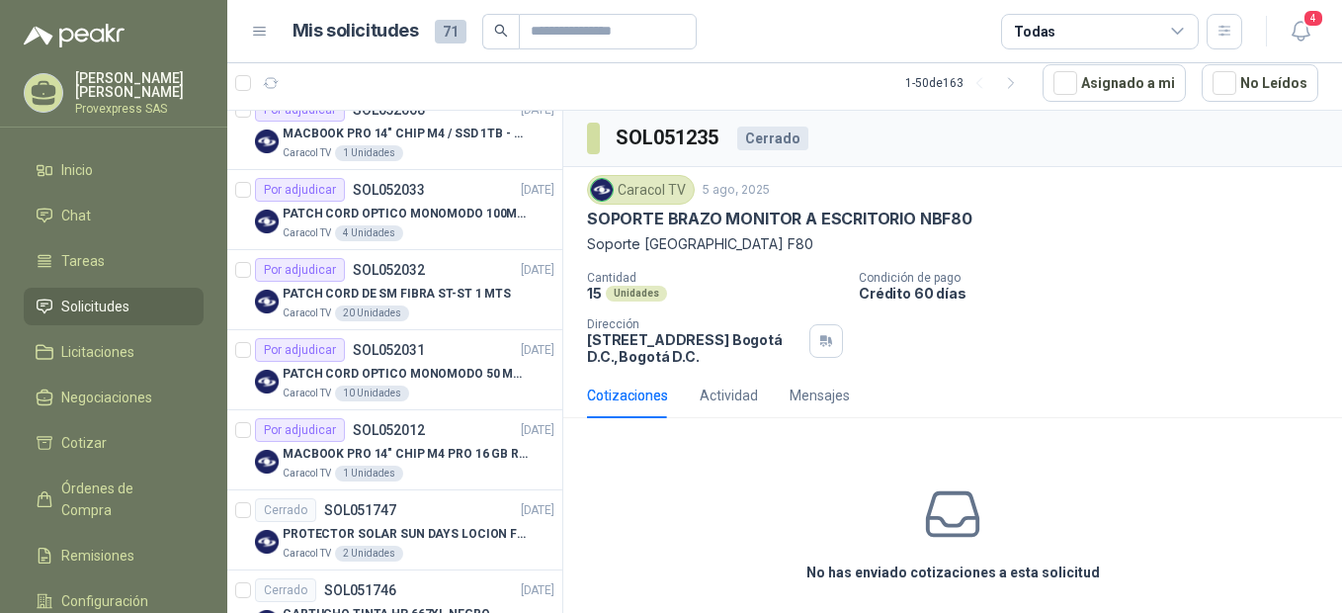
scroll to position [563, 0]
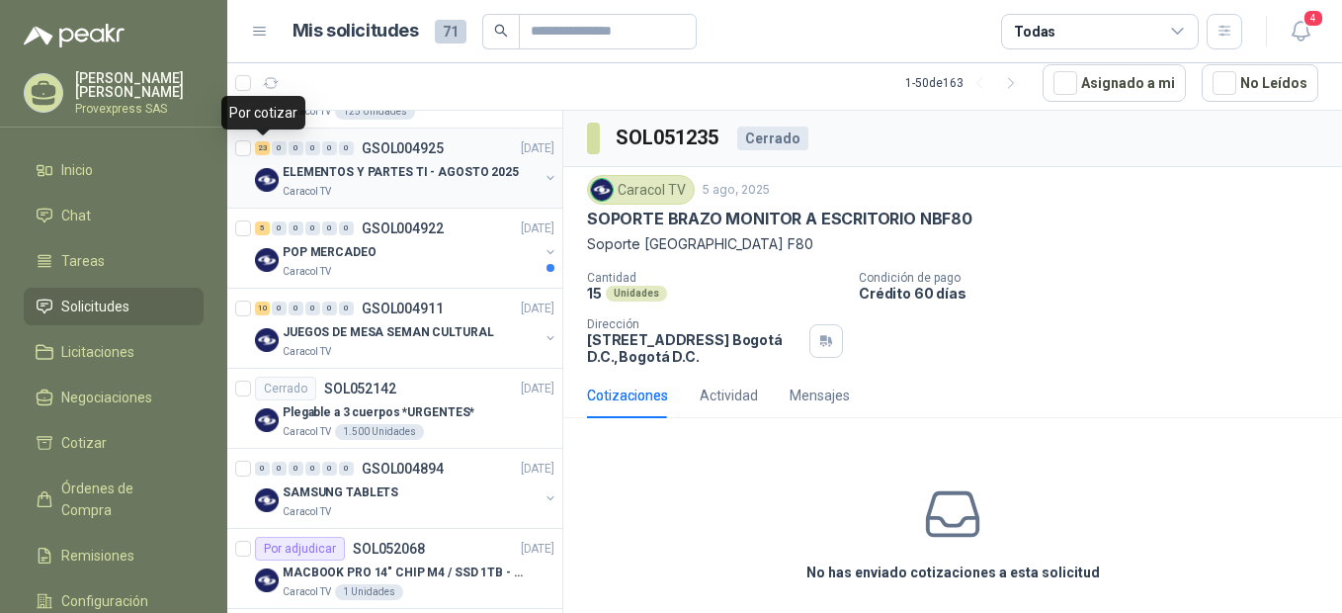
click at [264, 147] on div "23" at bounding box center [262, 148] width 15 height 14
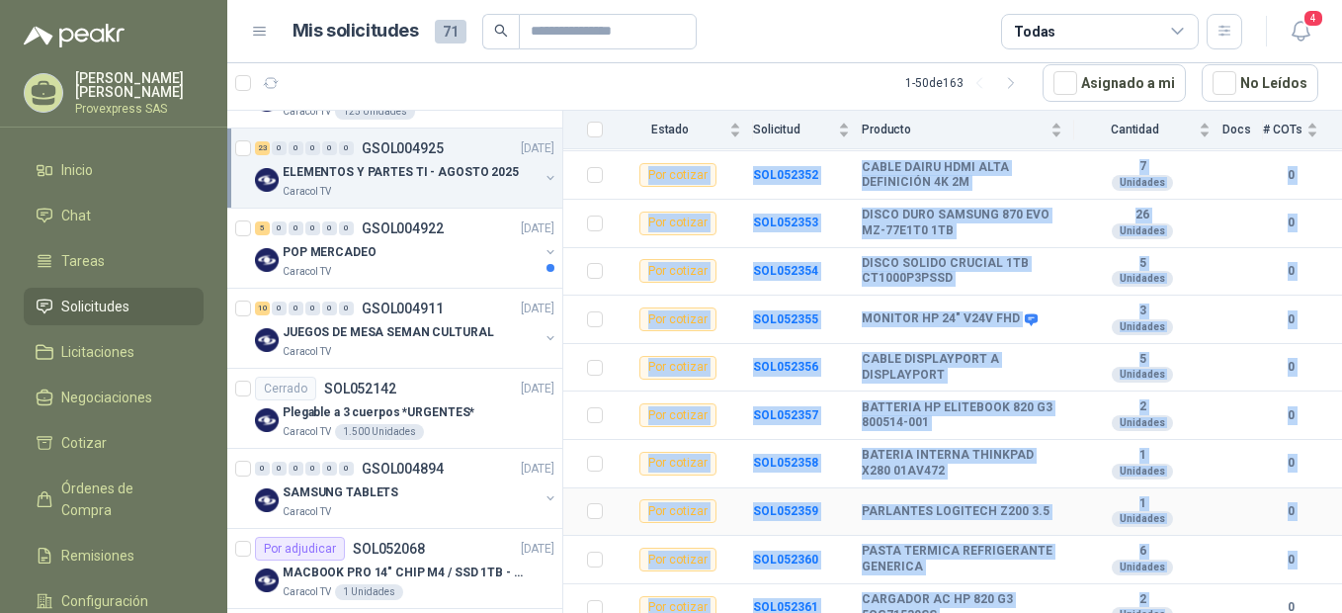
scroll to position [867, 0]
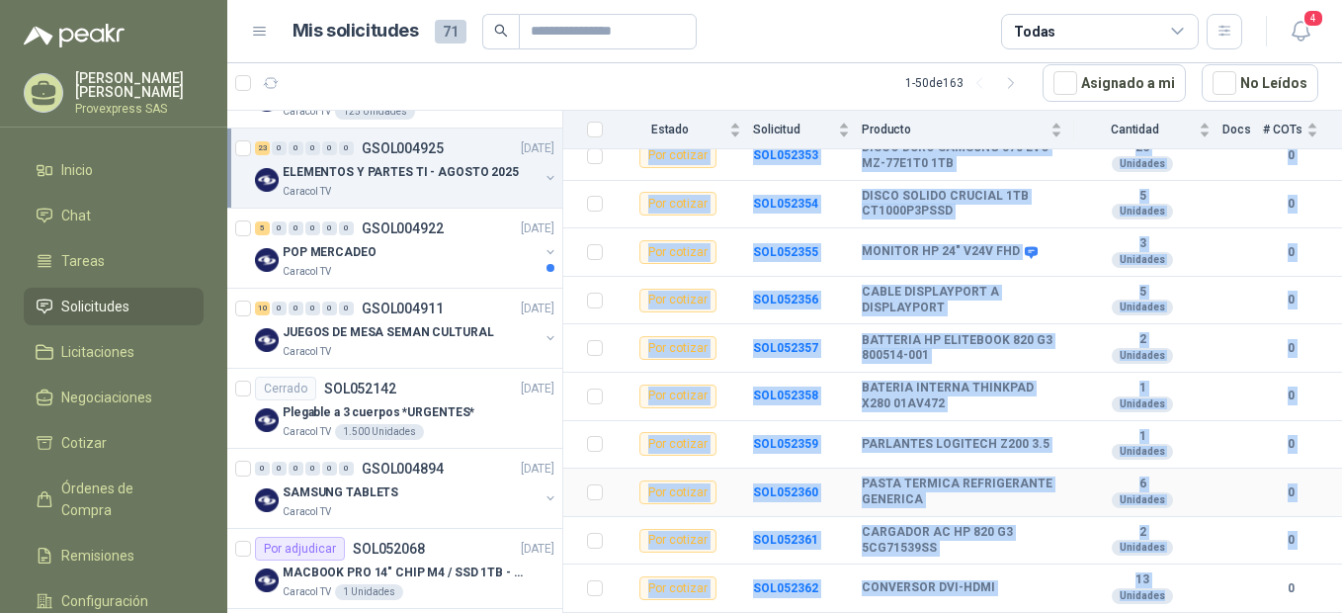
drag, startPoint x: 748, startPoint y: 388, endPoint x: 1225, endPoint y: 603, distance: 523.3
click at [1225, 603] on tbody "Por cotizar SOL052340 TECLADO/MOUSE INALAMBRICO LOGITECH MK270 8 Unidades 0 Po…" at bounding box center [952, 60] width 779 height 1105
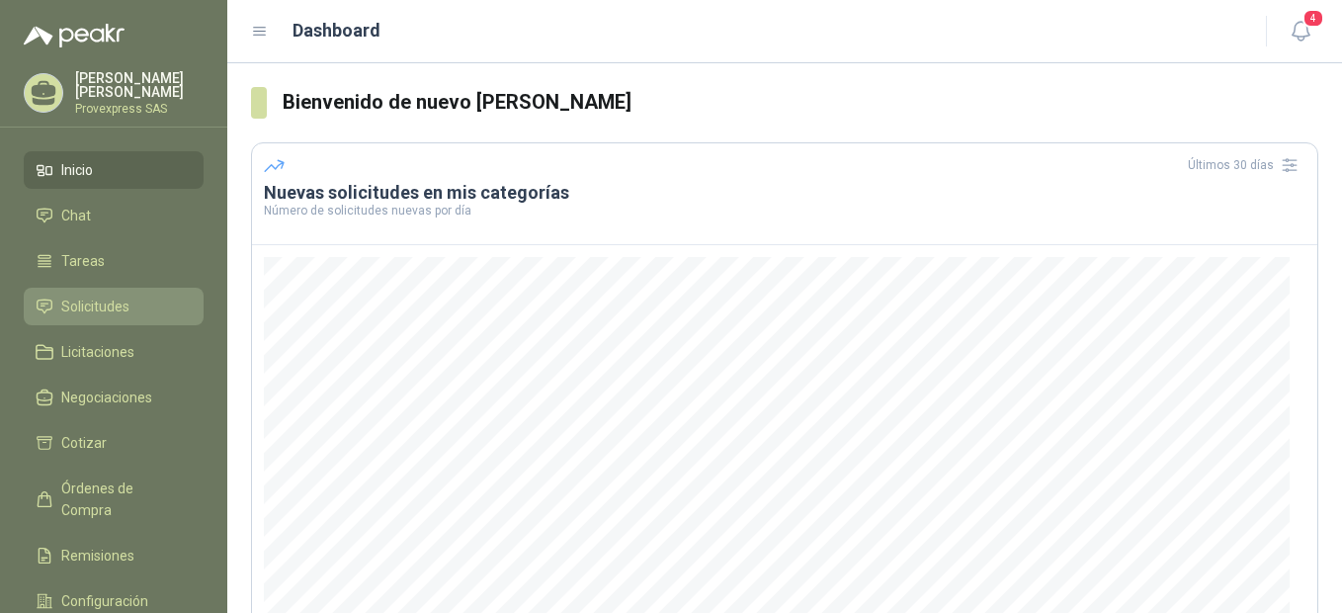
click at [107, 307] on span "Solicitudes" at bounding box center [95, 306] width 68 height 22
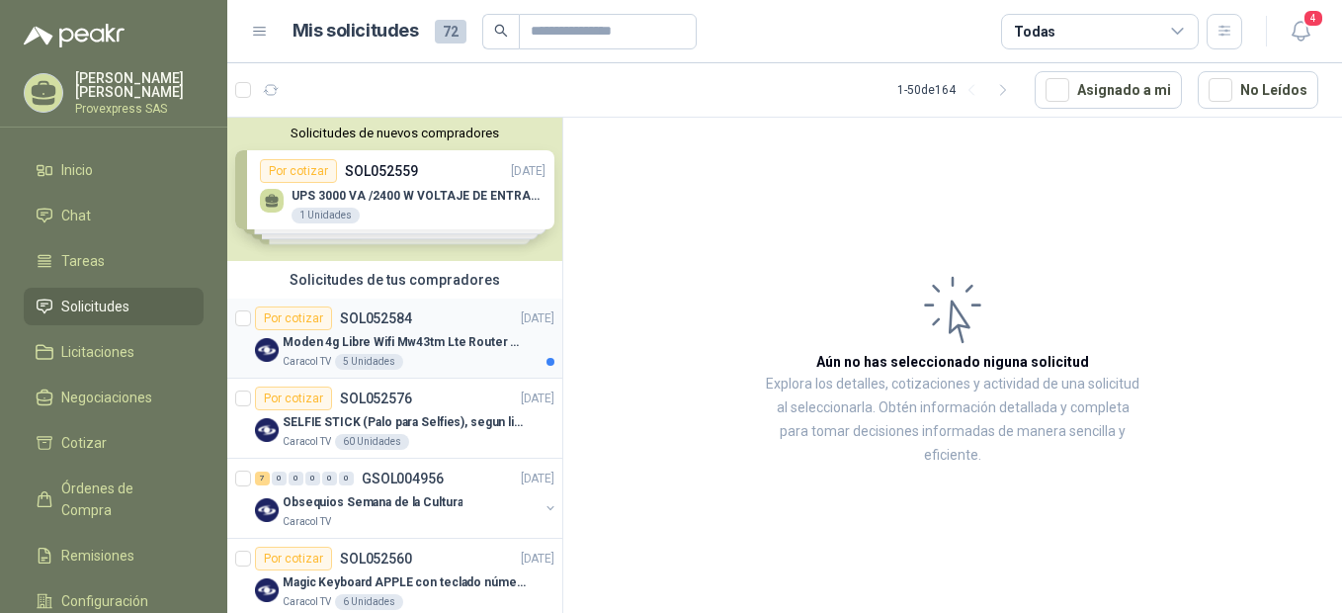
click at [285, 323] on div "Por cotizar" at bounding box center [293, 318] width 77 height 24
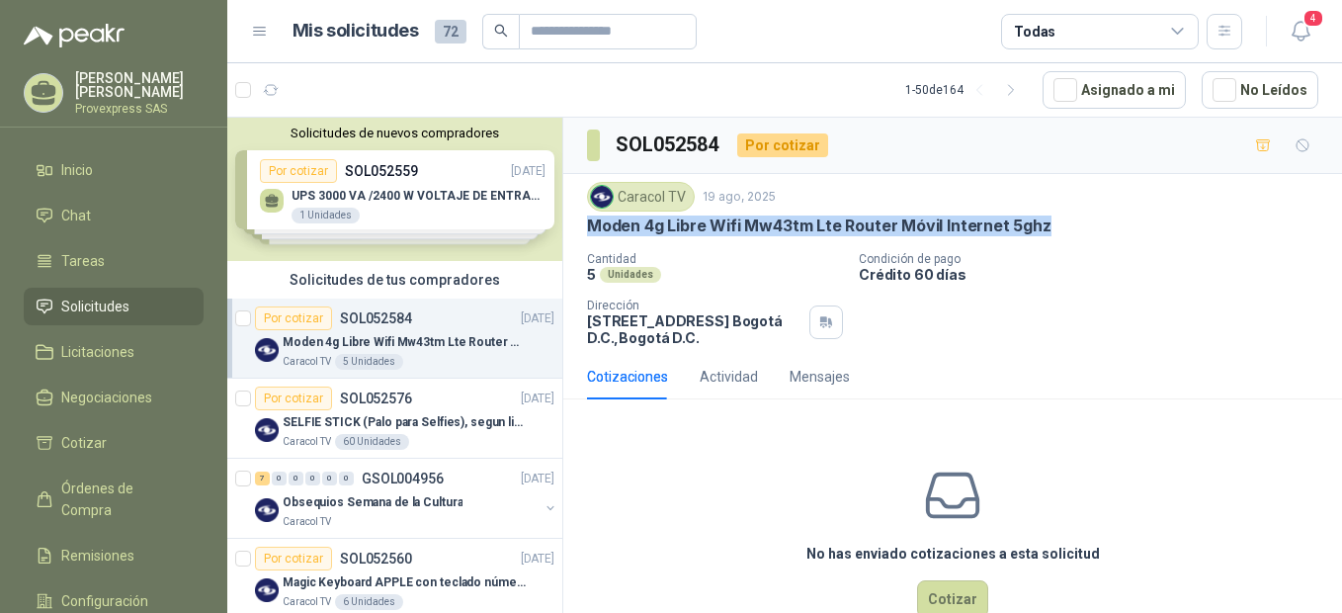
drag, startPoint x: 1058, startPoint y: 215, endPoint x: 573, endPoint y: 226, distance: 485.3
click at [573, 226] on div "Caracol TV [DATE] Moden 4g Libre Wifi Mw43tm Lte Router Móvil Internet 5ghz Can…" at bounding box center [952, 264] width 779 height 180
copy p "Moden 4g Libre Wifi Mw43tm Lte Router Móvil Internet 5ghz"
click at [264, 481] on div "7" at bounding box center [262, 478] width 15 height 14
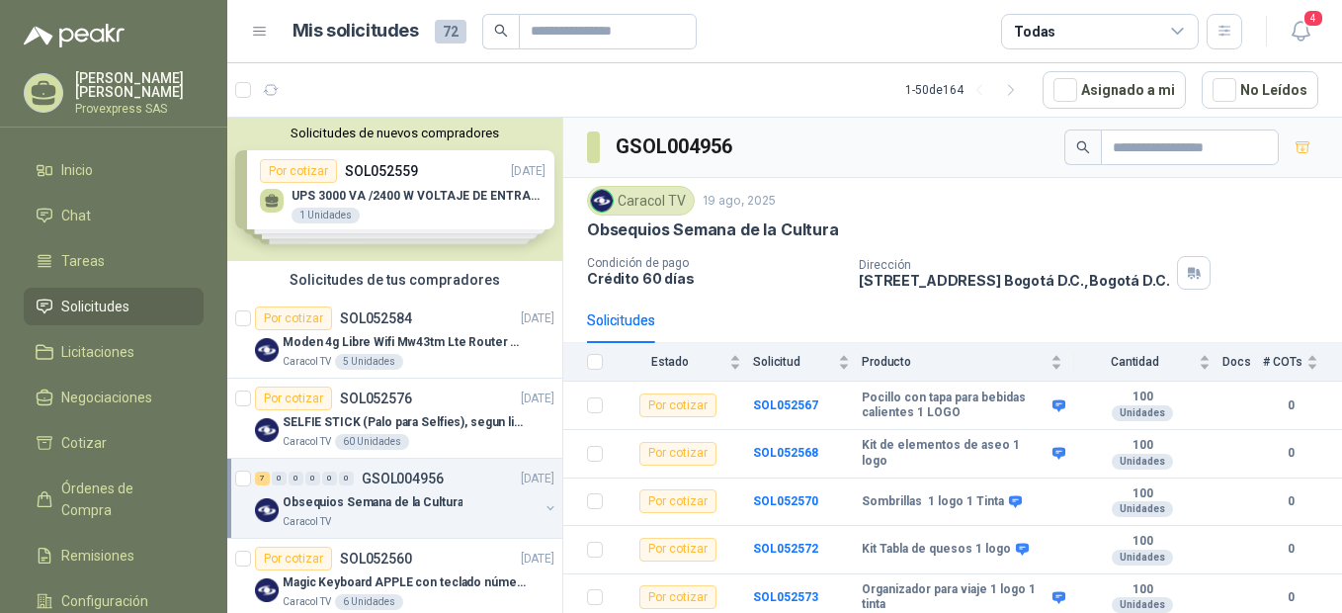
scroll to position [440, 0]
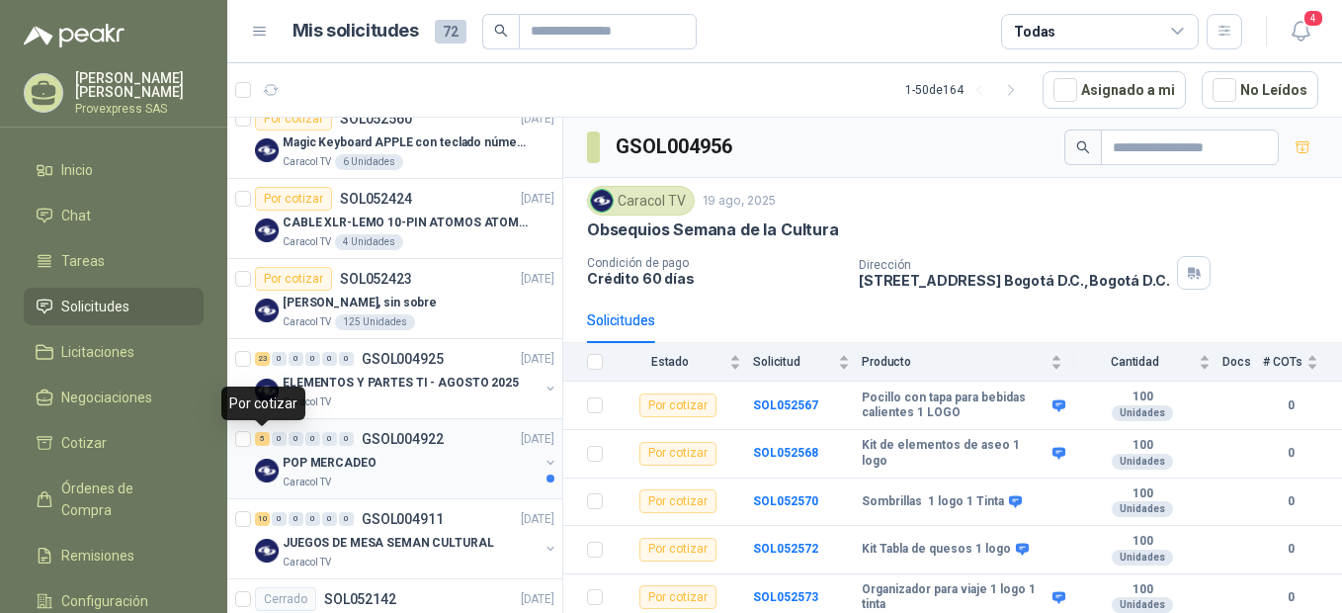
click at [264, 438] on div "5" at bounding box center [262, 439] width 15 height 14
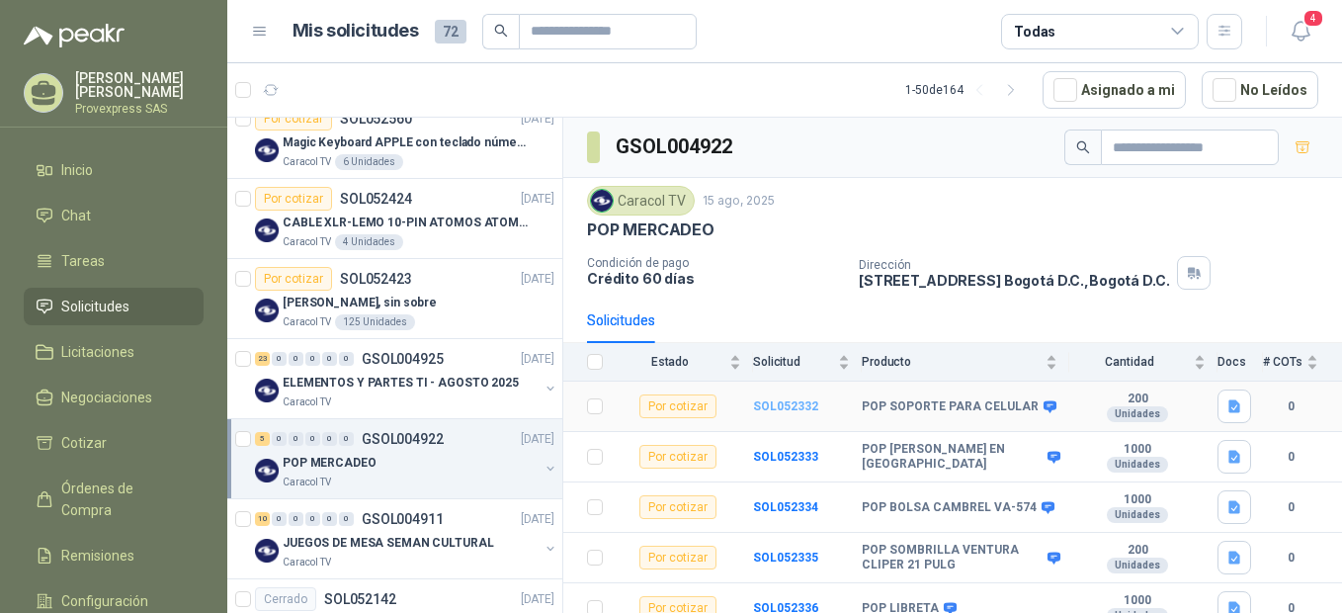
click at [780, 403] on b "SOL052332" at bounding box center [785, 406] width 65 height 14
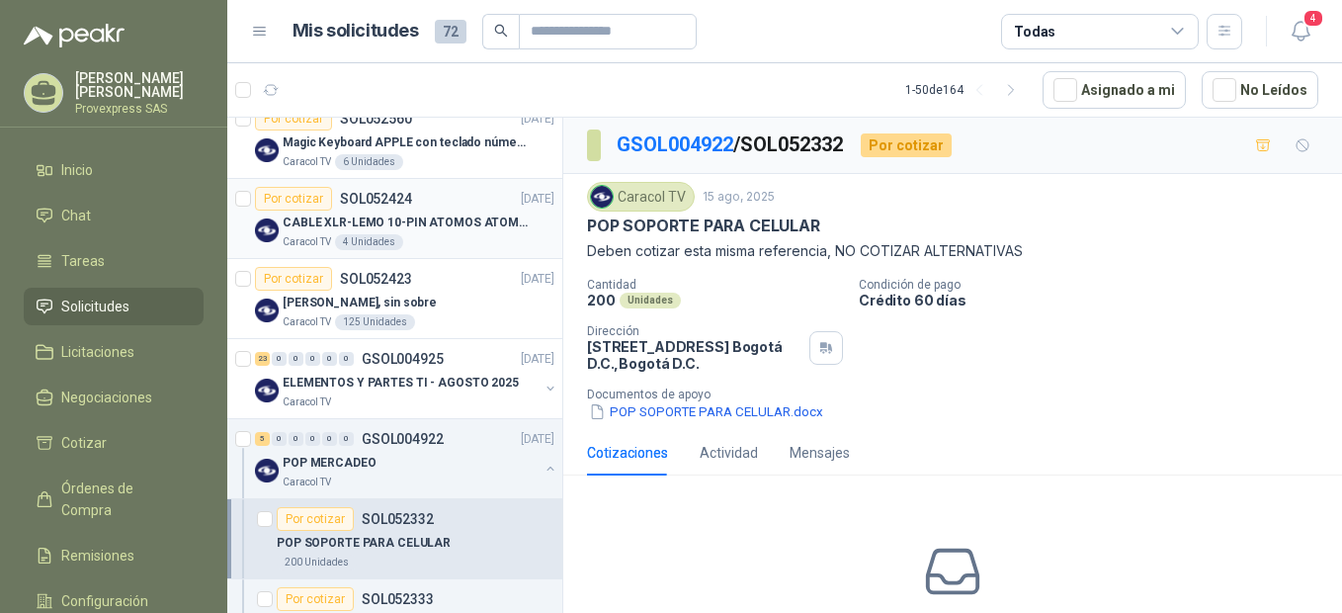
click at [294, 198] on div "Por cotizar" at bounding box center [293, 199] width 77 height 24
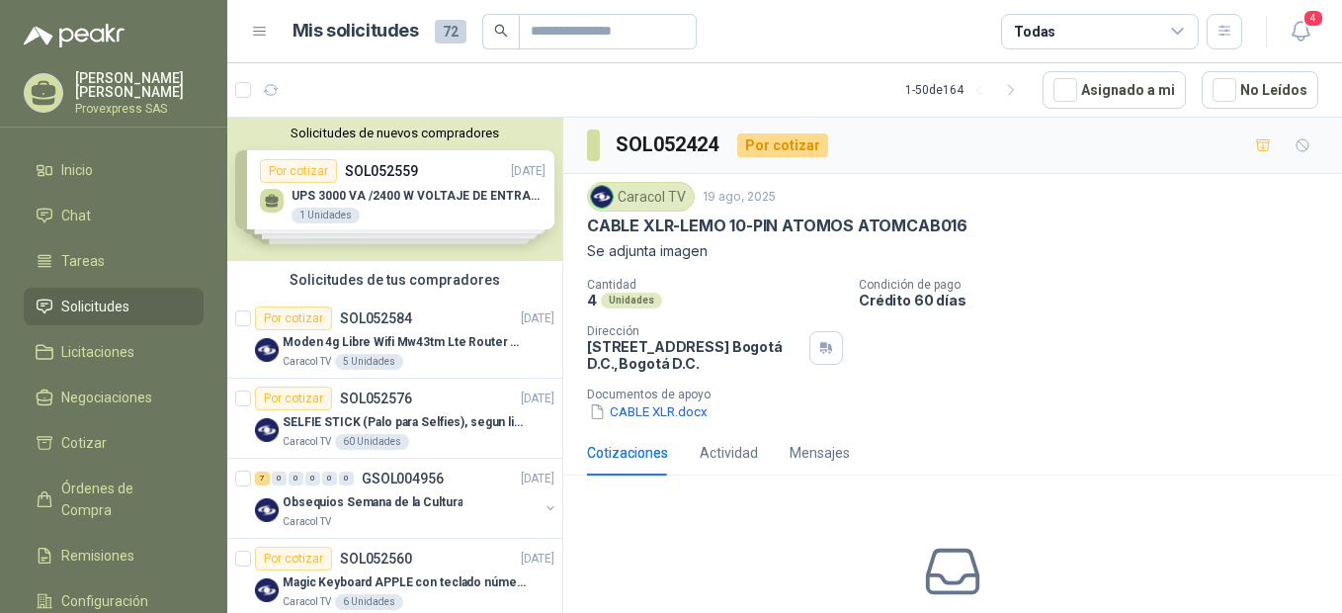
scroll to position [440, 0]
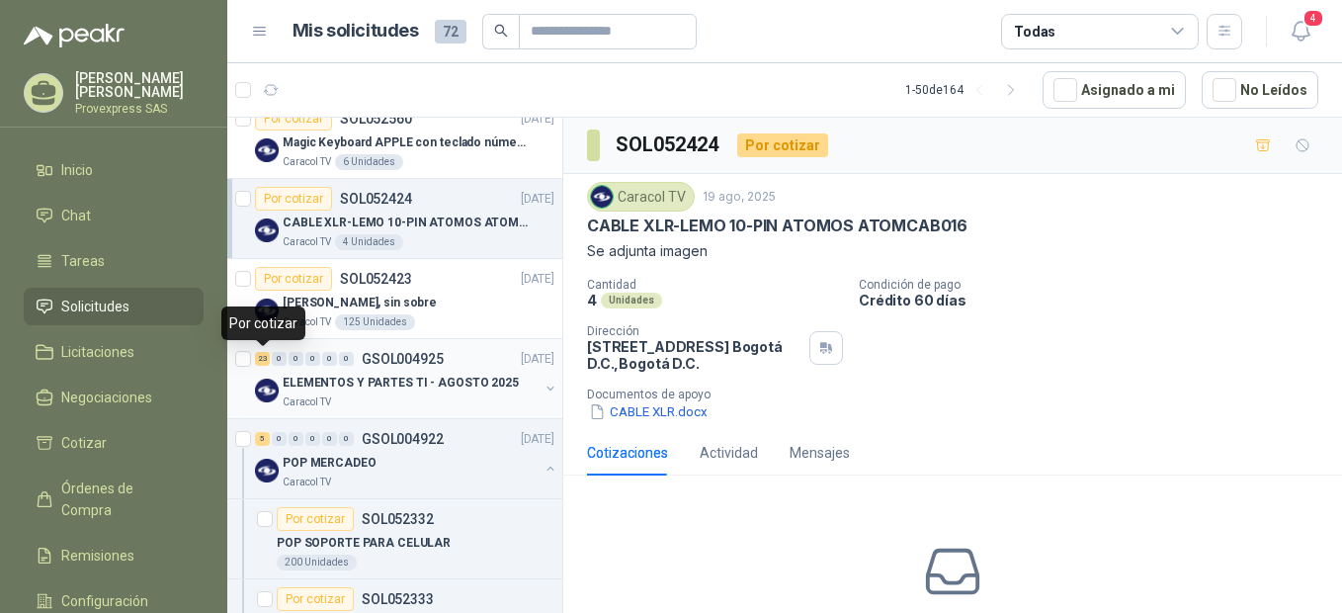
click at [265, 358] on div "23" at bounding box center [262, 359] width 15 height 14
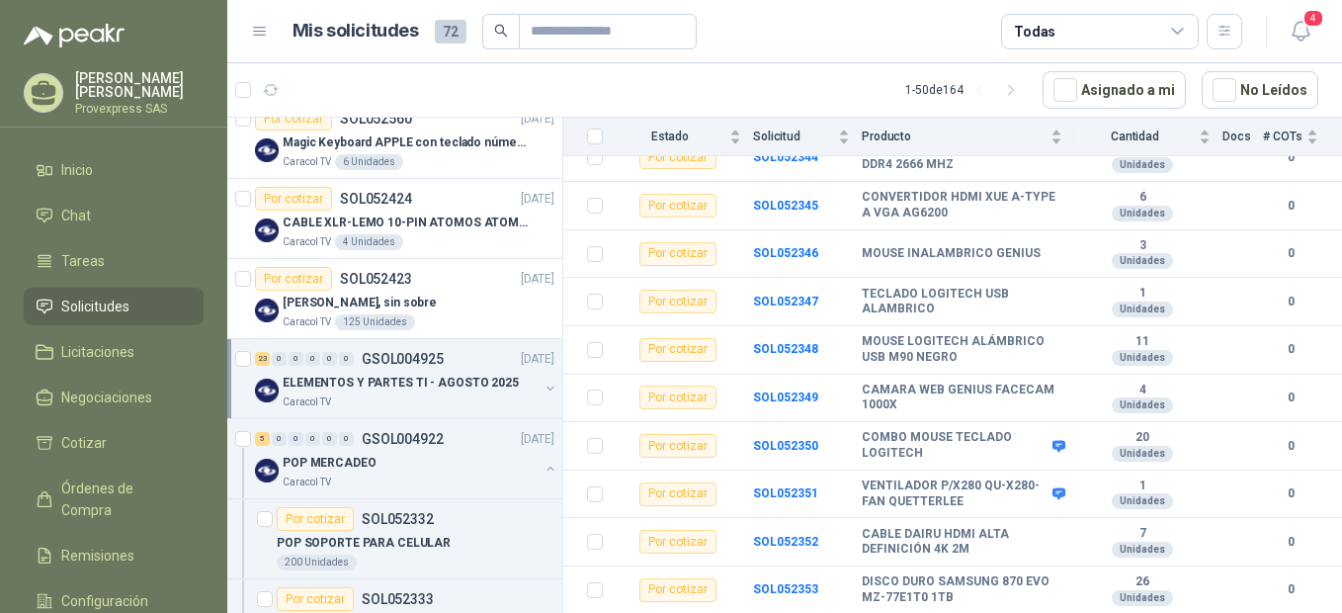
scroll to position [867, 0]
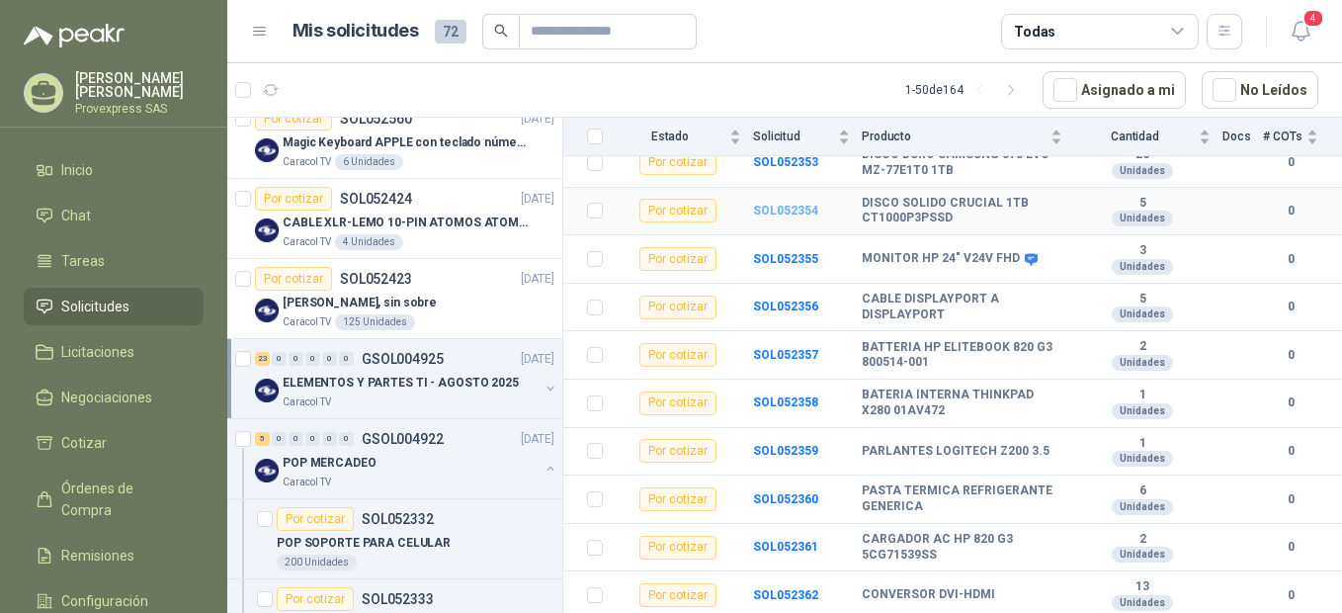
click at [788, 210] on b "SOL052354" at bounding box center [785, 211] width 65 height 14
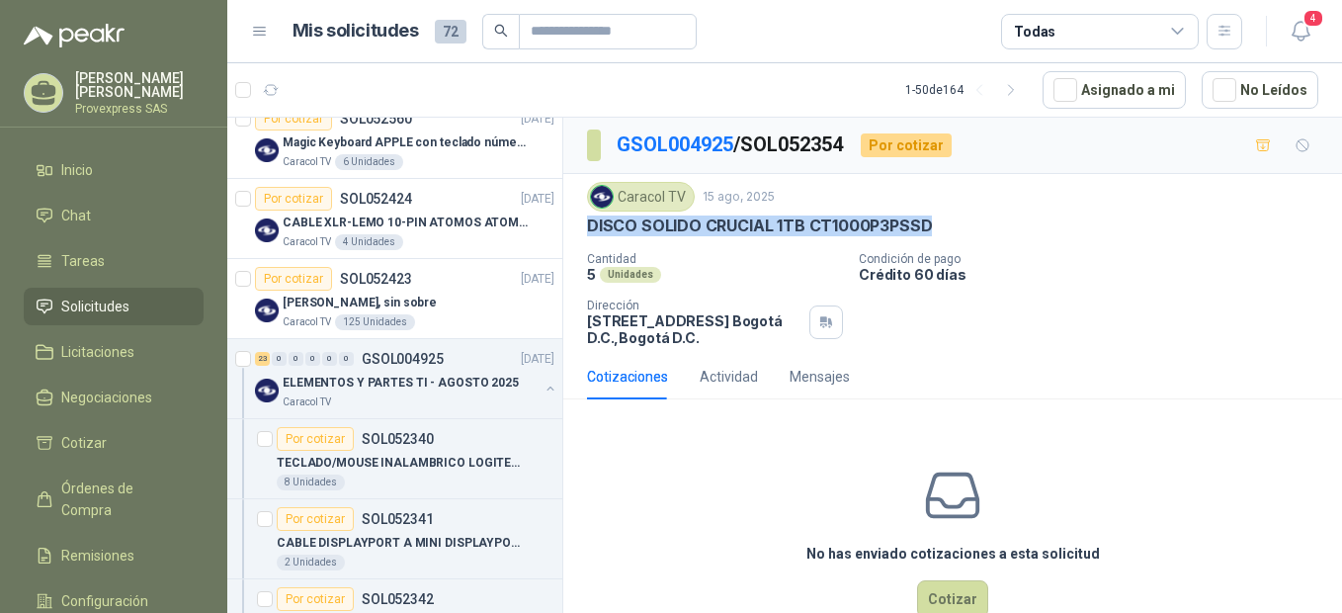
drag, startPoint x: 939, startPoint y: 231, endPoint x: 574, endPoint y: 242, distance: 364.8
click at [574, 242] on div "Caracol TV [DATE] DISCO SOLIDO CRUCIAL 1TB CT1000P3PSSD Cantidad 5 Unidades Co…" at bounding box center [952, 264] width 779 height 180
copy p "DISCO SOLIDO CRUCIAL 1TB CT1000P3PSSD"
click at [270, 360] on div "23 0 0 0 0 0" at bounding box center [304, 359] width 99 height 14
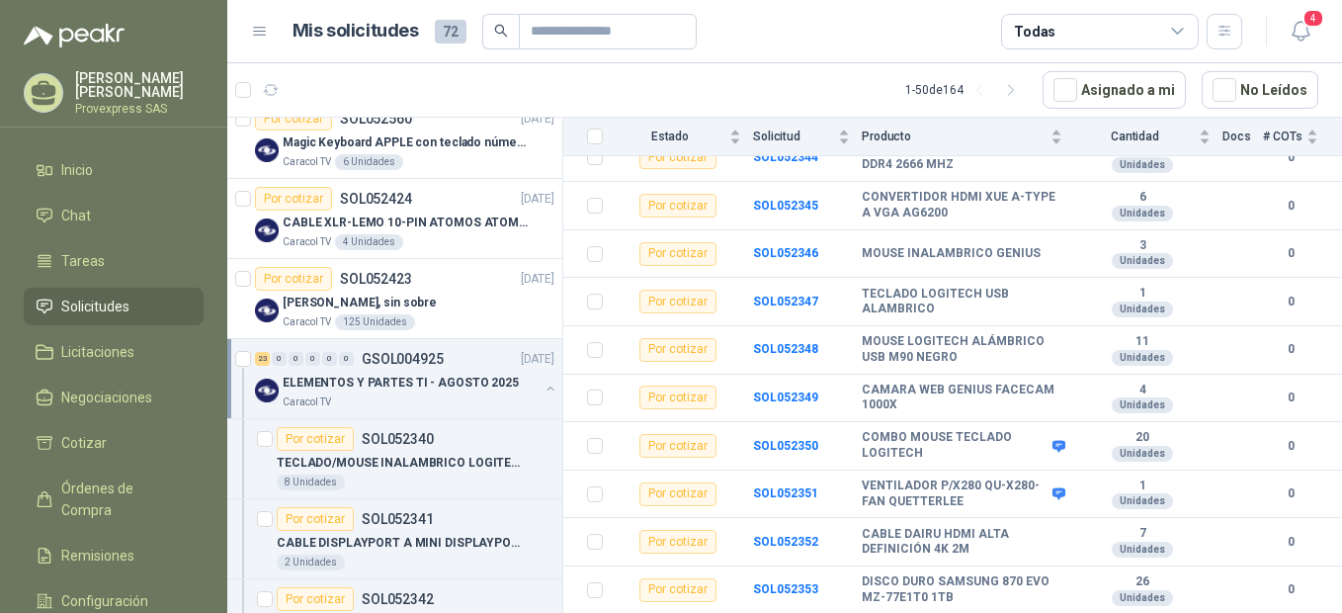
scroll to position [867, 0]
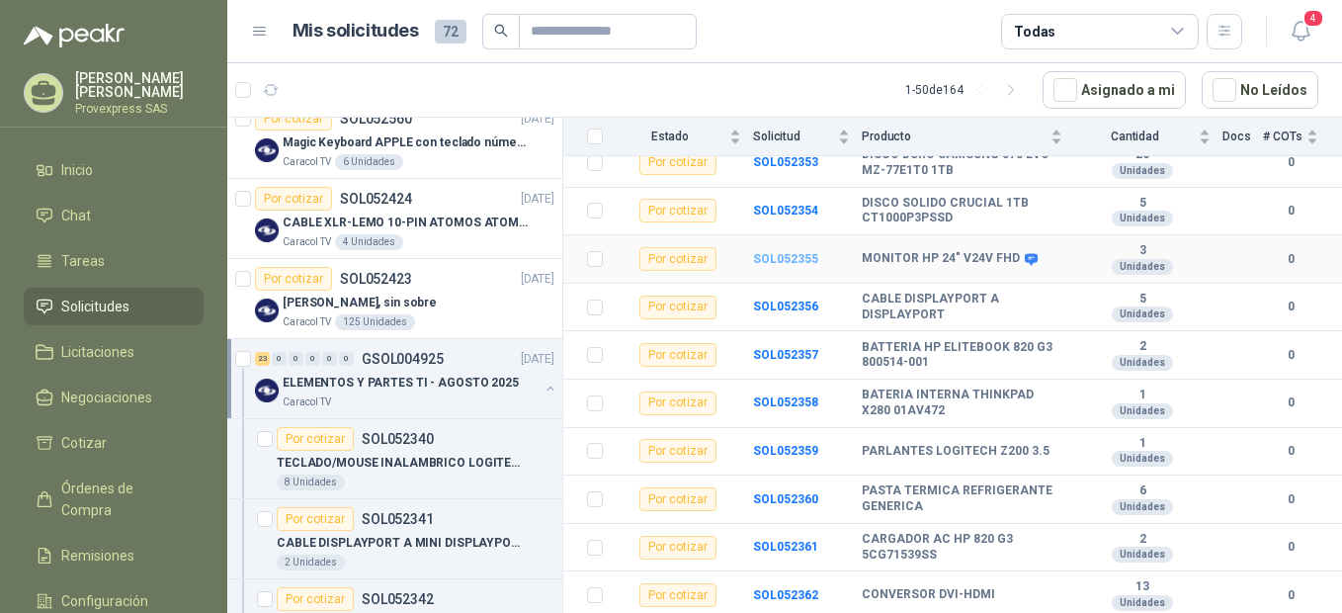
click at [795, 252] on b "SOL052355" at bounding box center [785, 259] width 65 height 14
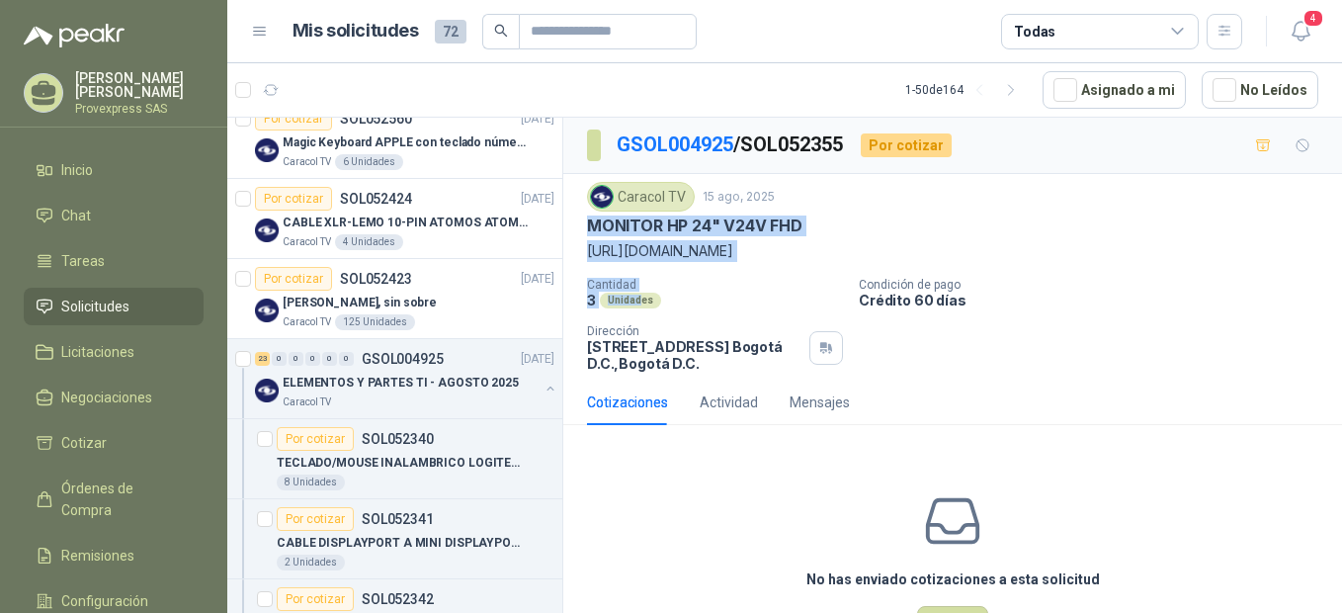
drag, startPoint x: 587, startPoint y: 223, endPoint x: 641, endPoint y: 331, distance: 120.7
click at [641, 331] on div "Caracol TV [DATE] MONITOR HP 24" V24V FHD [URL][DOMAIN_NAME] Cantidad 3 Unidad…" at bounding box center [952, 277] width 731 height 190
copy div "MONITOR HP 24" V24V FHD [URL][DOMAIN_NAME] Cantidad 3 Unidad"
click at [302, 440] on div "Por cotizar" at bounding box center [315, 439] width 77 height 24
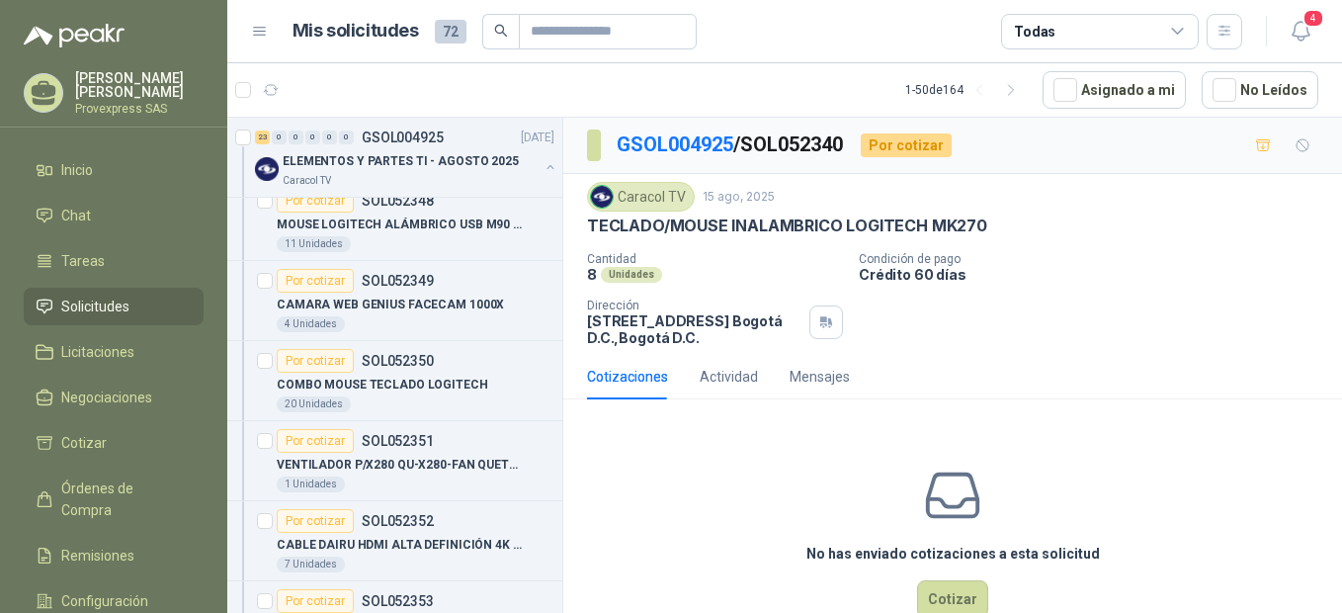
scroll to position [1757, 0]
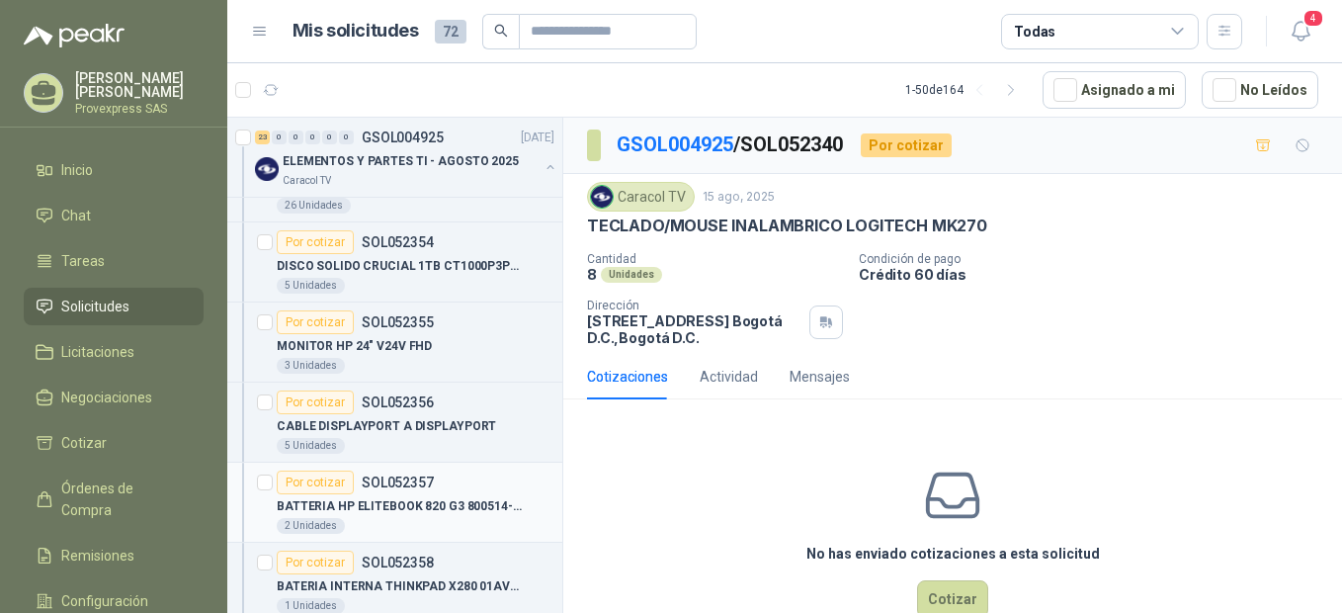
click at [313, 485] on div "Por cotizar" at bounding box center [315, 482] width 77 height 24
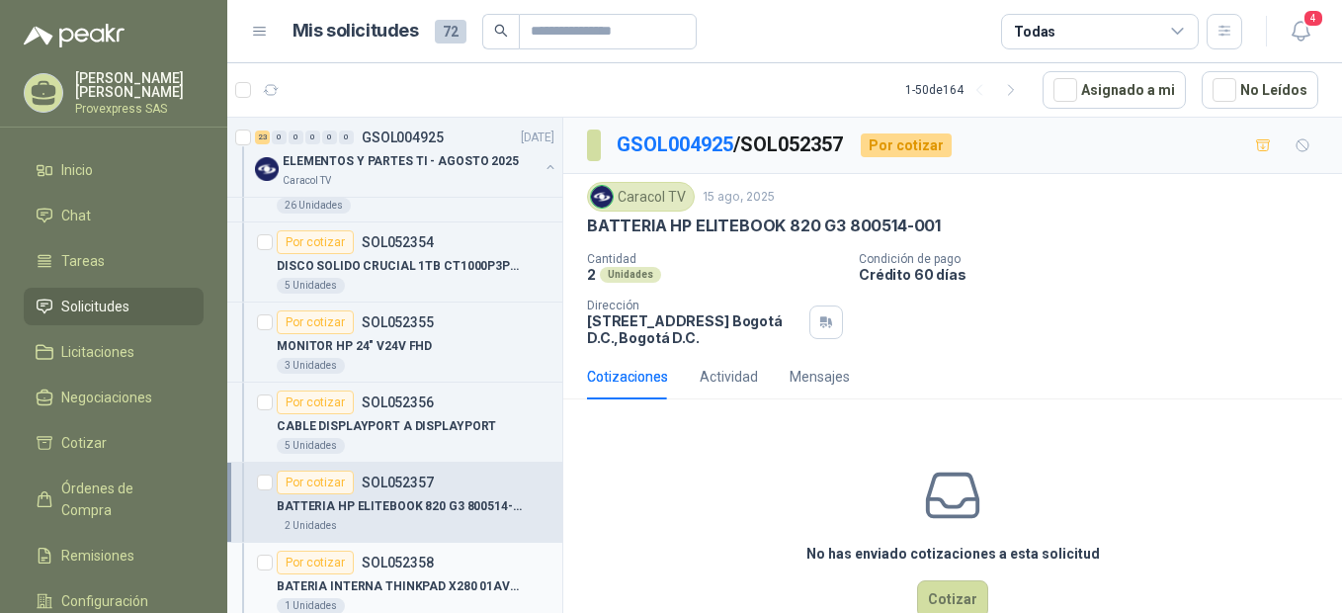
click at [315, 563] on div "Por cotizar" at bounding box center [315, 562] width 77 height 24
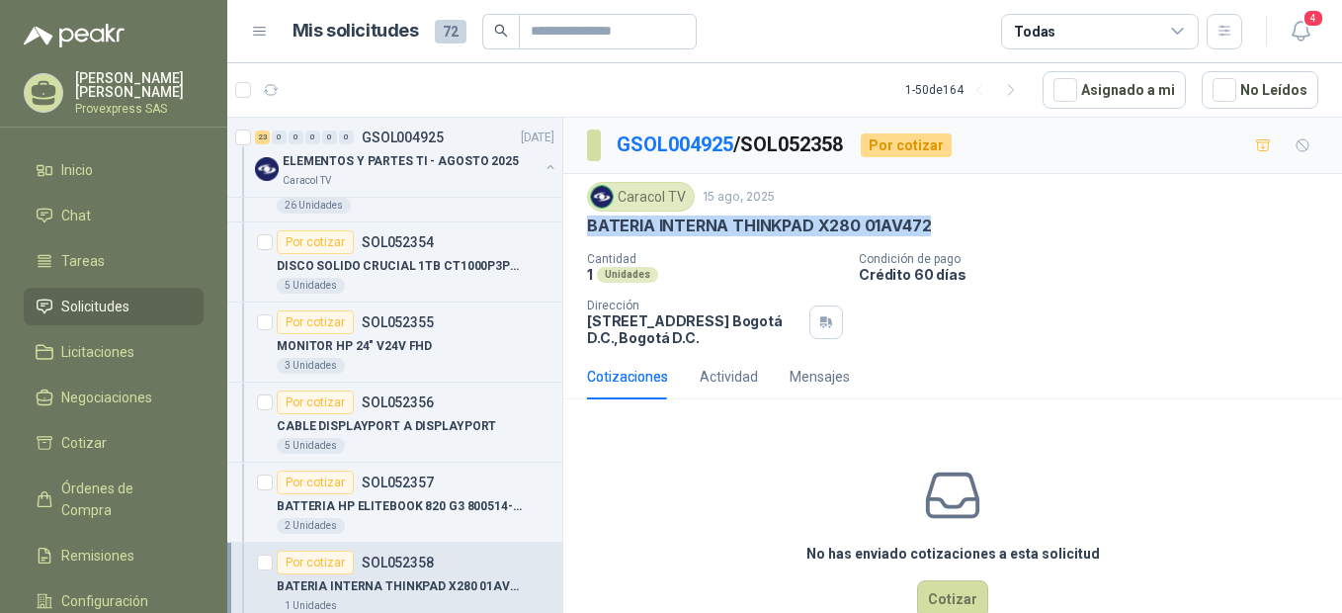
drag, startPoint x: 938, startPoint y: 218, endPoint x: 572, endPoint y: 240, distance: 366.3
click at [572, 240] on div "Caracol TV [DATE] BATERIA INTERNA THINKPAD X280 01AV472 Cantidad 1 Unidades Co…" at bounding box center [952, 264] width 779 height 180
copy p "BATERIA INTERNA THINKPAD X280 01AV472"
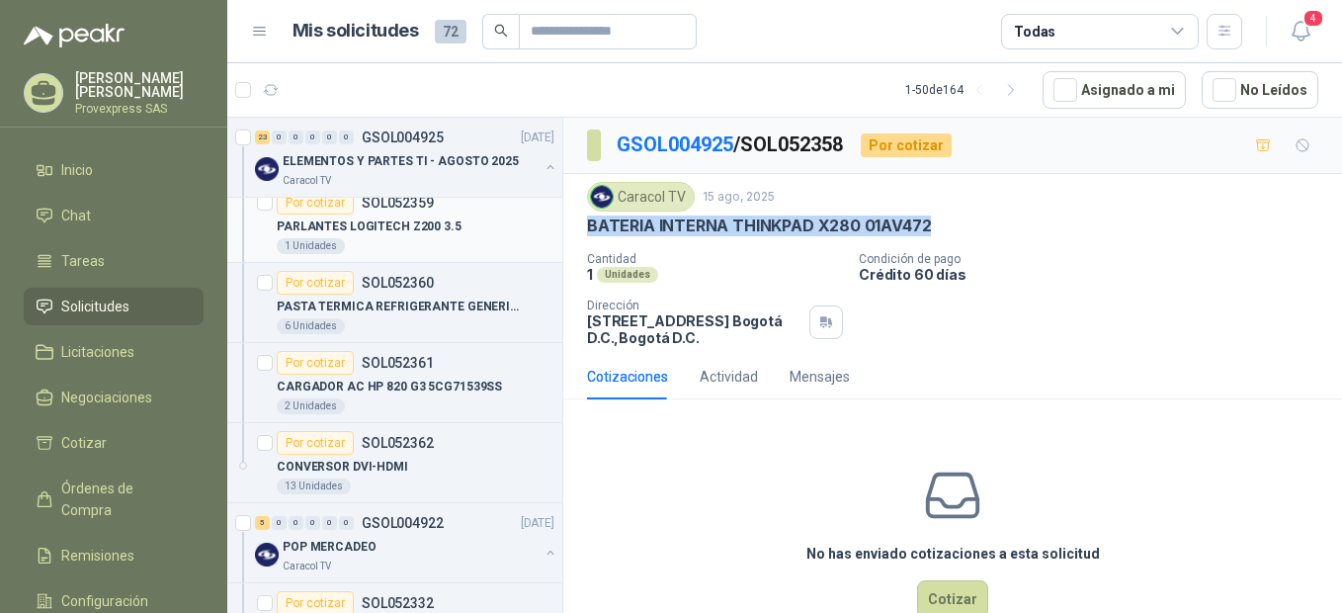
click at [307, 206] on div "Por cotizar" at bounding box center [315, 203] width 77 height 24
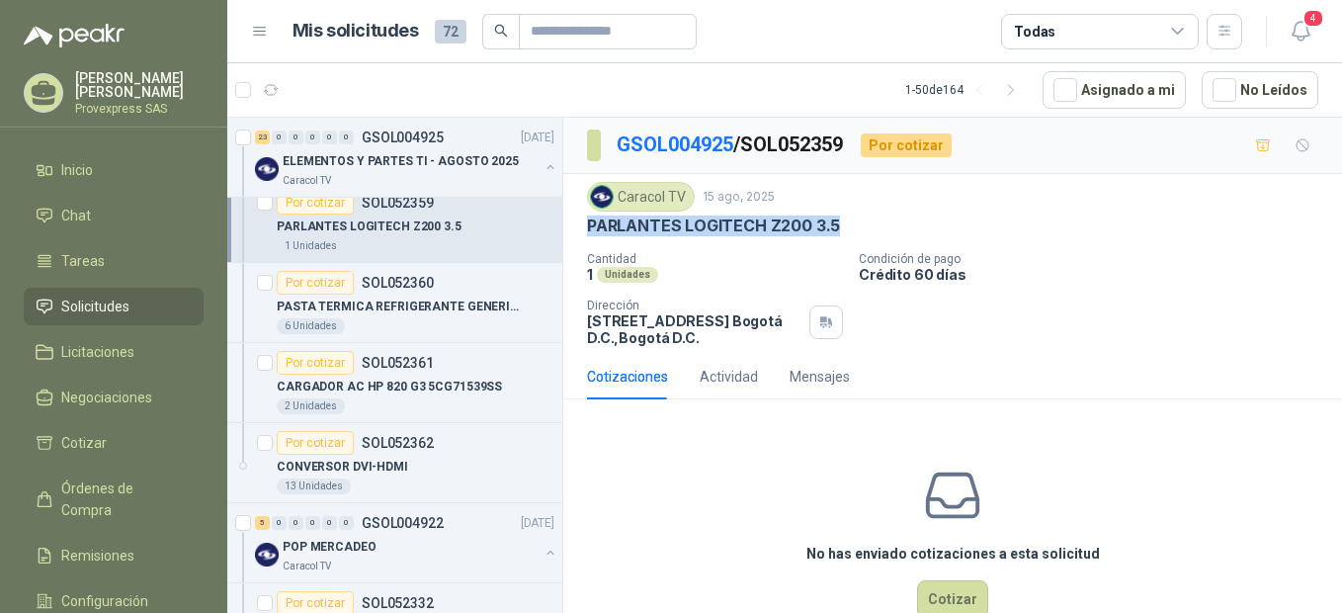
drag, startPoint x: 853, startPoint y: 225, endPoint x: 565, endPoint y: 227, distance: 287.6
click at [565, 227] on div "Caracol TV [DATE] PARLANTES LOGITECH Z200 3.5 Cantidad 1 Unidades Condición de…" at bounding box center [952, 264] width 779 height 180
copy p "PARLANTES LOGITECH Z200 3.5"
click at [312, 369] on div "Por cotizar" at bounding box center [315, 363] width 77 height 24
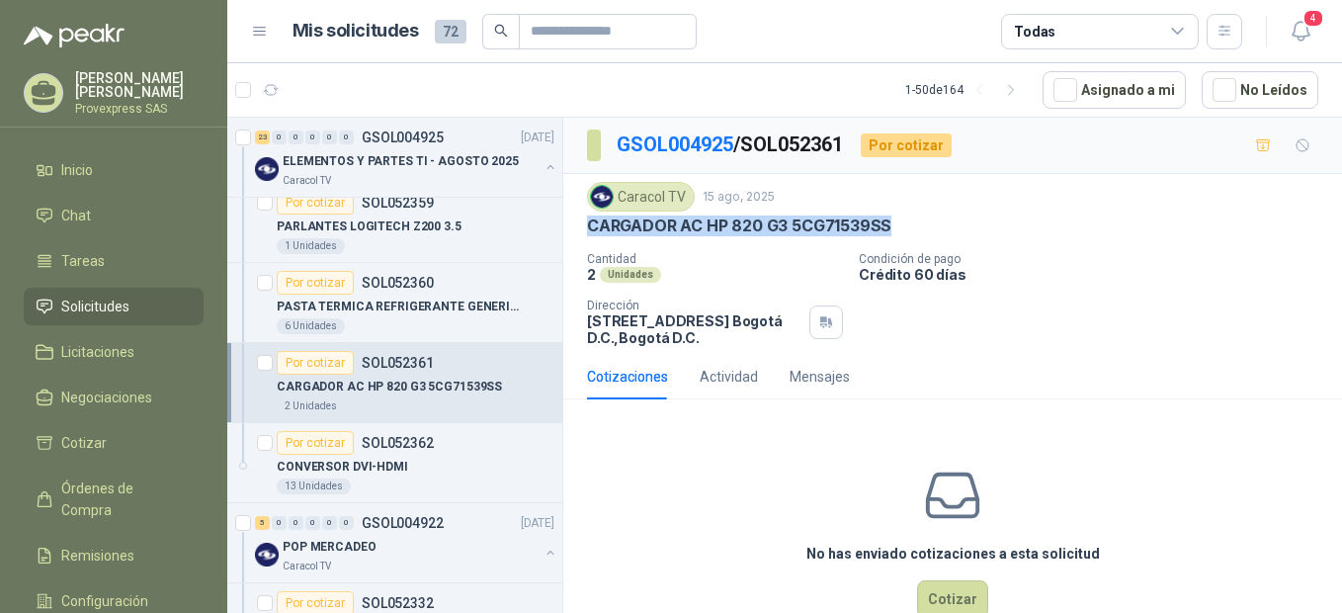
drag, startPoint x: 909, startPoint y: 222, endPoint x: 566, endPoint y: 237, distance: 343.2
click at [566, 237] on div "Caracol TV [DATE] CARGADOR AC HP 820 G3 5CG71539SS Cantidad 2 Unidades Condici…" at bounding box center [952, 264] width 779 height 180
copy p "CARGADOR AC HP 820 G3 5CG71539SS"
click at [296, 441] on div "Por cotizar" at bounding box center [315, 443] width 77 height 24
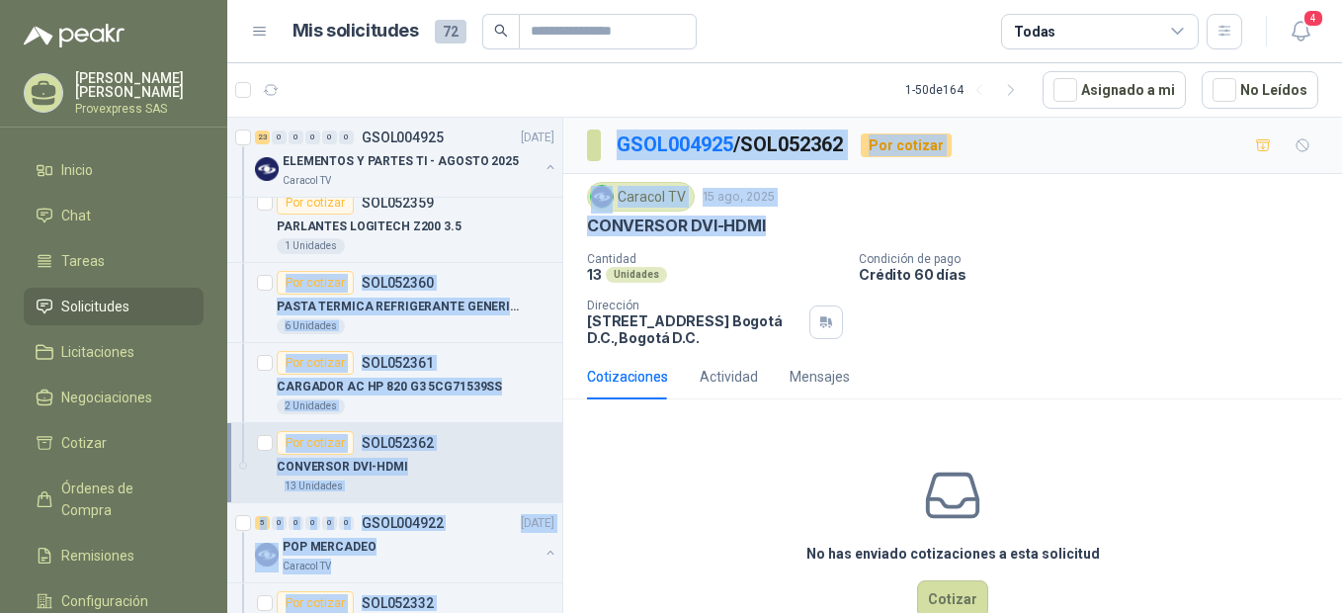
drag, startPoint x: 778, startPoint y: 217, endPoint x: 559, endPoint y: 243, distance: 219.9
click at [559, 243] on div "Solicitudes de nuevos compradores Por cotizar SOL052559 [DATE] UPS 3000 VA /240…" at bounding box center [784, 368] width 1115 height 503
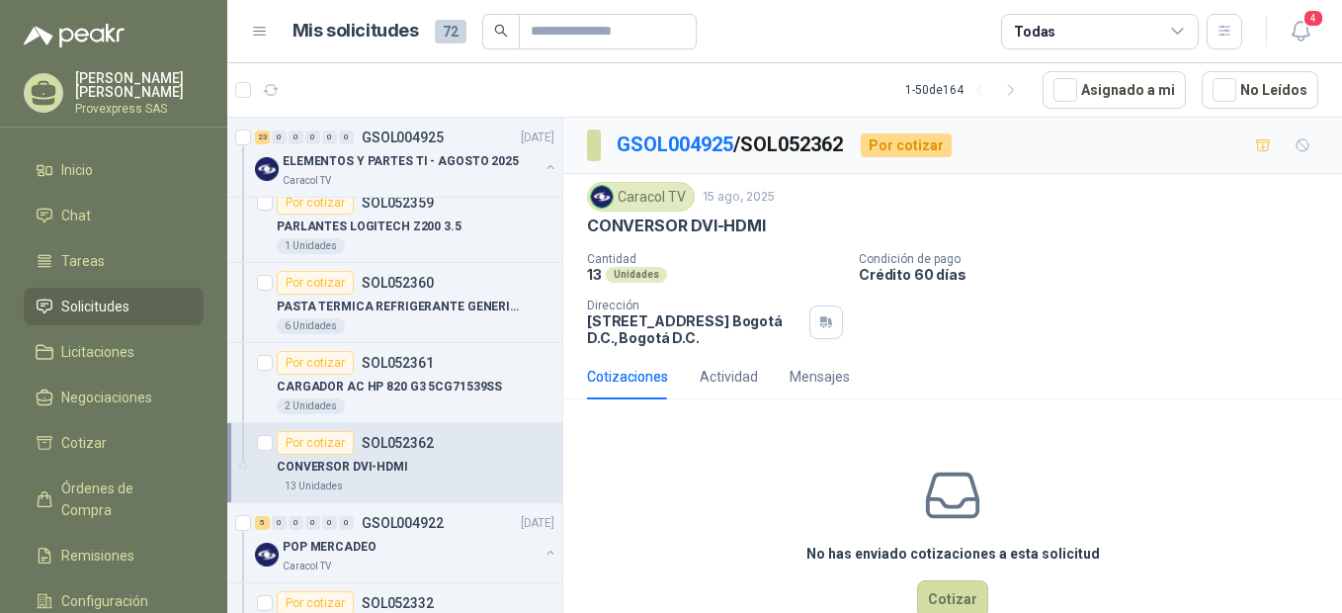
drag, startPoint x: 559, startPoint y: 243, endPoint x: 764, endPoint y: 252, distance: 204.8
click at [764, 252] on p "Cantidad" at bounding box center [715, 259] width 256 height 14
drag, startPoint x: 781, startPoint y: 216, endPoint x: 568, endPoint y: 230, distance: 212.9
click at [568, 230] on div "Caracol TV [DATE] CONVERSOR DVI-HDMI Cantidad 13 Unidades Condición de pago Cr…" at bounding box center [952, 264] width 779 height 180
copy p "CONVERSOR DVI-HDMI"
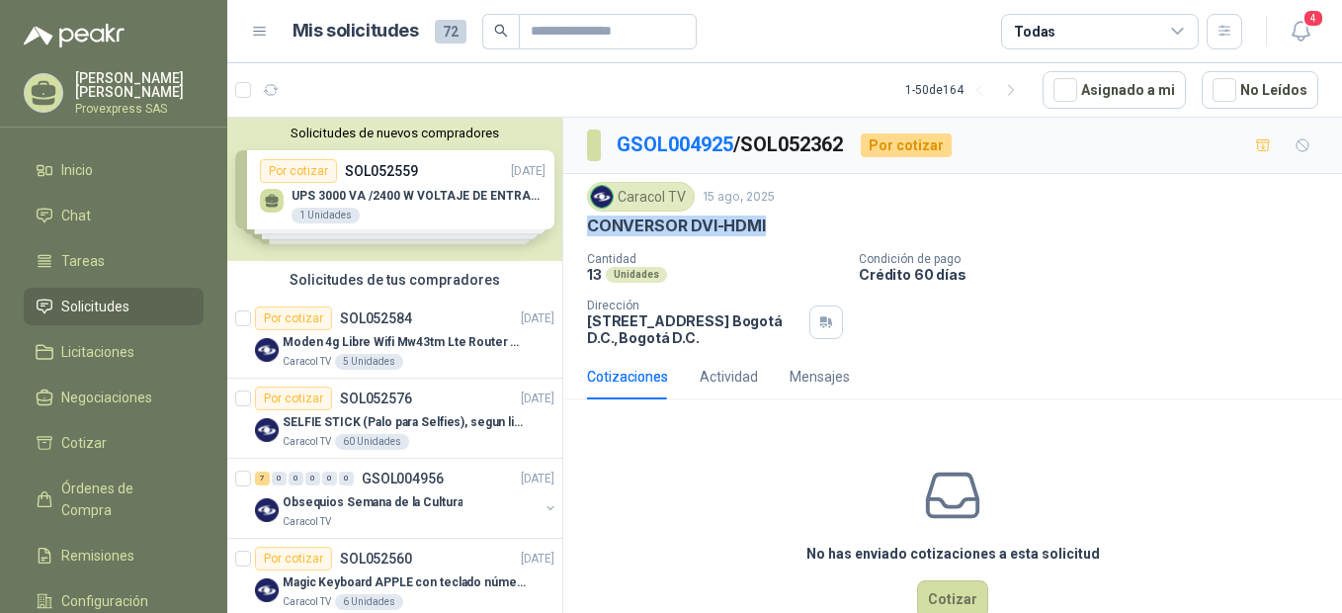
scroll to position [440, 0]
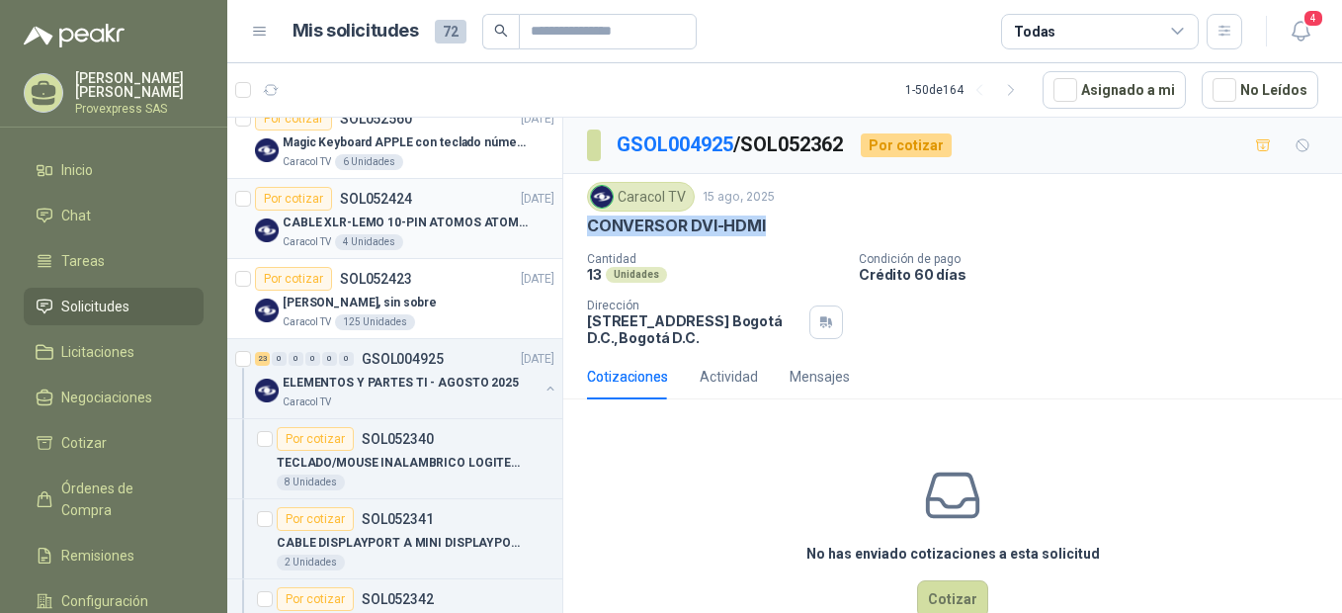
click at [290, 197] on div "Por cotizar" at bounding box center [293, 199] width 77 height 24
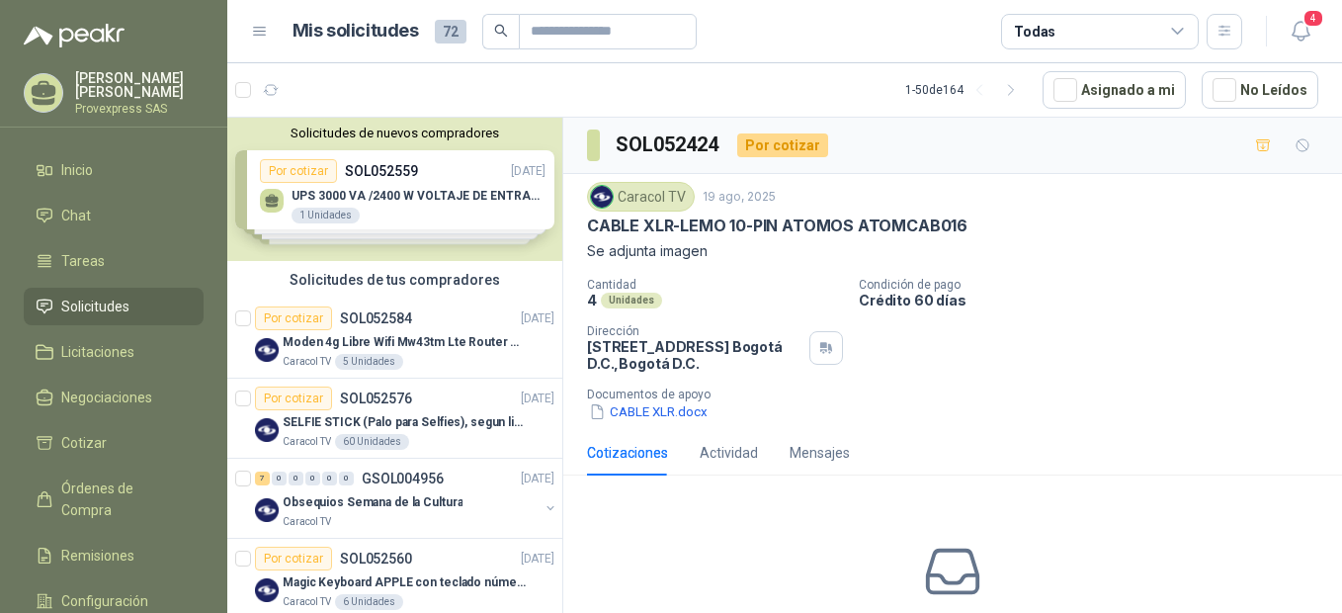
scroll to position [440, 0]
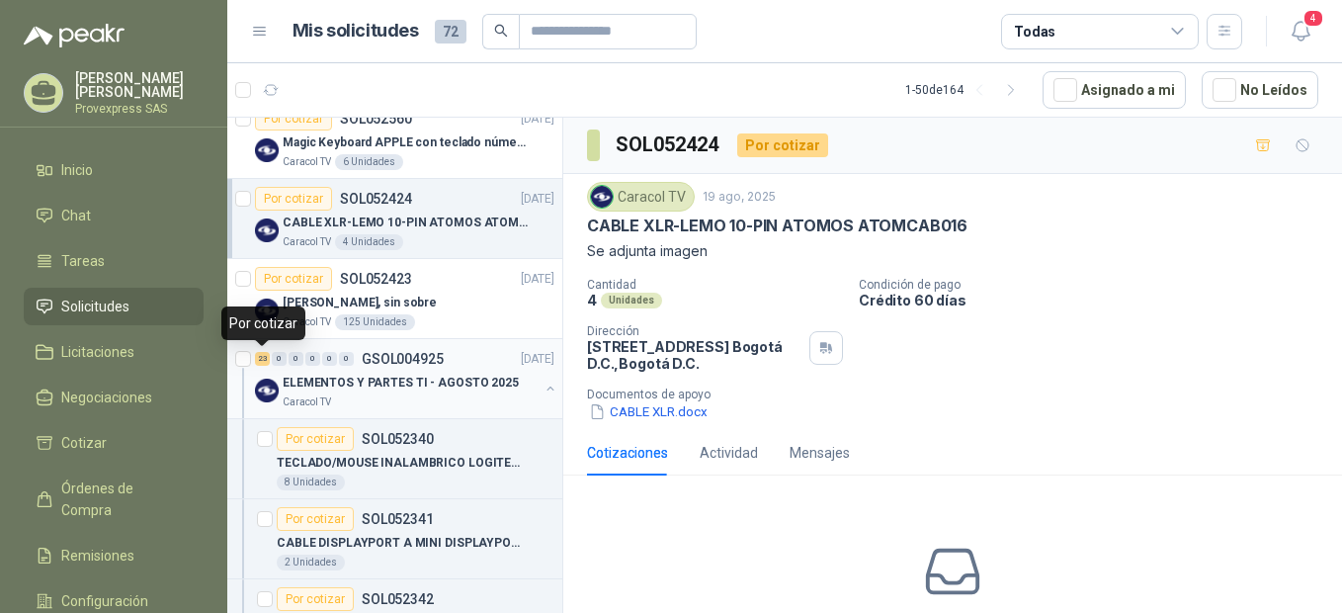
click at [265, 359] on div "23" at bounding box center [262, 359] width 15 height 14
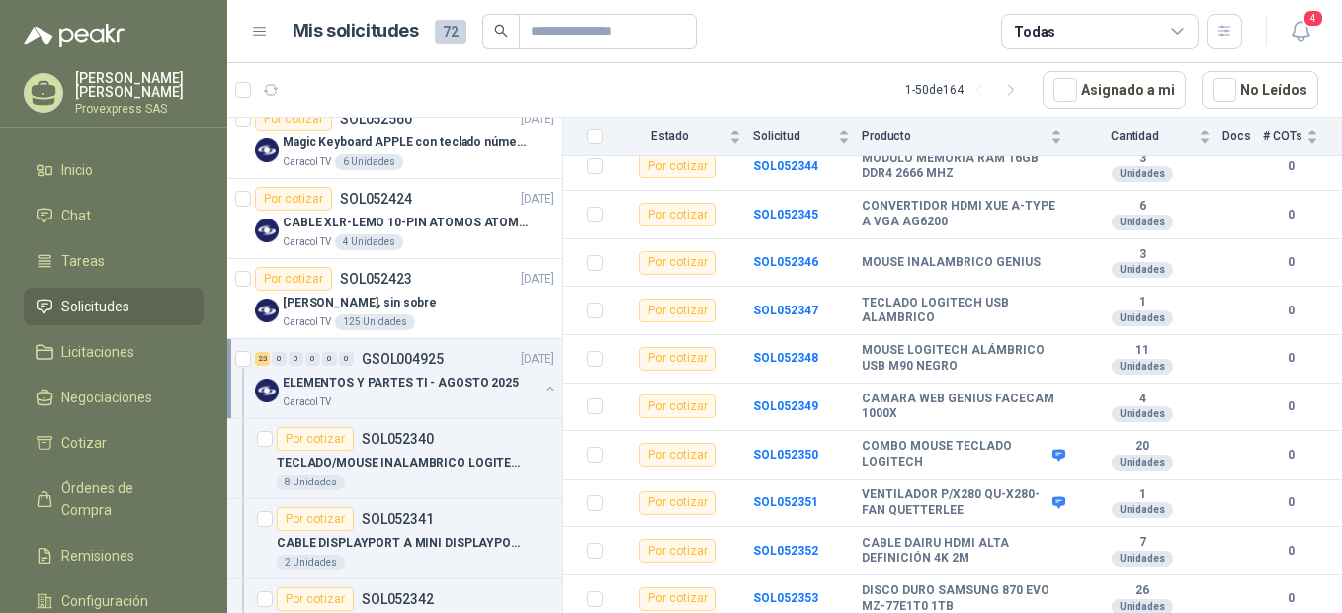
scroll to position [428, 0]
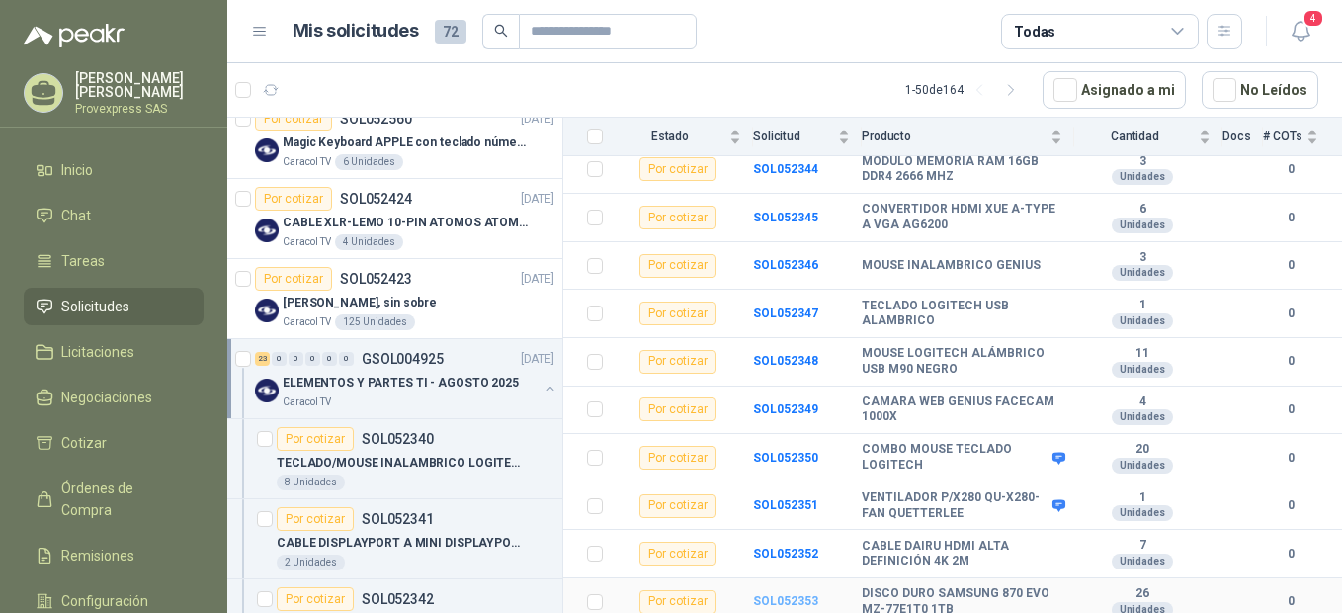
click at [778, 596] on b "SOL052353" at bounding box center [785, 601] width 65 height 14
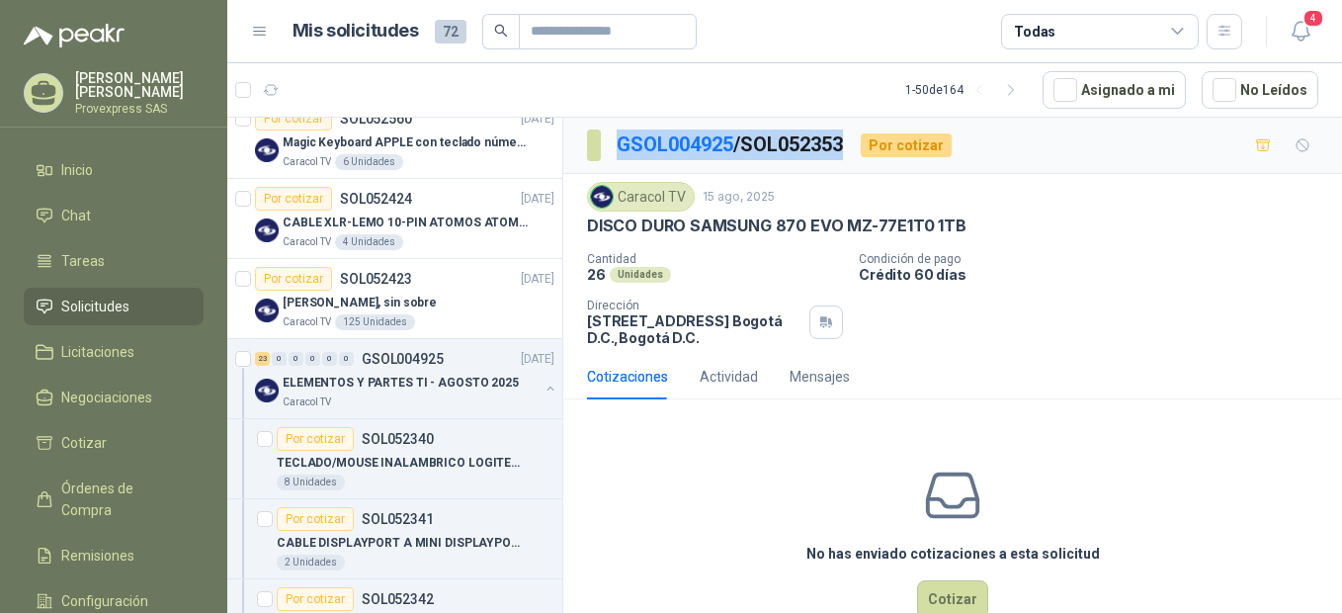
drag, startPoint x: 866, startPoint y: 141, endPoint x: 599, endPoint y: 153, distance: 267.1
click at [599, 153] on div "GSOL004925 / SOL052353 Por cotizar" at bounding box center [769, 145] width 365 height 32
copy section "GSOL004925 / SOL052353"
click at [941, 594] on button "Cotizar" at bounding box center [952, 599] width 71 height 38
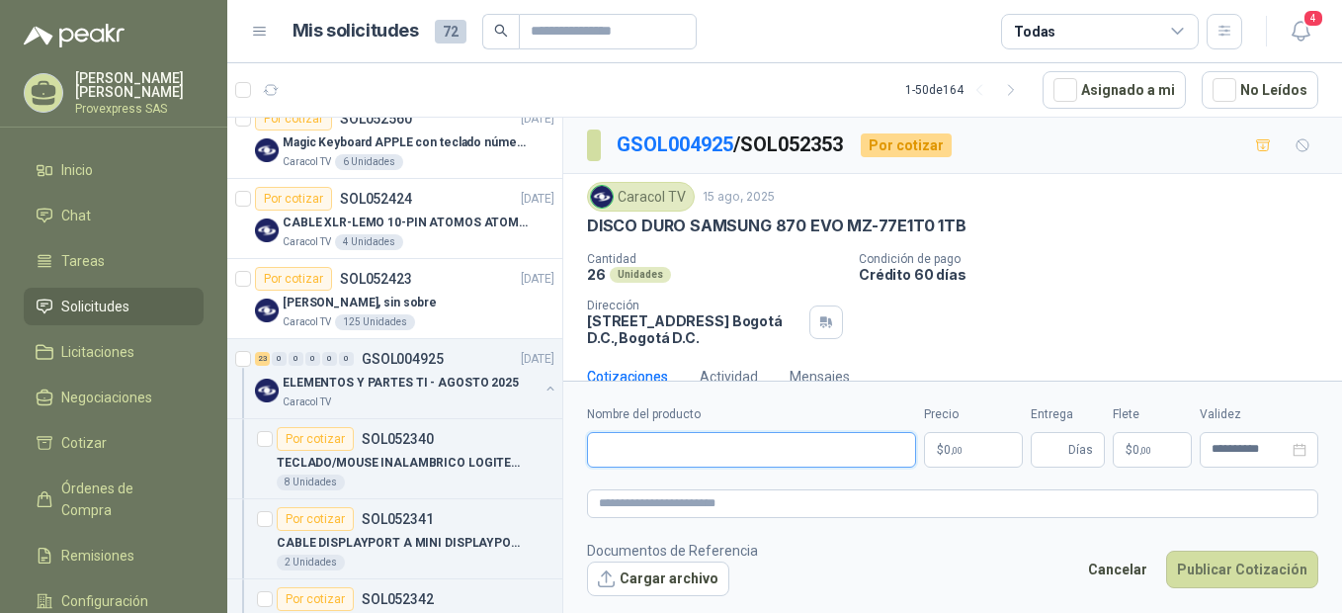
click at [612, 458] on input "Nombre del producto" at bounding box center [751, 450] width 329 height 36
paste input "**********"
type input "**********"
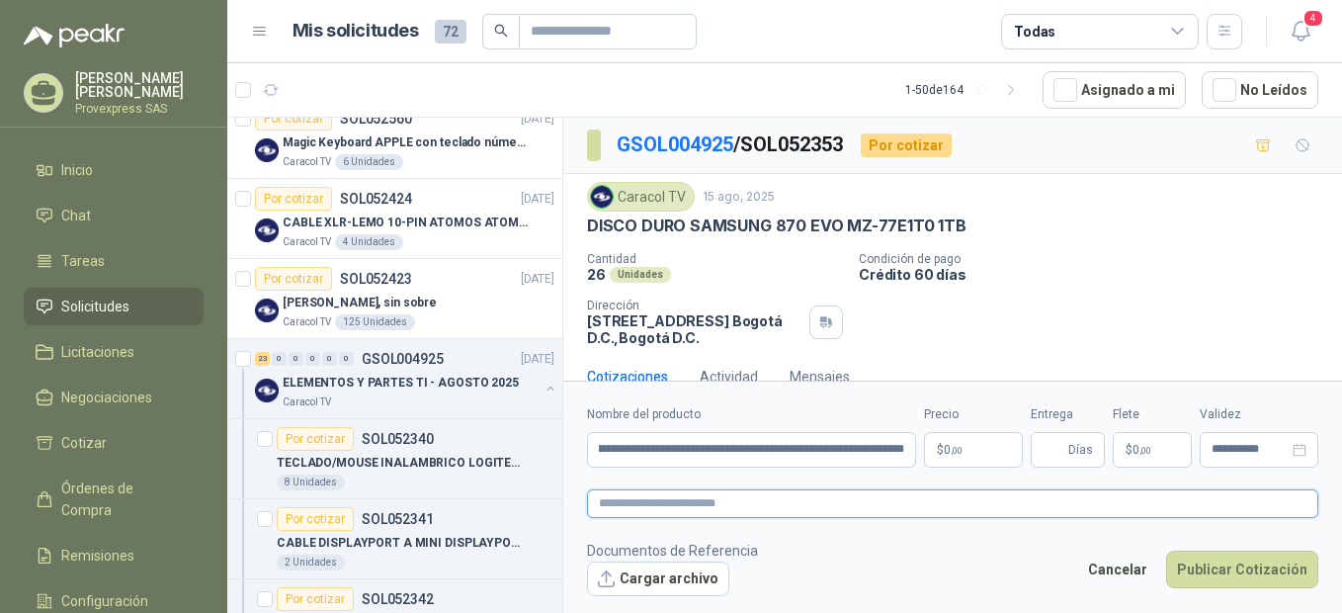
click at [646, 515] on textarea at bounding box center [952, 503] width 731 height 29
paste textarea "**********"
type textarea "**********"
click at [957, 442] on p "$ 0 ,00" at bounding box center [973, 450] width 99 height 36
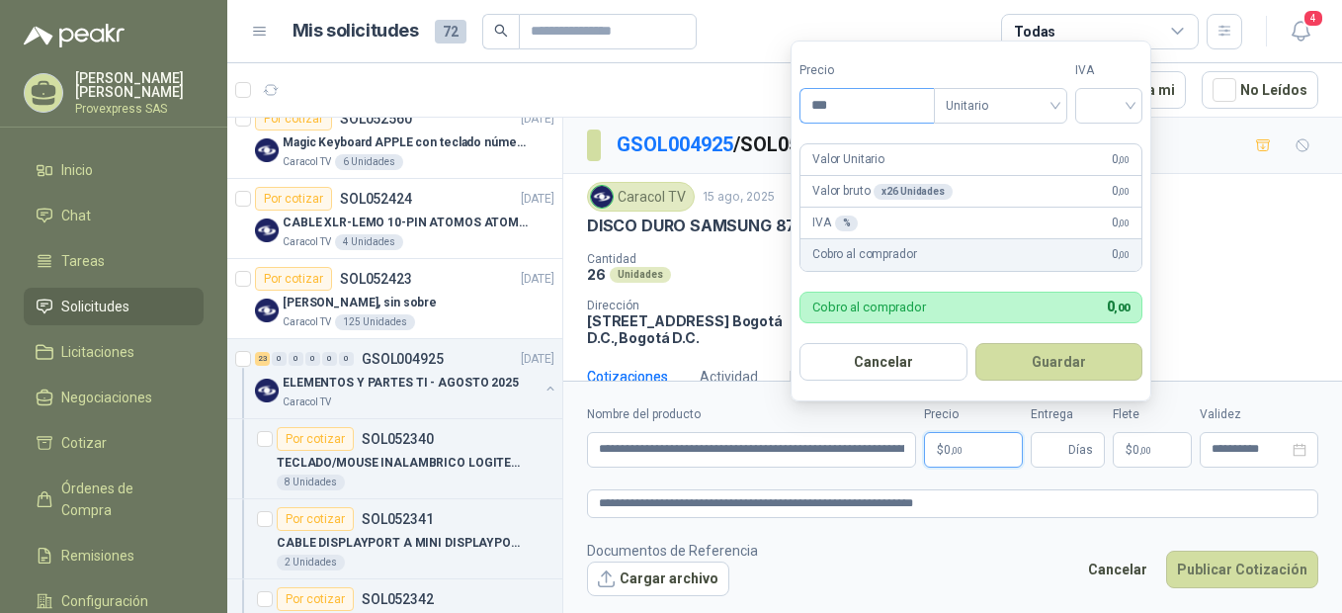
click at [851, 112] on input "***" at bounding box center [866, 106] width 133 height 34
type input "*********"
click at [972, 343] on button "Guardar" at bounding box center [1056, 362] width 168 height 38
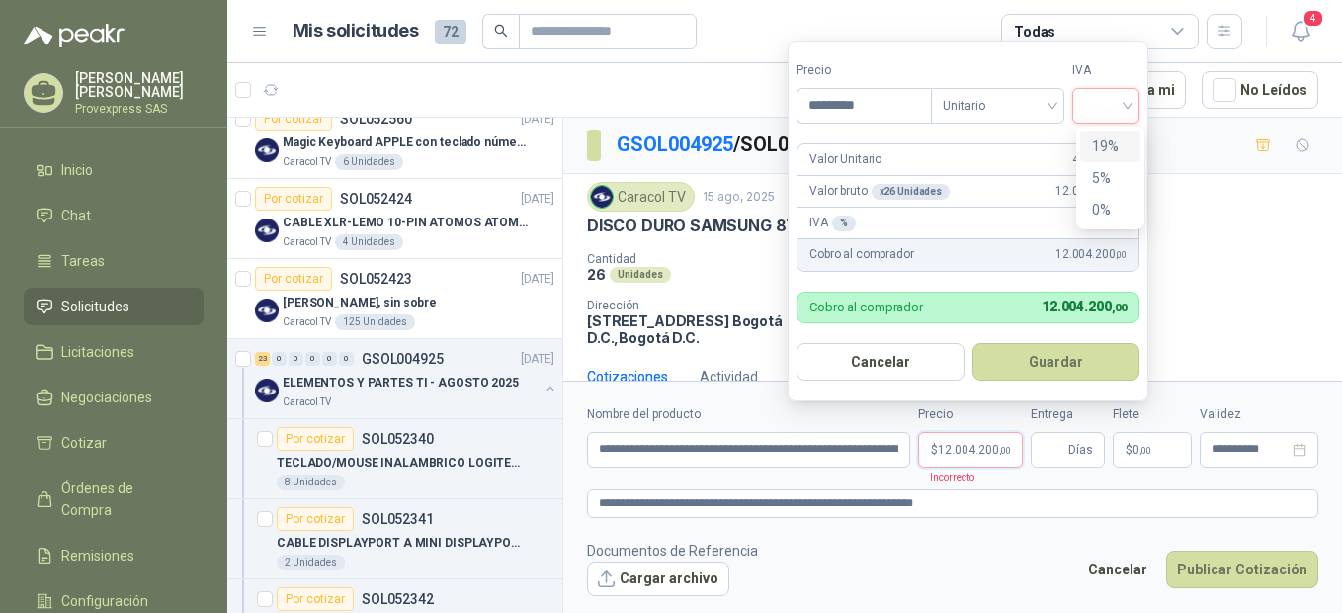
click at [1128, 102] on input "search" at bounding box center [1105, 104] width 43 height 30
click at [1113, 142] on div "19%" at bounding box center [1110, 146] width 37 height 22
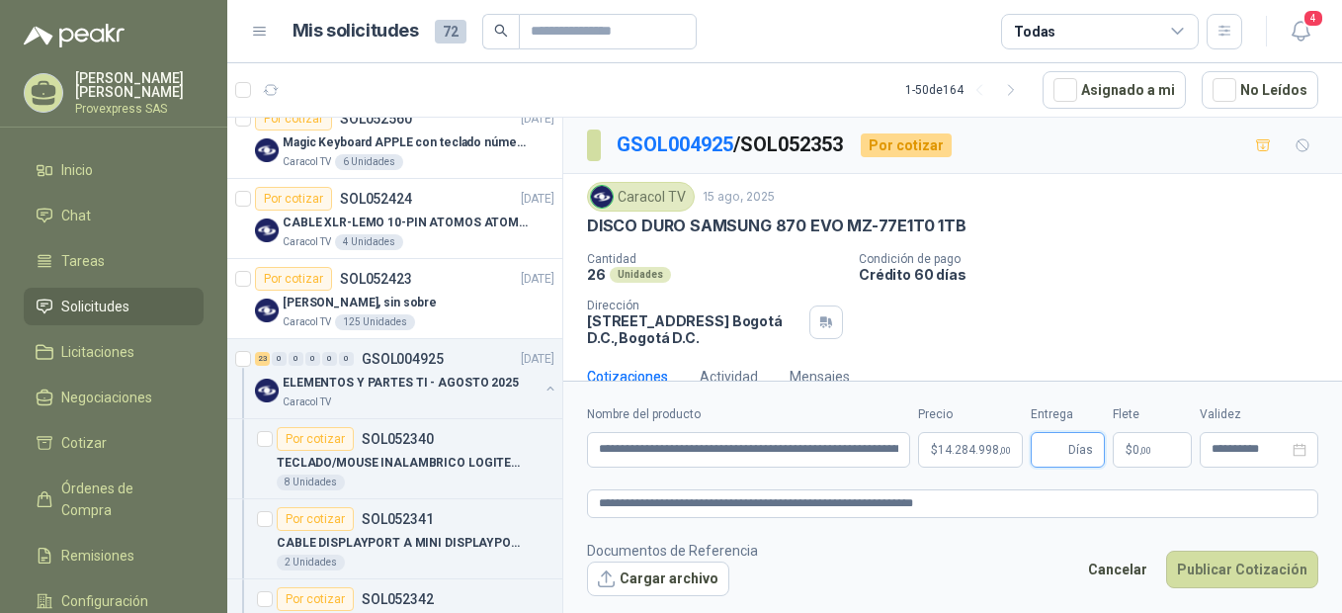
click at [1051, 459] on input "Entrega" at bounding box center [1054, 450] width 22 height 34
type input "*"
click at [638, 576] on button "Cargar archivo" at bounding box center [658, 579] width 142 height 36
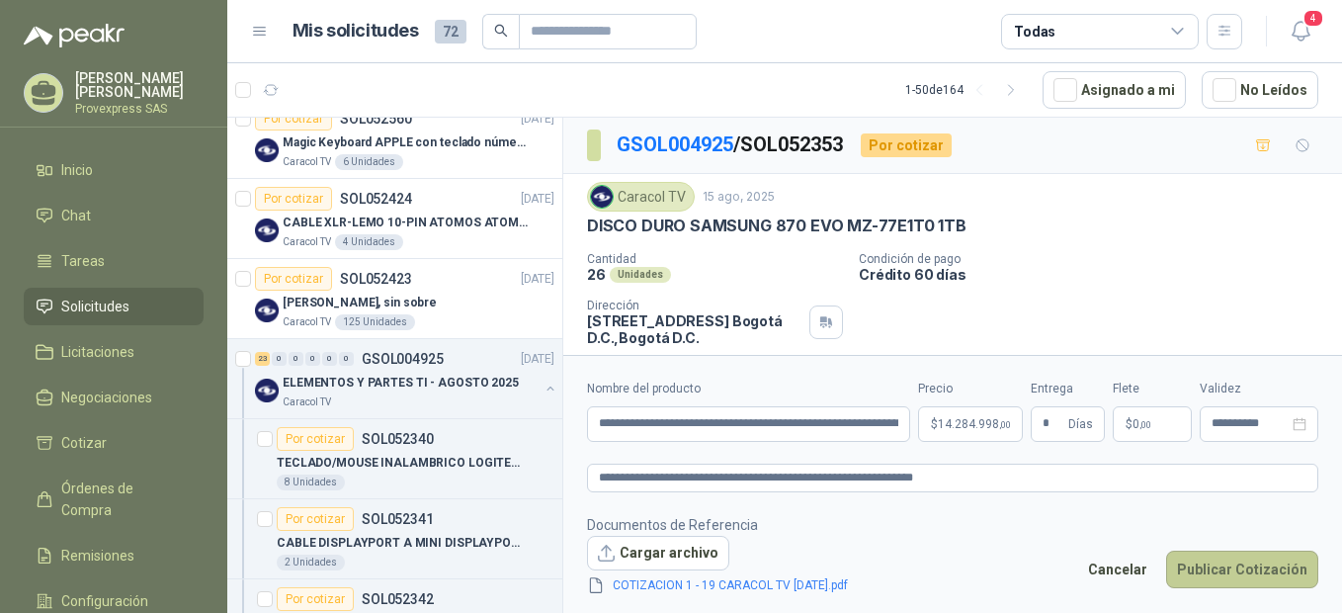
click at [1215, 560] on button "Publicar Cotización" at bounding box center [1242, 569] width 152 height 38
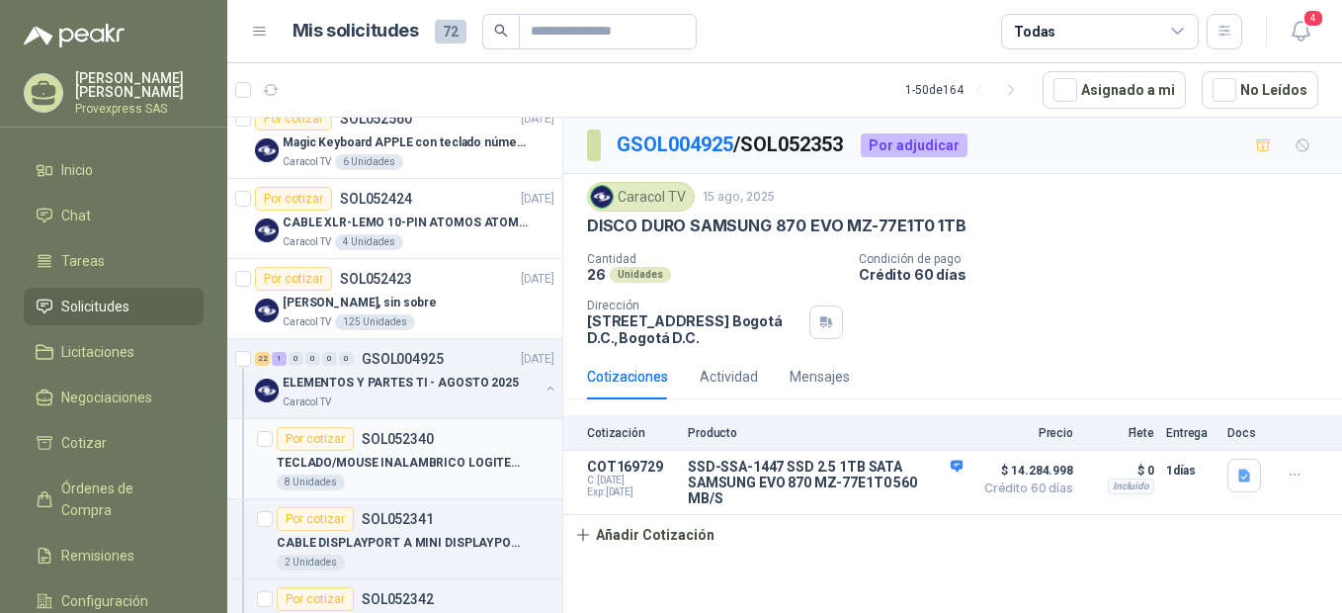
click at [318, 440] on div "Por cotizar" at bounding box center [315, 439] width 77 height 24
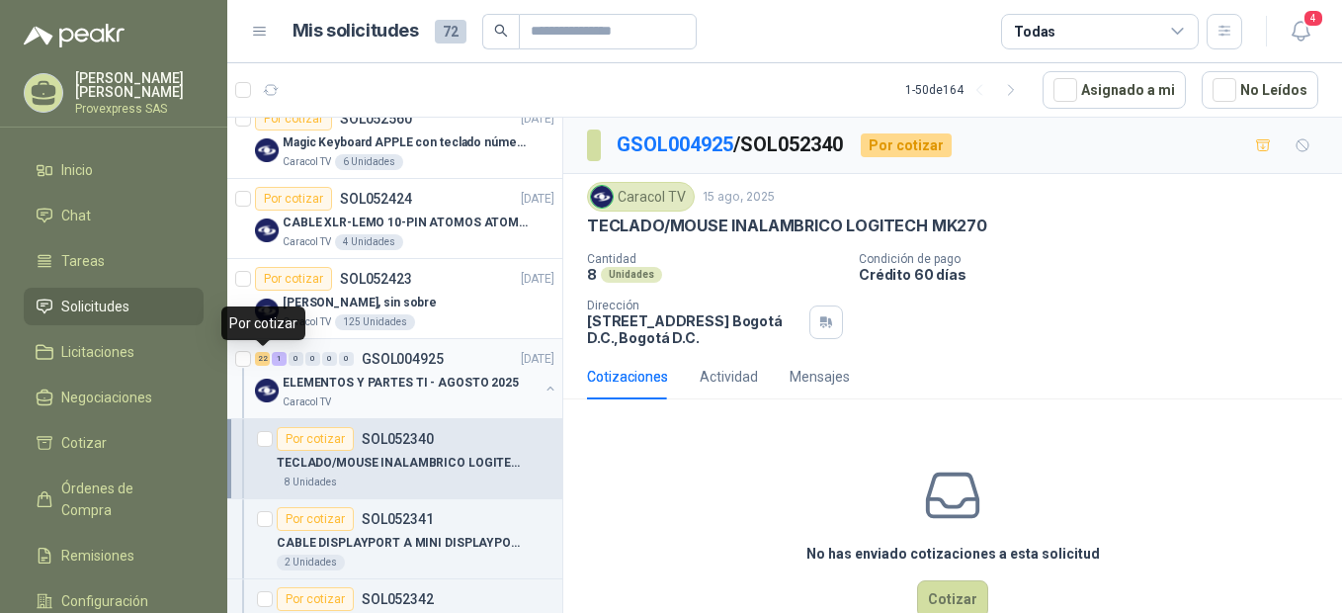
click at [259, 358] on div "22" at bounding box center [262, 359] width 15 height 14
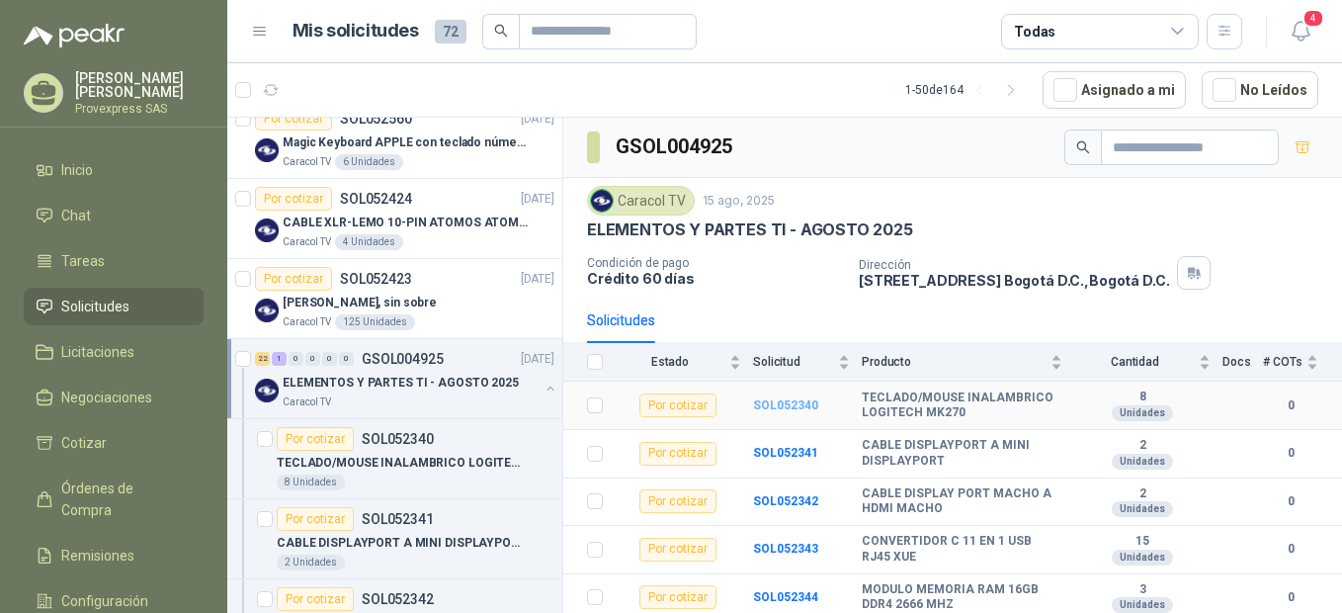
click at [764, 405] on b "SOL052340" at bounding box center [785, 405] width 65 height 14
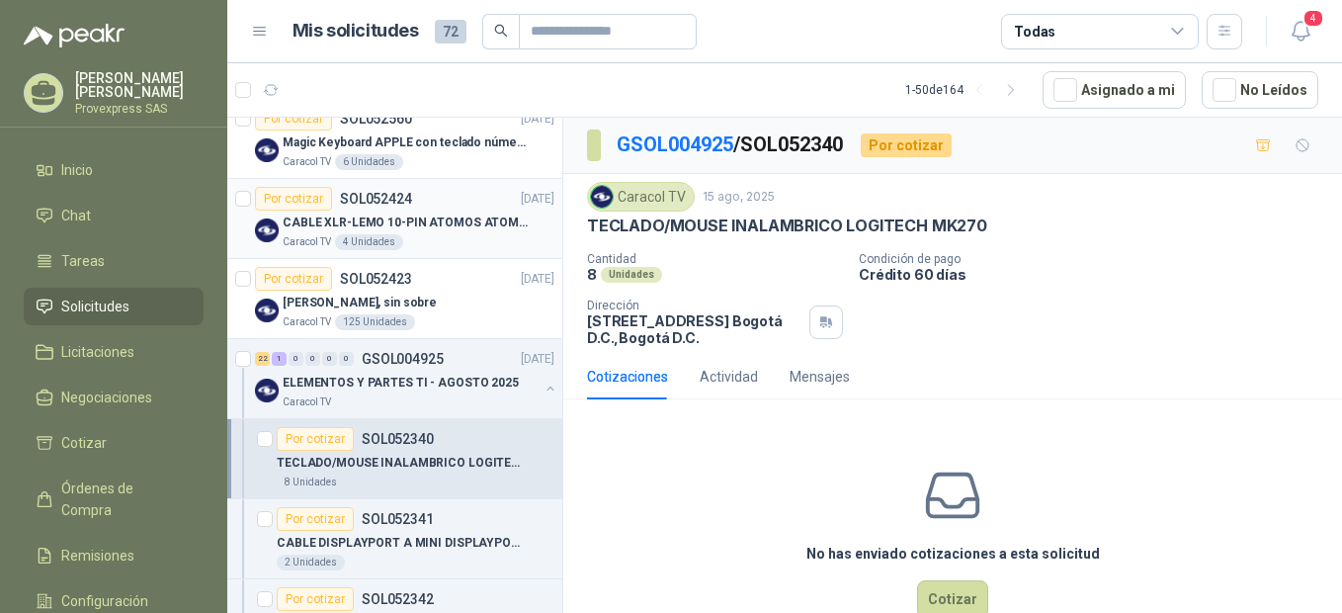
click at [276, 193] on div "Por cotizar" at bounding box center [293, 199] width 77 height 24
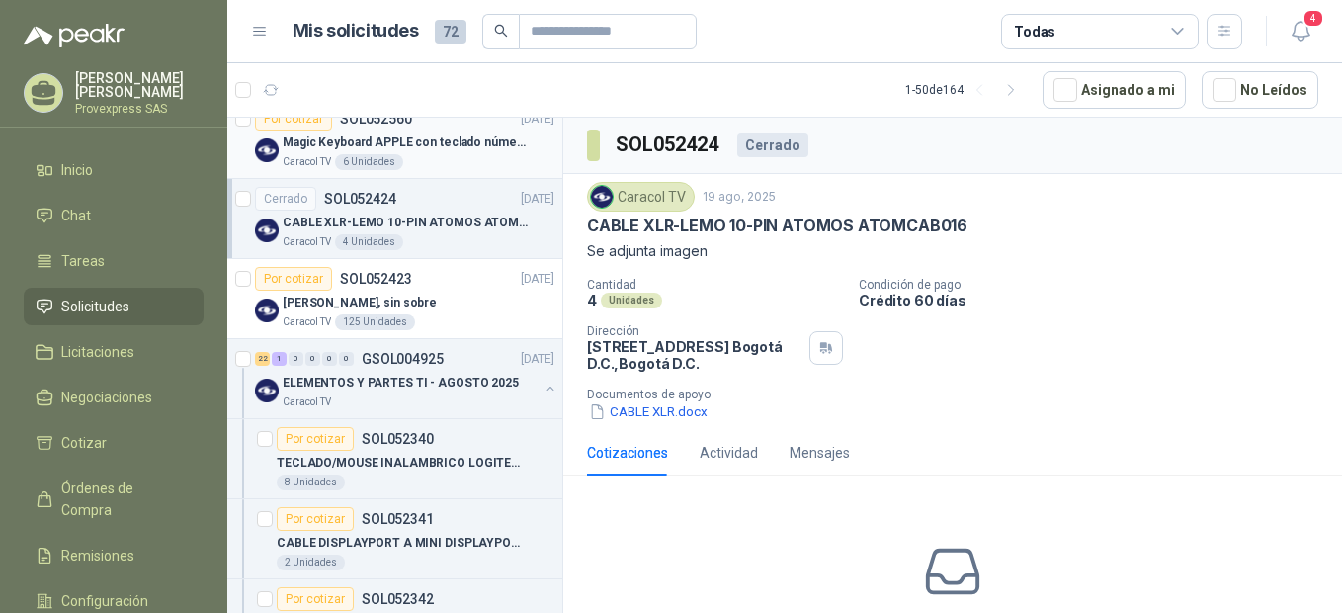
click at [270, 119] on div "Por cotizar" at bounding box center [293, 119] width 77 height 24
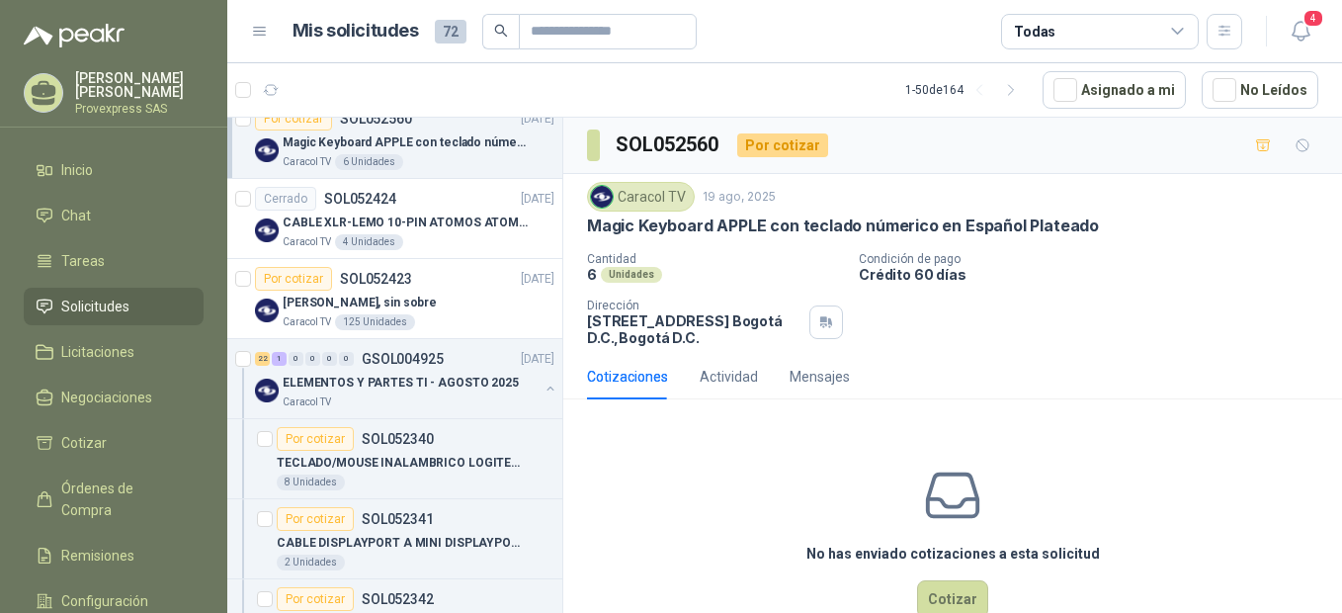
click at [101, 306] on span "Solicitudes" at bounding box center [95, 306] width 68 height 22
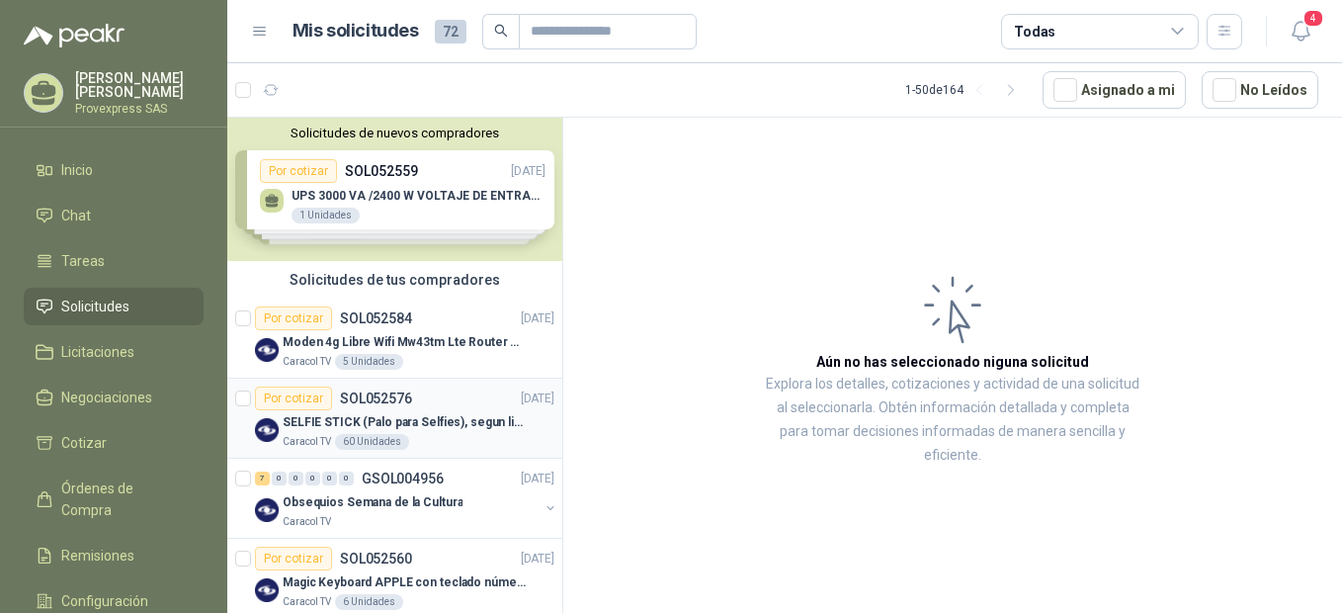
click at [289, 406] on div "Por cotizar" at bounding box center [293, 398] width 77 height 24
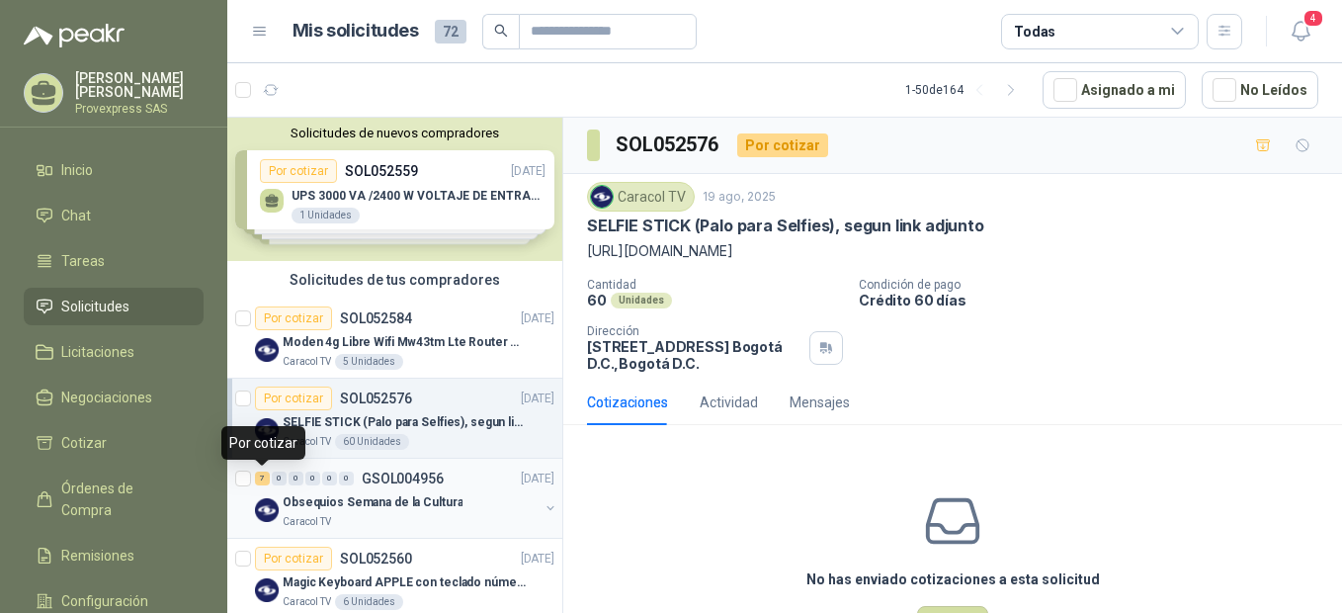
click at [269, 480] on div "7" at bounding box center [262, 478] width 15 height 14
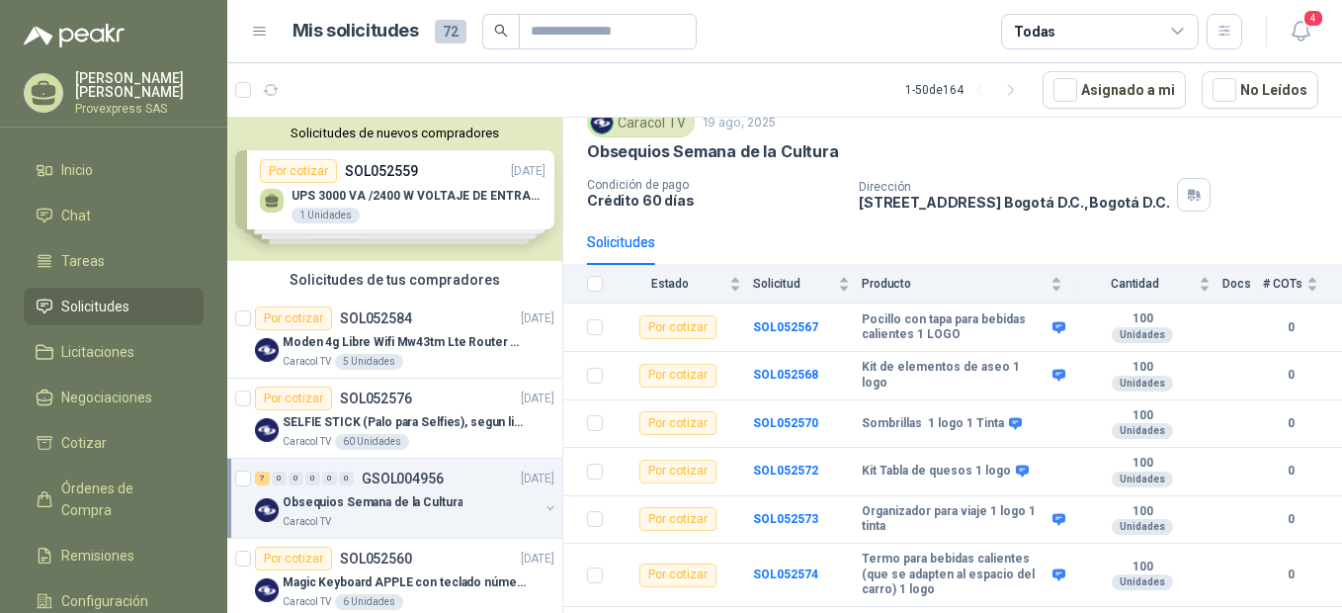
scroll to position [440, 0]
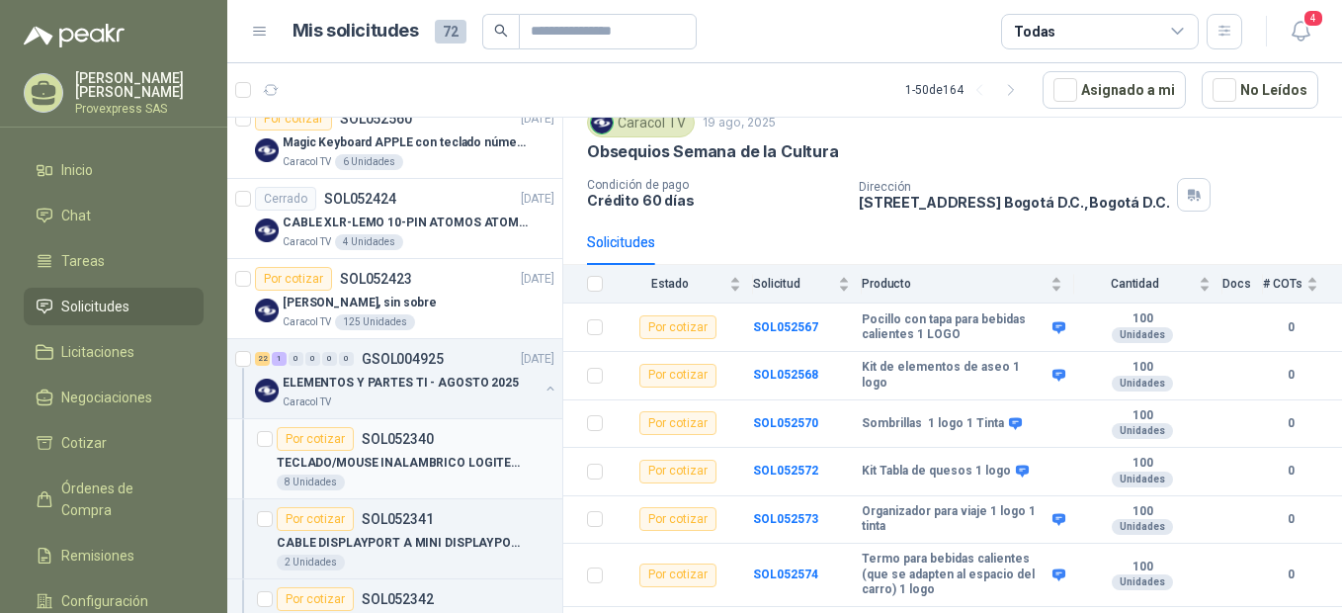
click at [304, 441] on div "Por cotizar" at bounding box center [315, 439] width 77 height 24
